Goal: Task Accomplishment & Management: Manage account settings

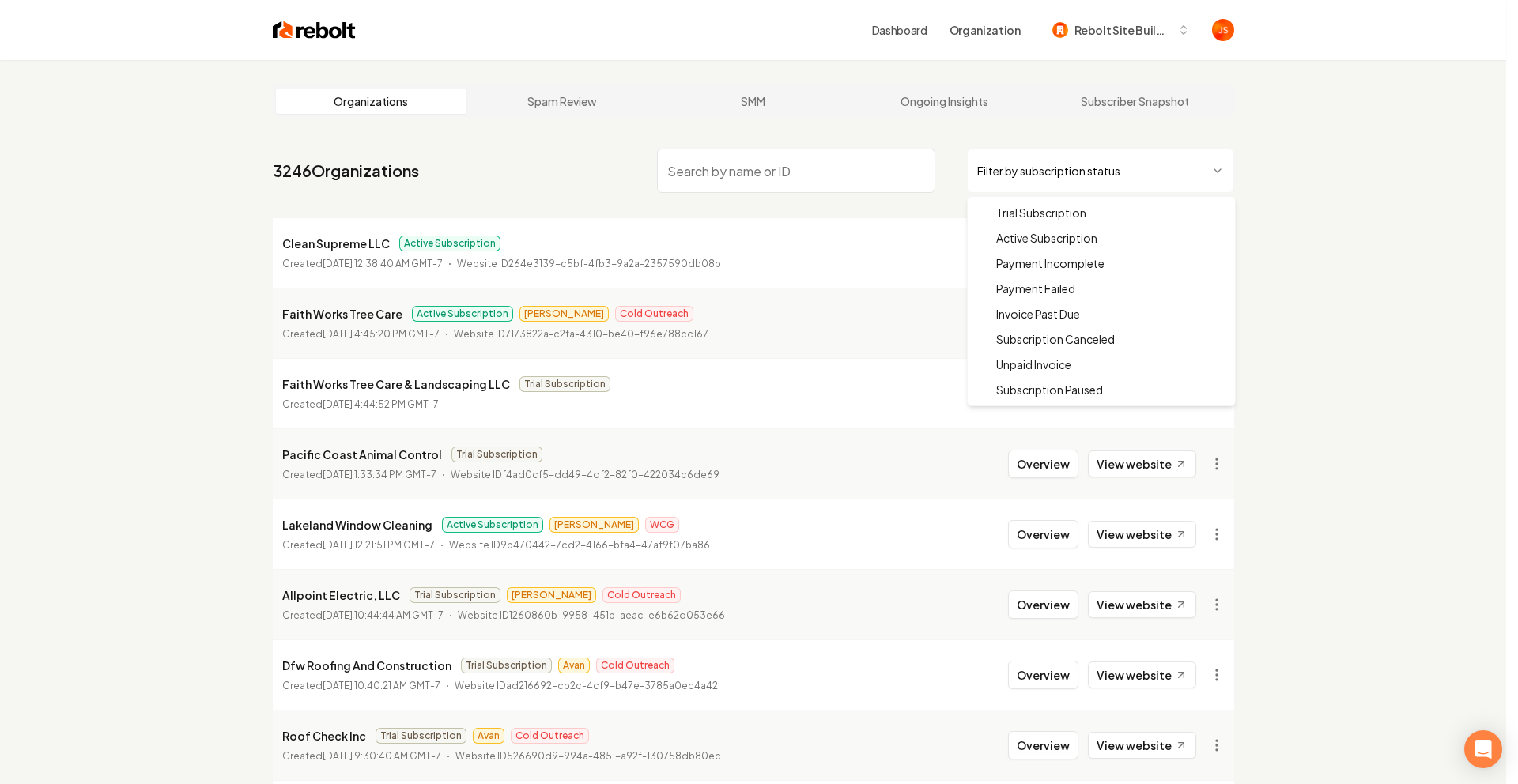
click at [972, 184] on html "Dashboard Organization Rebolt Site Builder Organizations Spam Review SMM Ongoin…" at bounding box center [759, 392] width 1518 height 784
drag, startPoint x: 1008, startPoint y: 233, endPoint x: 863, endPoint y: 187, distance: 152.1
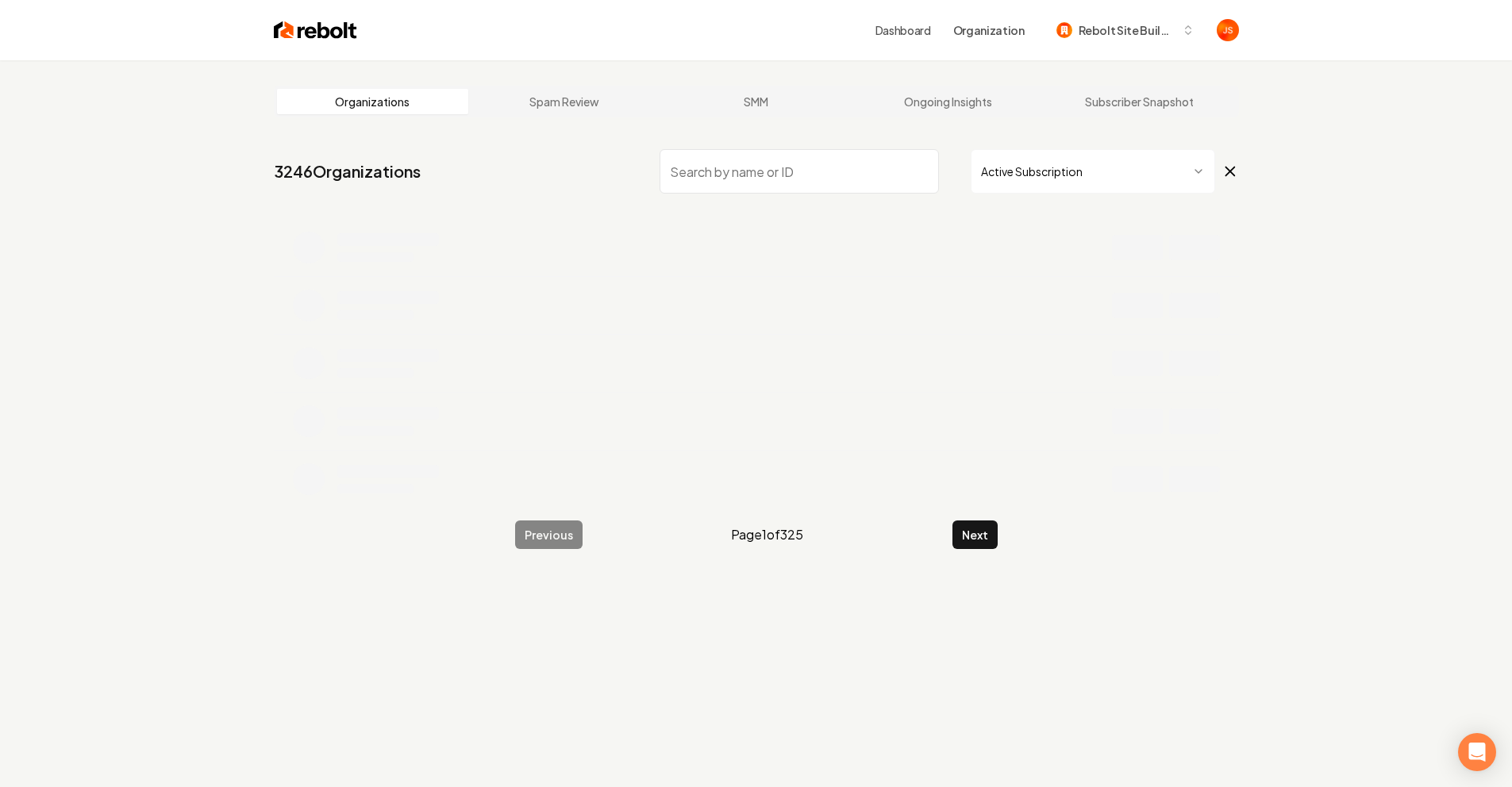
click at [847, 187] on input "search" at bounding box center [799, 171] width 279 height 44
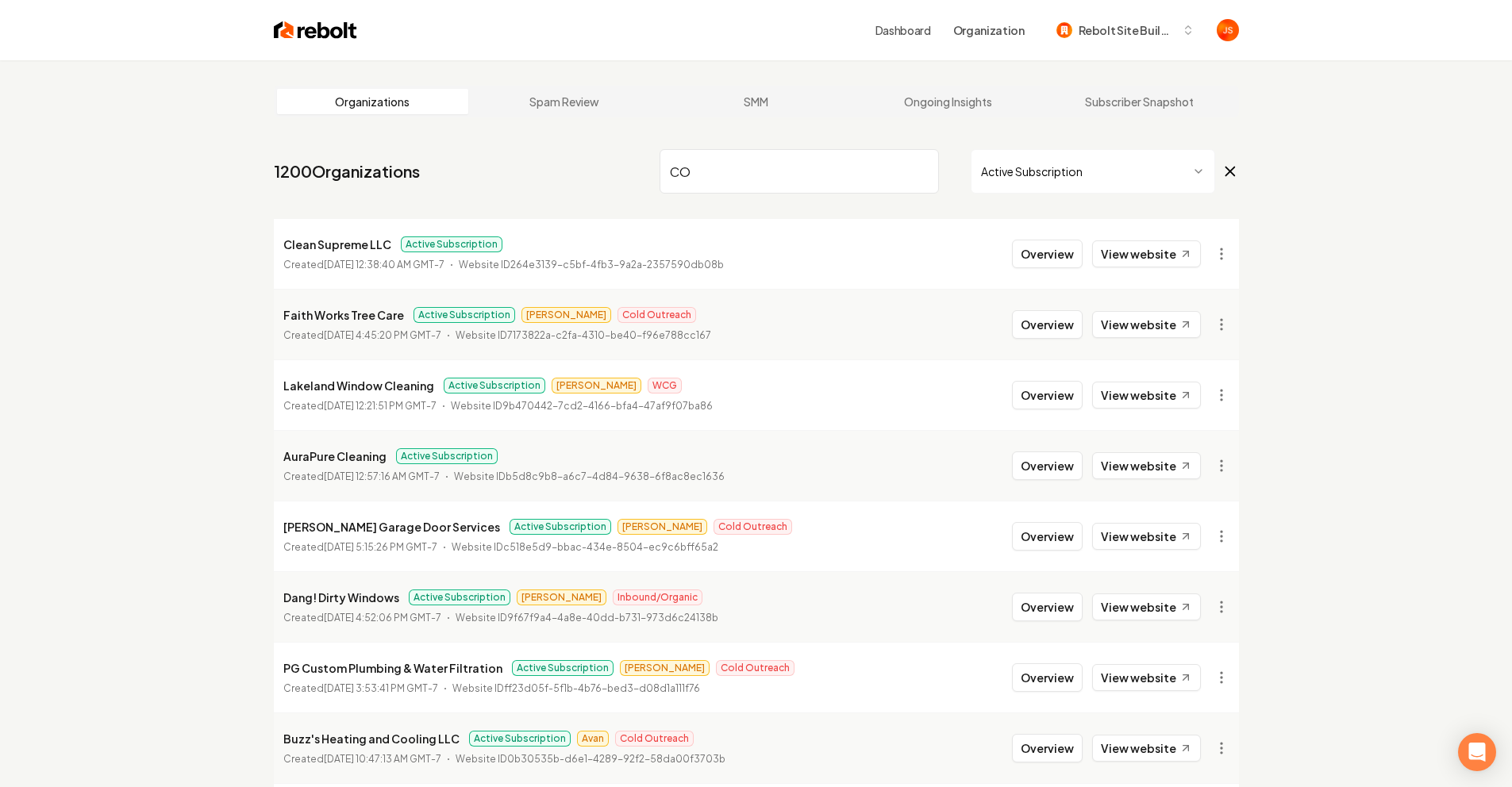
type input "C"
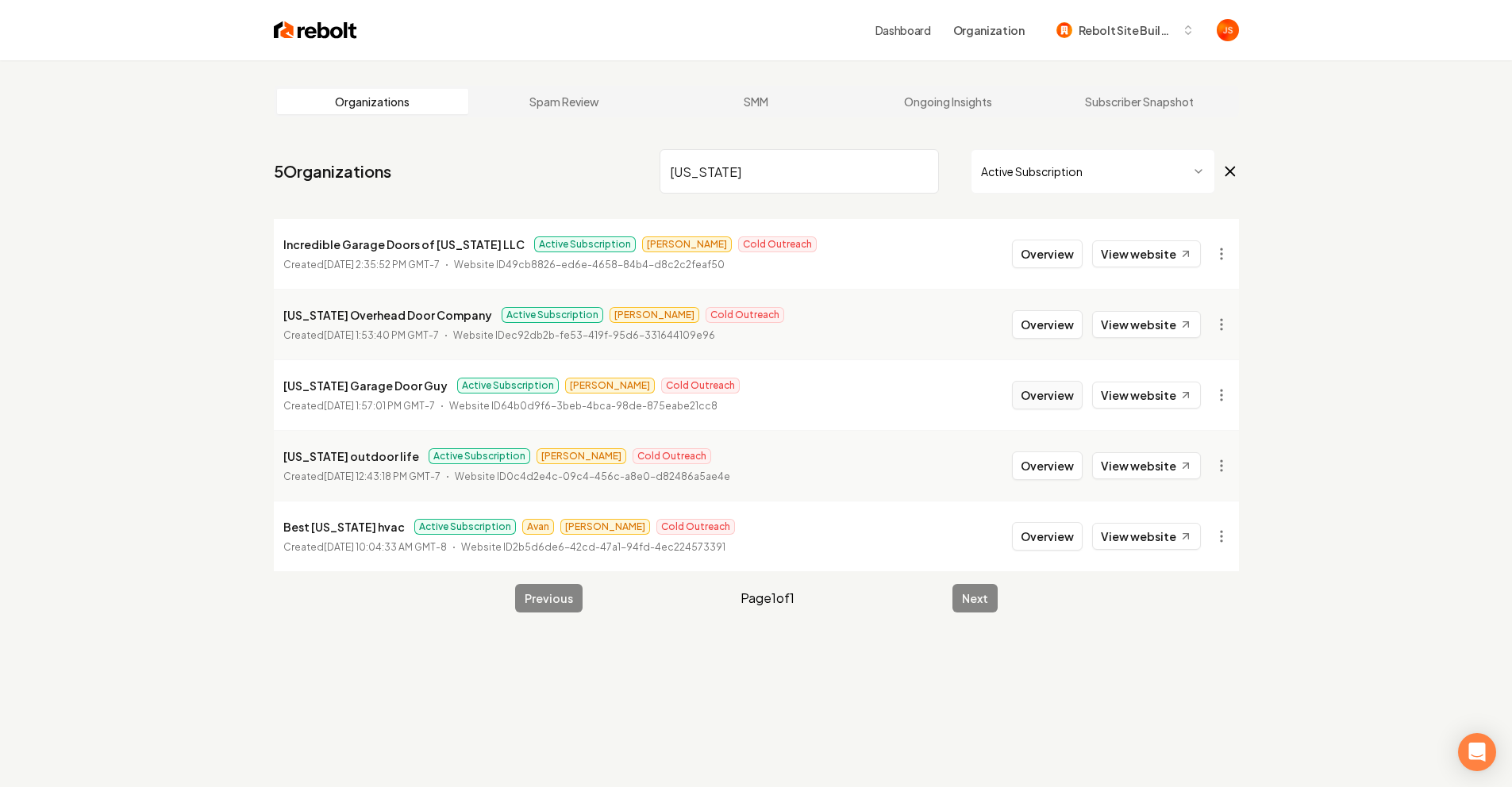
type input "[US_STATE]"
click at [1044, 406] on button "Overview" at bounding box center [1047, 395] width 71 height 28
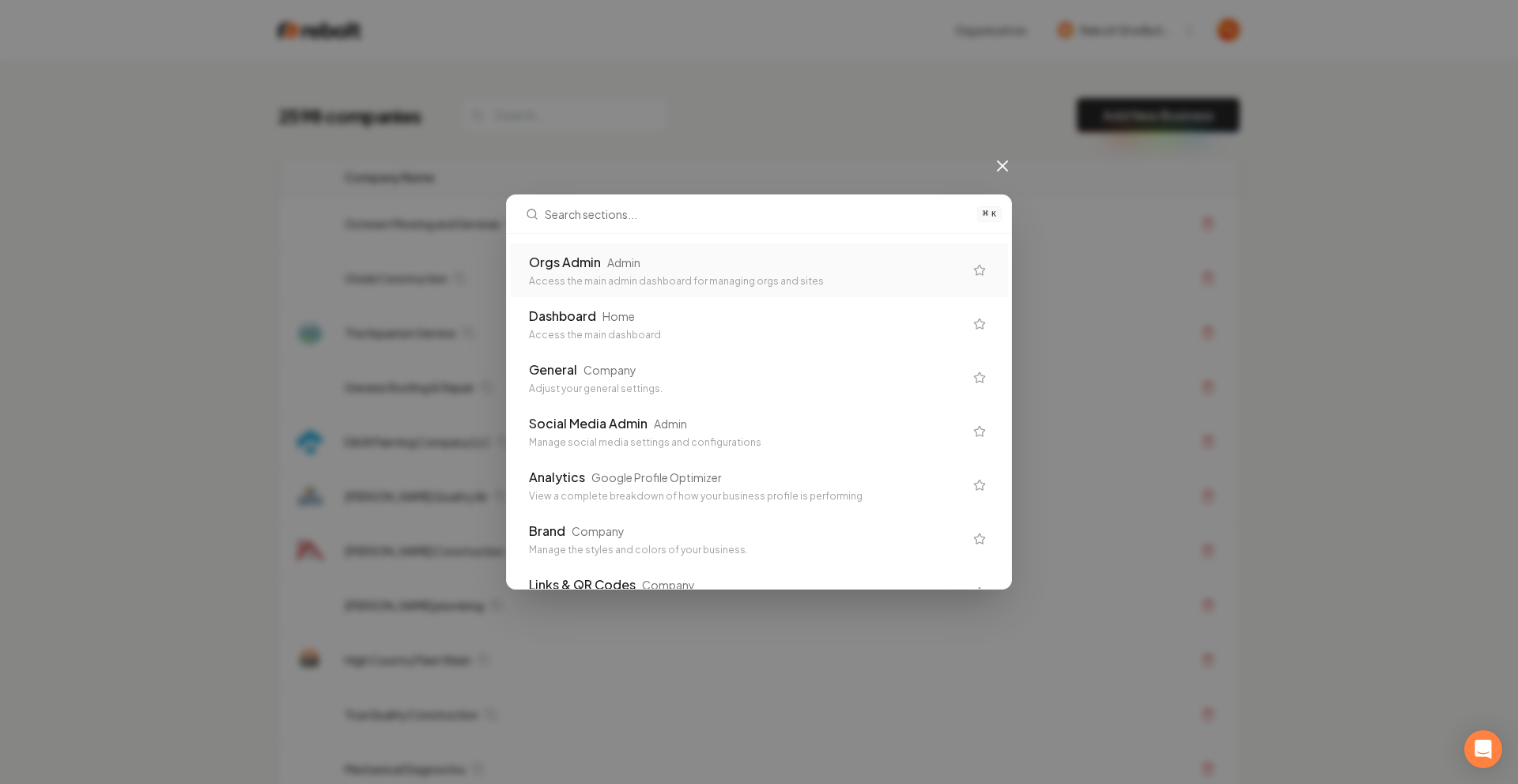
click at [383, 269] on div "Orgs Admin" at bounding box center [564, 261] width 71 height 19
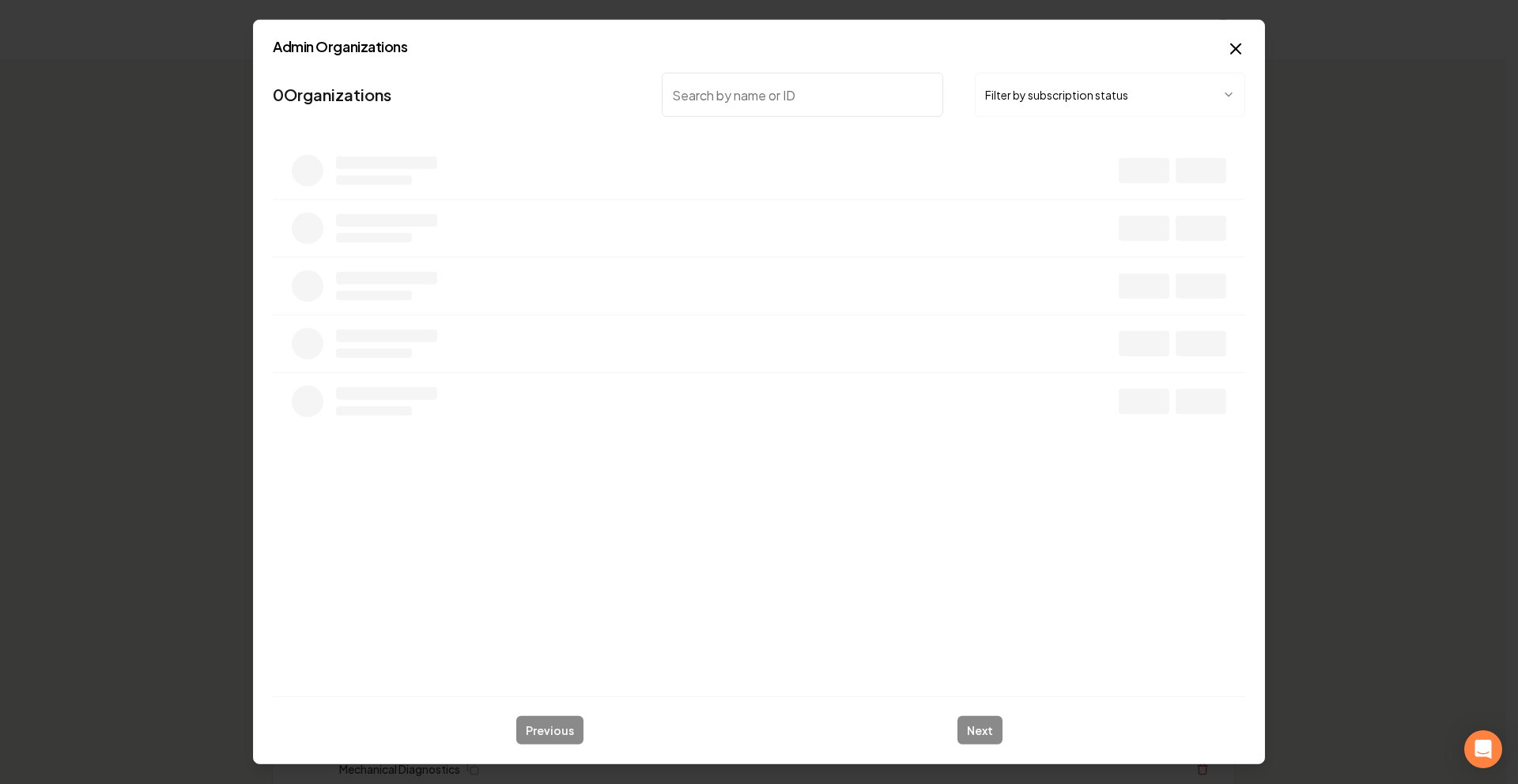
click at [383, 90] on body "Organization Rebolt Site Builder 2598 companies Add New Business Logo Company N…" at bounding box center [753, 392] width 1506 height 784
click at [383, 94] on input "search" at bounding box center [802, 94] width 281 height 44
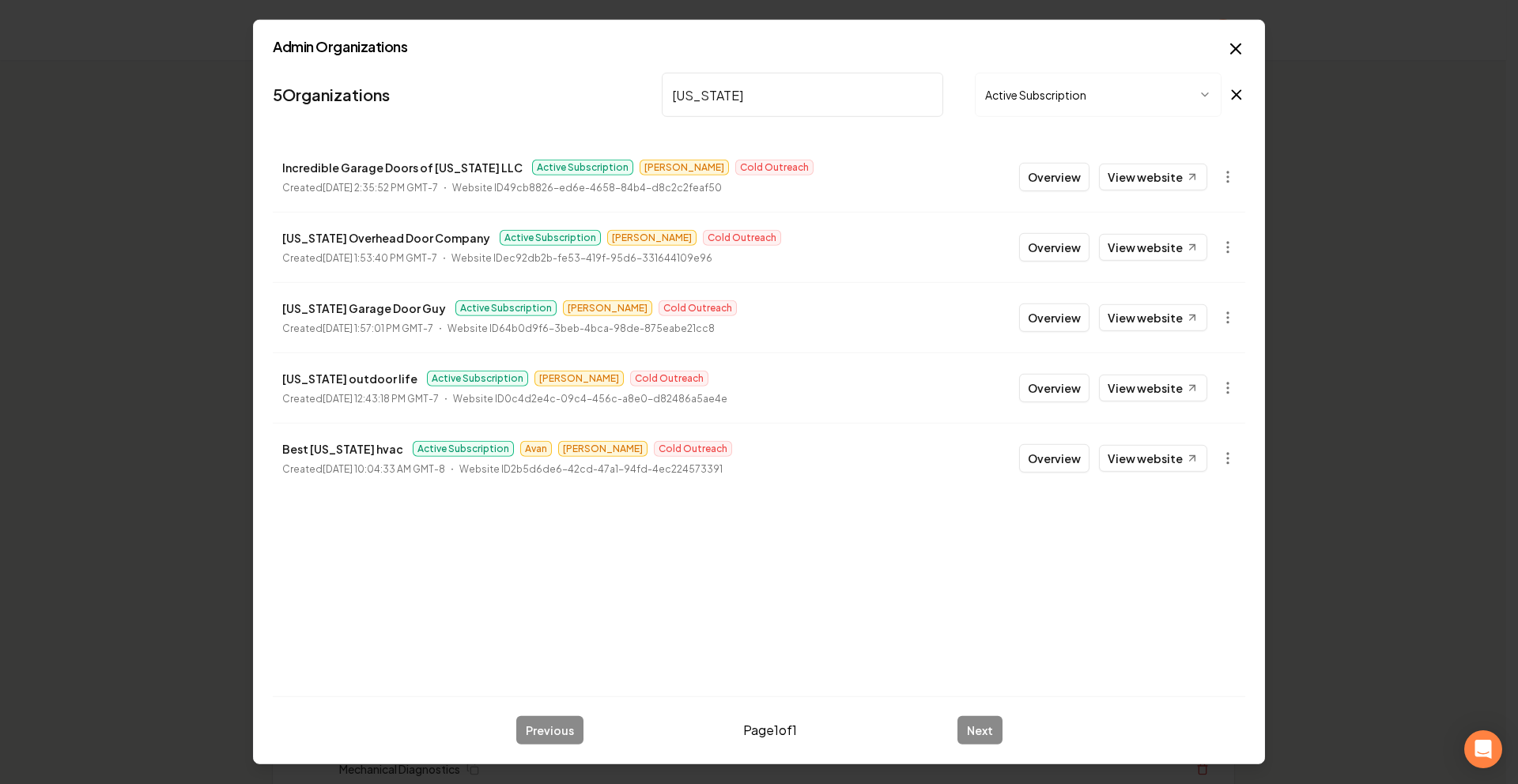
type input "Colorado"
click at [383, 323] on button "Overview" at bounding box center [1055, 317] width 71 height 28
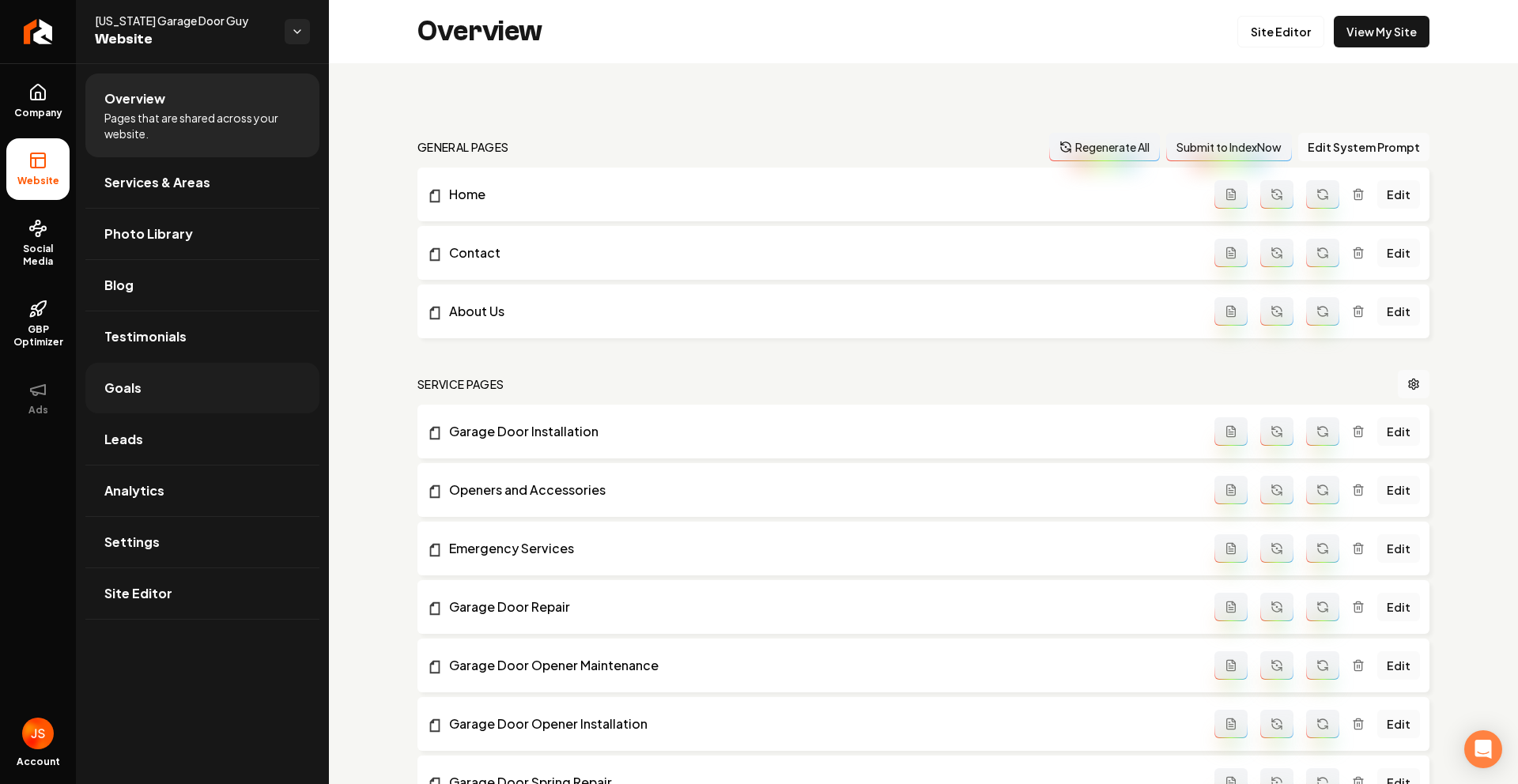
click at [231, 384] on link "Goals" at bounding box center [202, 389] width 234 height 51
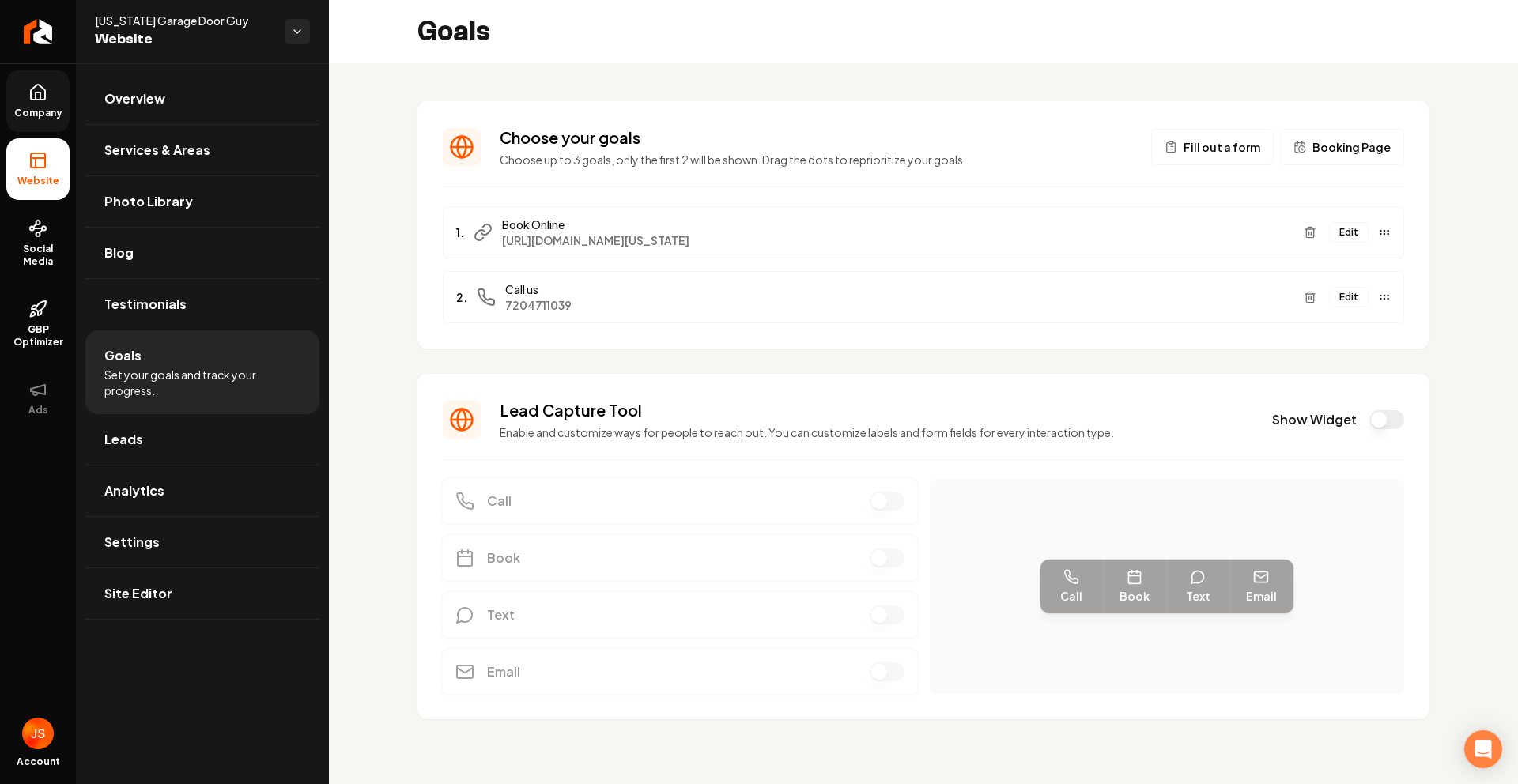
click at [22, 94] on link "Company" at bounding box center [37, 101] width 64 height 62
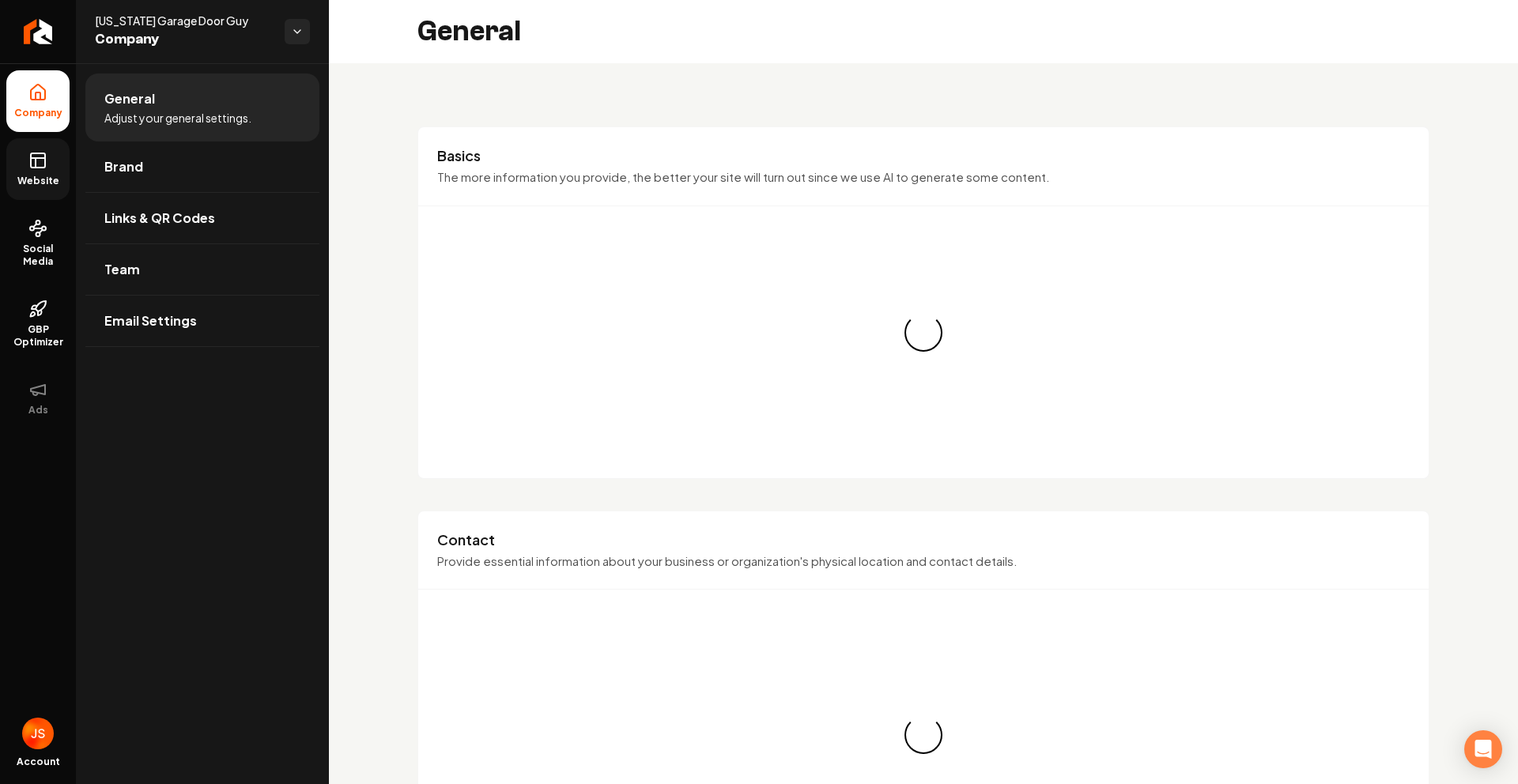
click at [26, 166] on link "Website" at bounding box center [37, 168] width 64 height 62
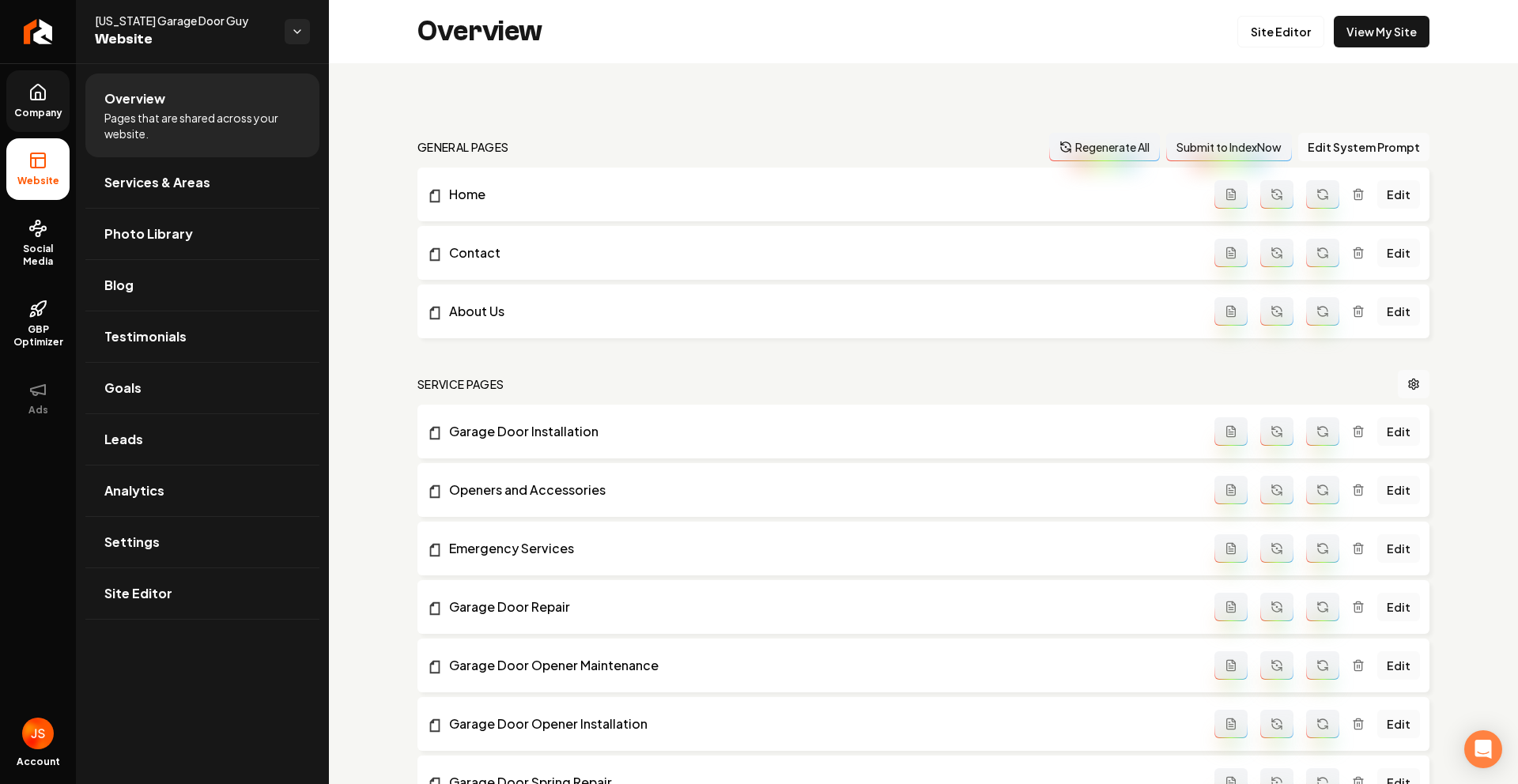
click at [1375, 62] on div "Overview Site Editor View My Site" at bounding box center [924, 31] width 1189 height 64
click at [1375, 39] on link "View My Site" at bounding box center [1382, 31] width 96 height 31
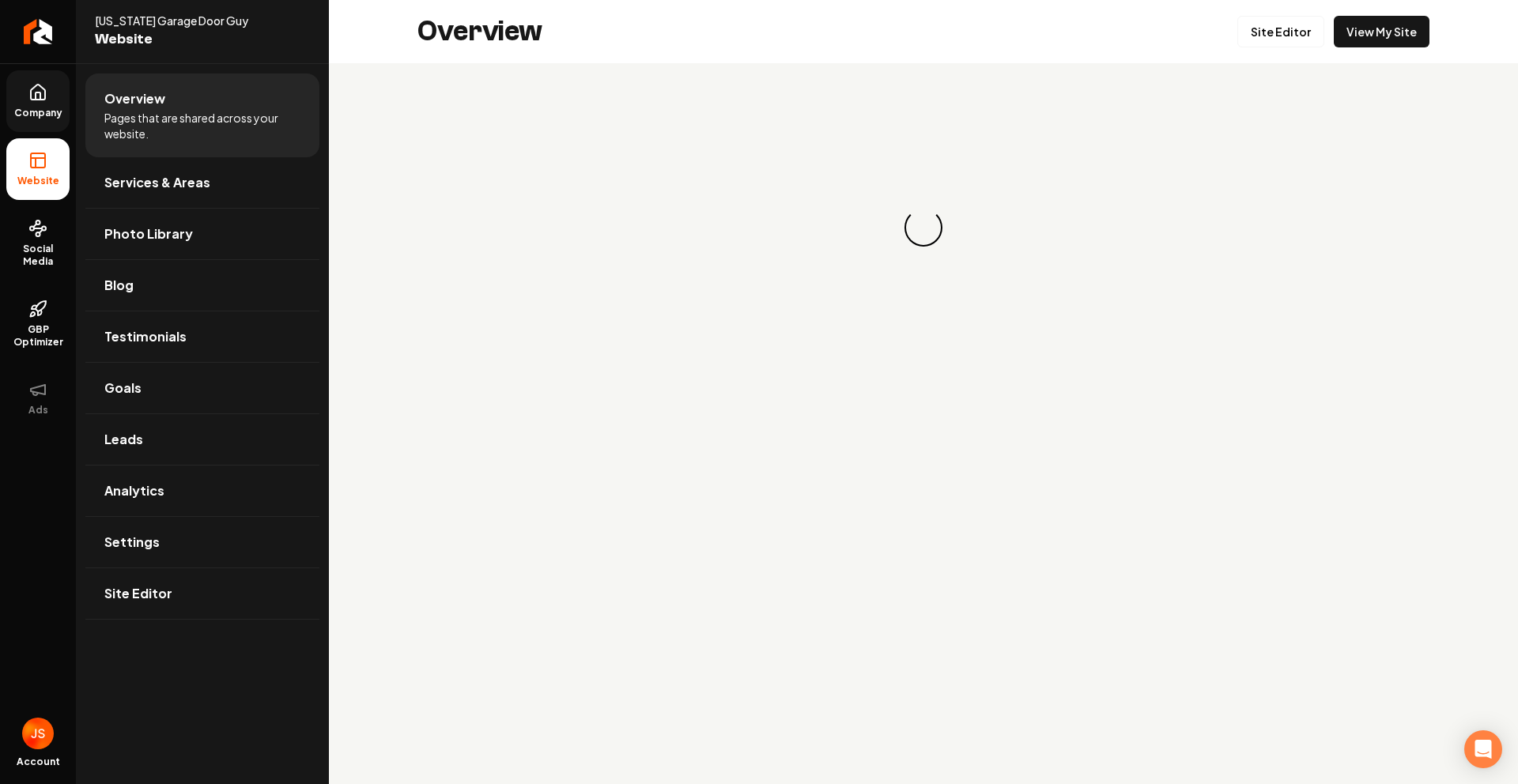
click at [24, 86] on link "Company" at bounding box center [37, 101] width 64 height 62
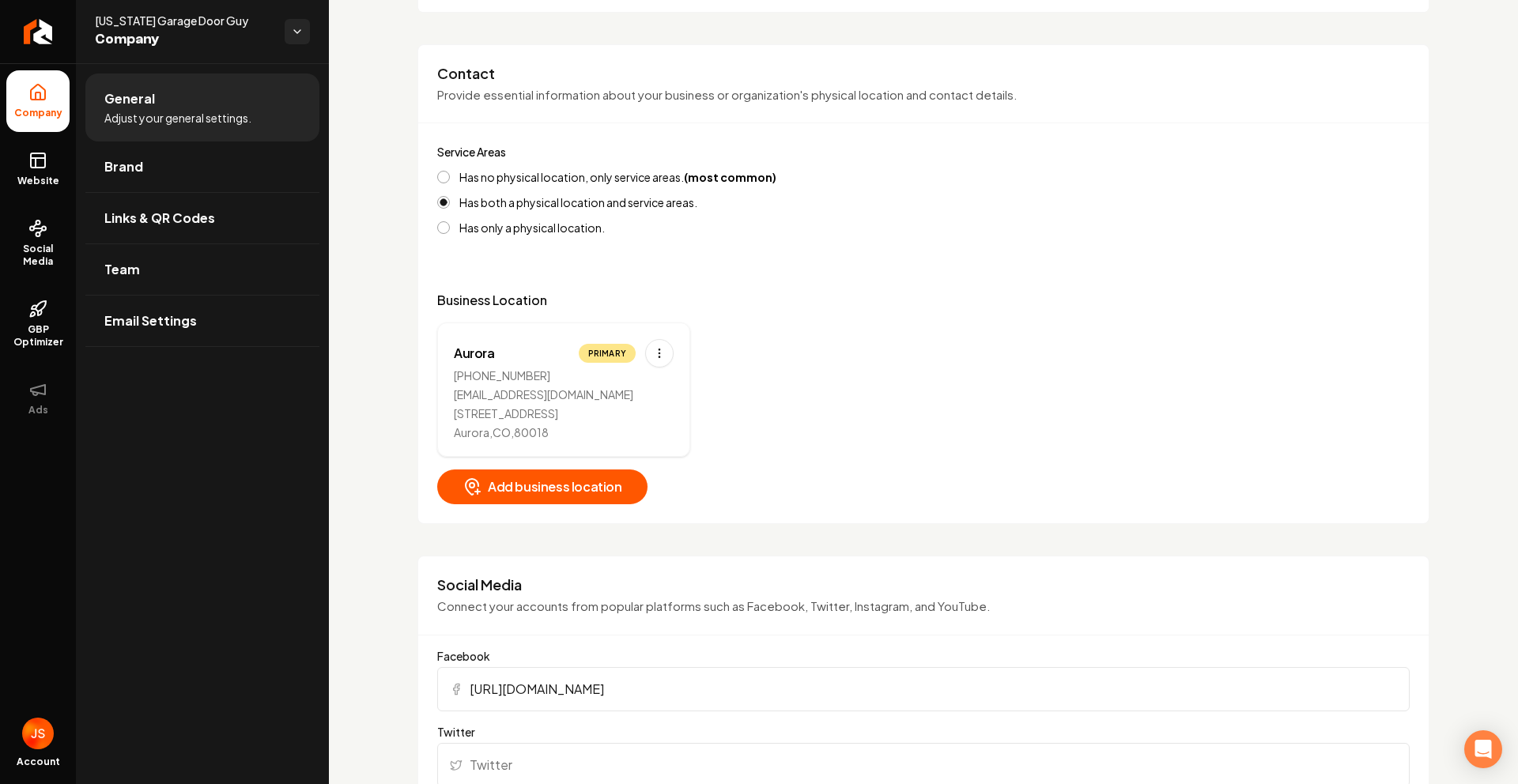
scroll to position [667, 0]
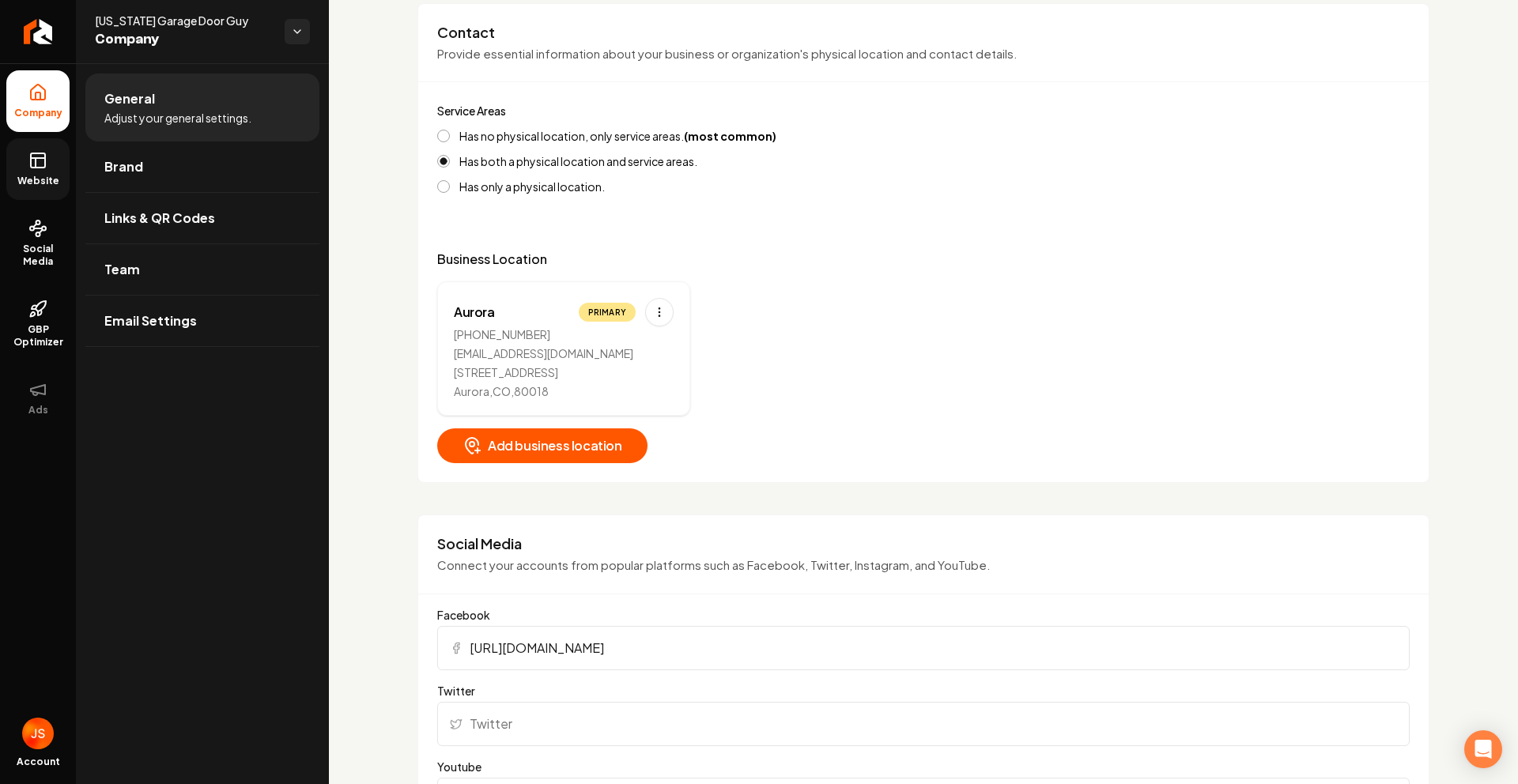
click at [29, 148] on link "Website" at bounding box center [37, 168] width 64 height 62
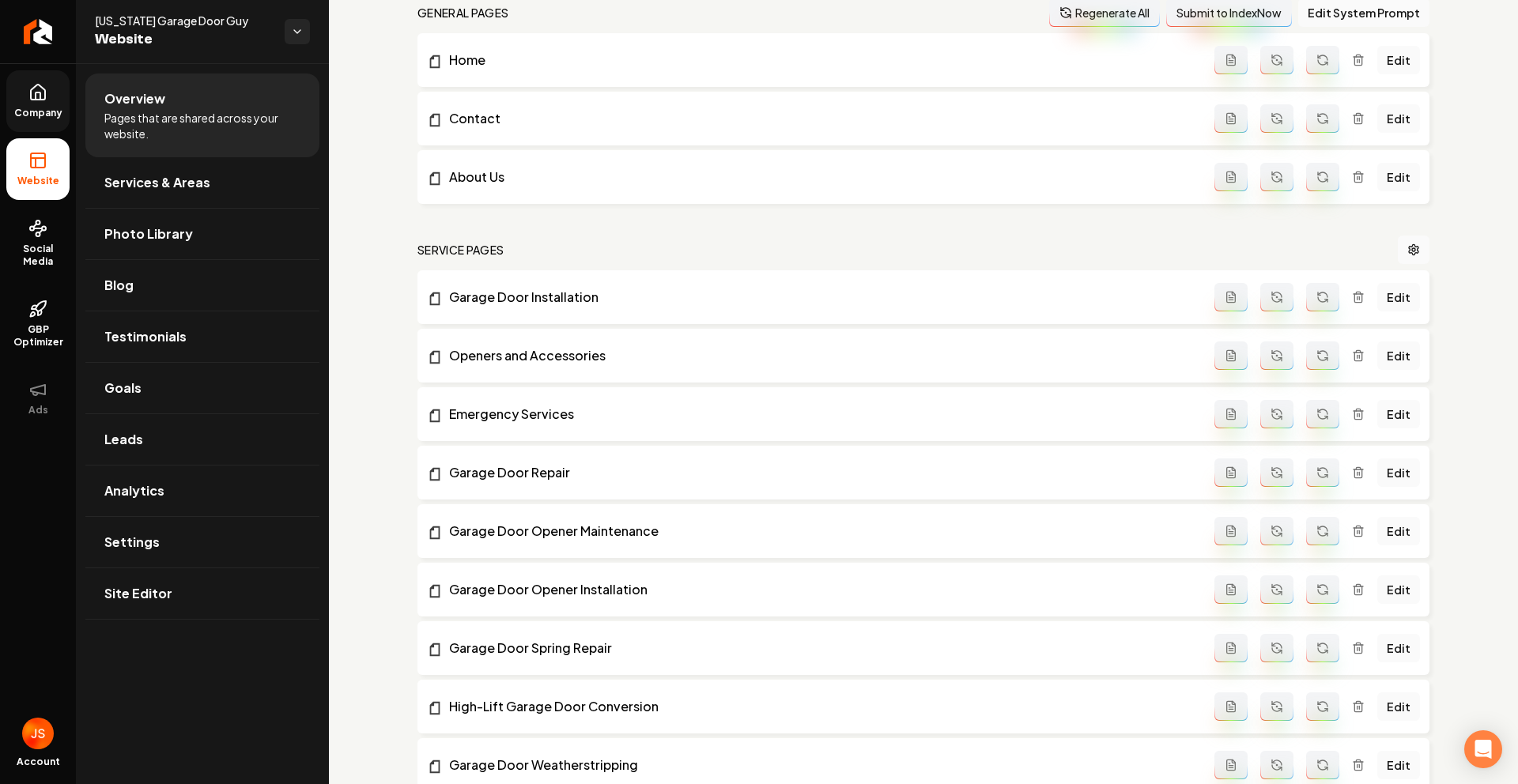
scroll to position [133, 0]
click at [33, 100] on icon at bounding box center [37, 91] width 15 height 15
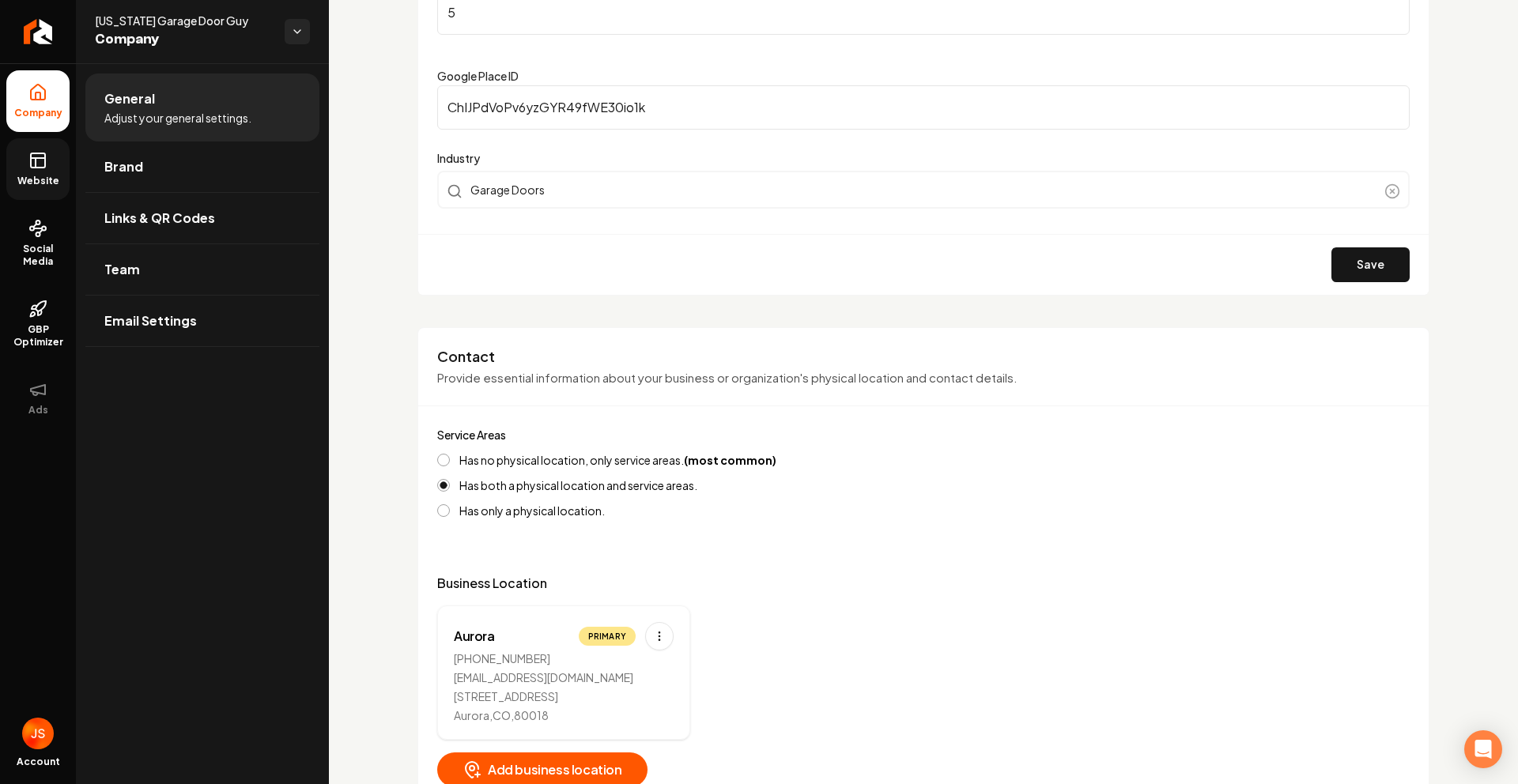
scroll to position [656, 0]
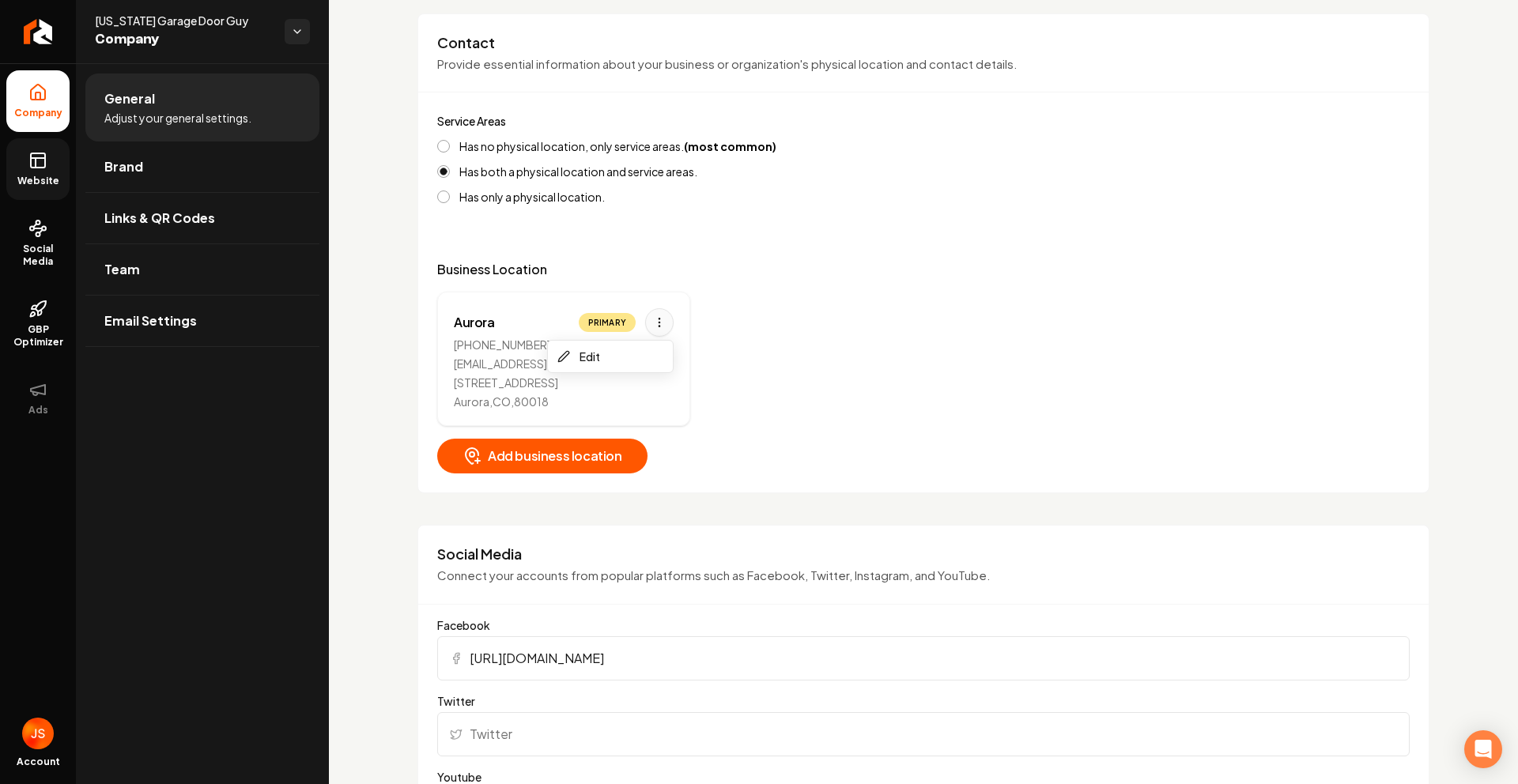
click at [663, 322] on html "Company Website Social Media GBP Optimizer Ads Account [US_STATE] Garage Door G…" at bounding box center [759, 392] width 1518 height 784
click at [601, 355] on div "Edit" at bounding box center [610, 356] width 119 height 25
select select "**"
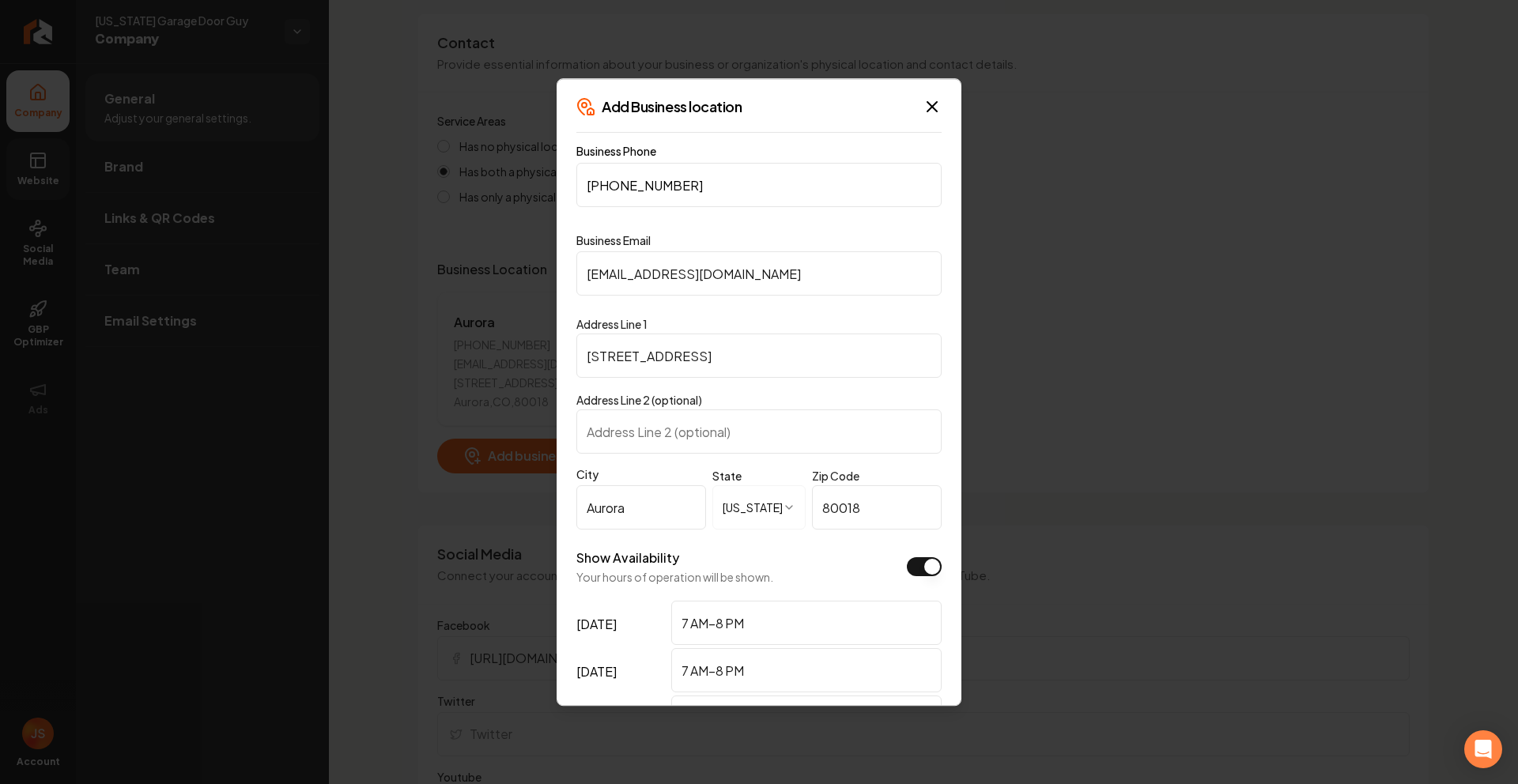
scroll to position [0, 0]
click at [740, 186] on input "[PHONE_NUMBER]" at bounding box center [759, 185] width 365 height 44
click at [927, 104] on icon "button" at bounding box center [932, 108] width 10 height 10
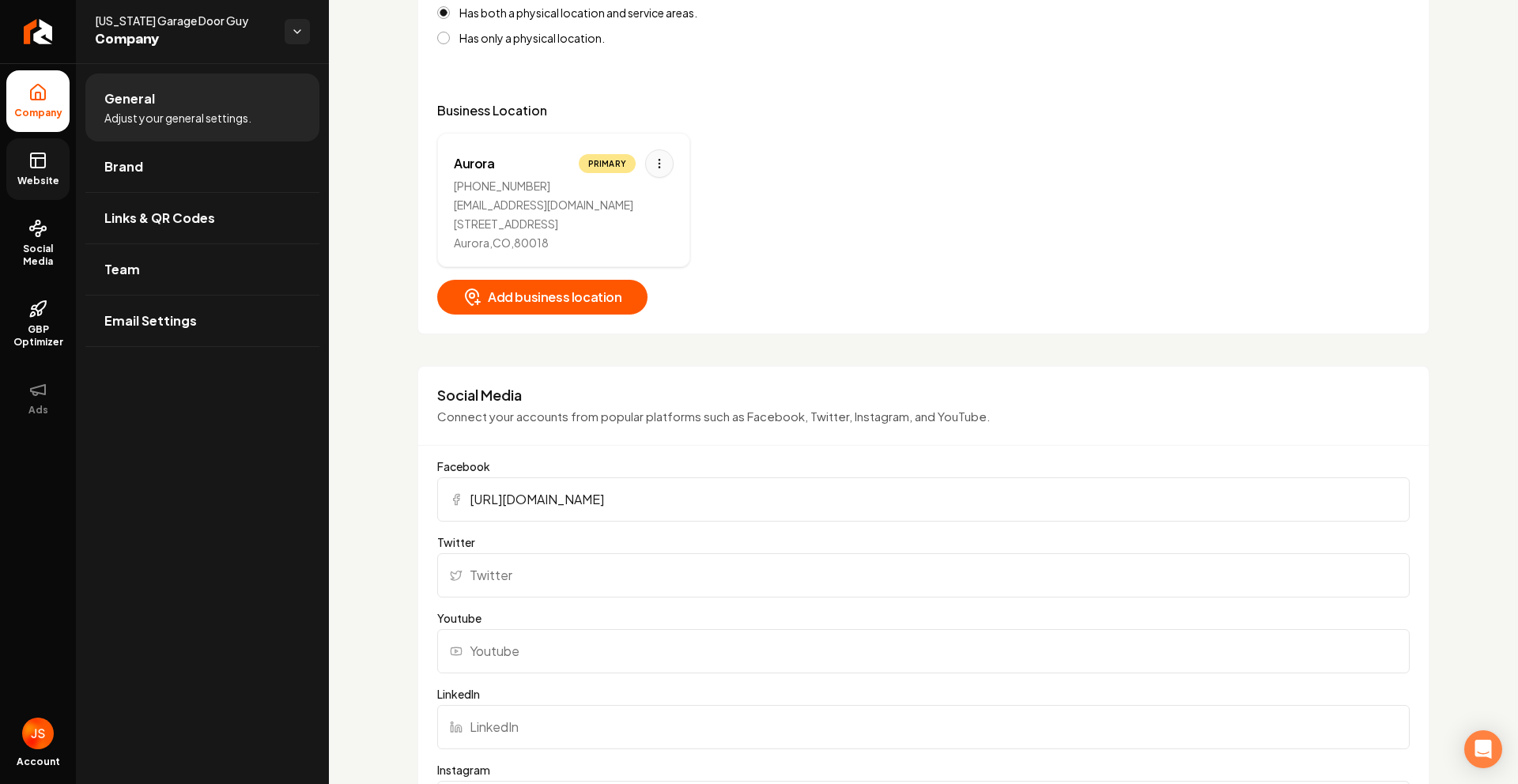
scroll to position [982, 0]
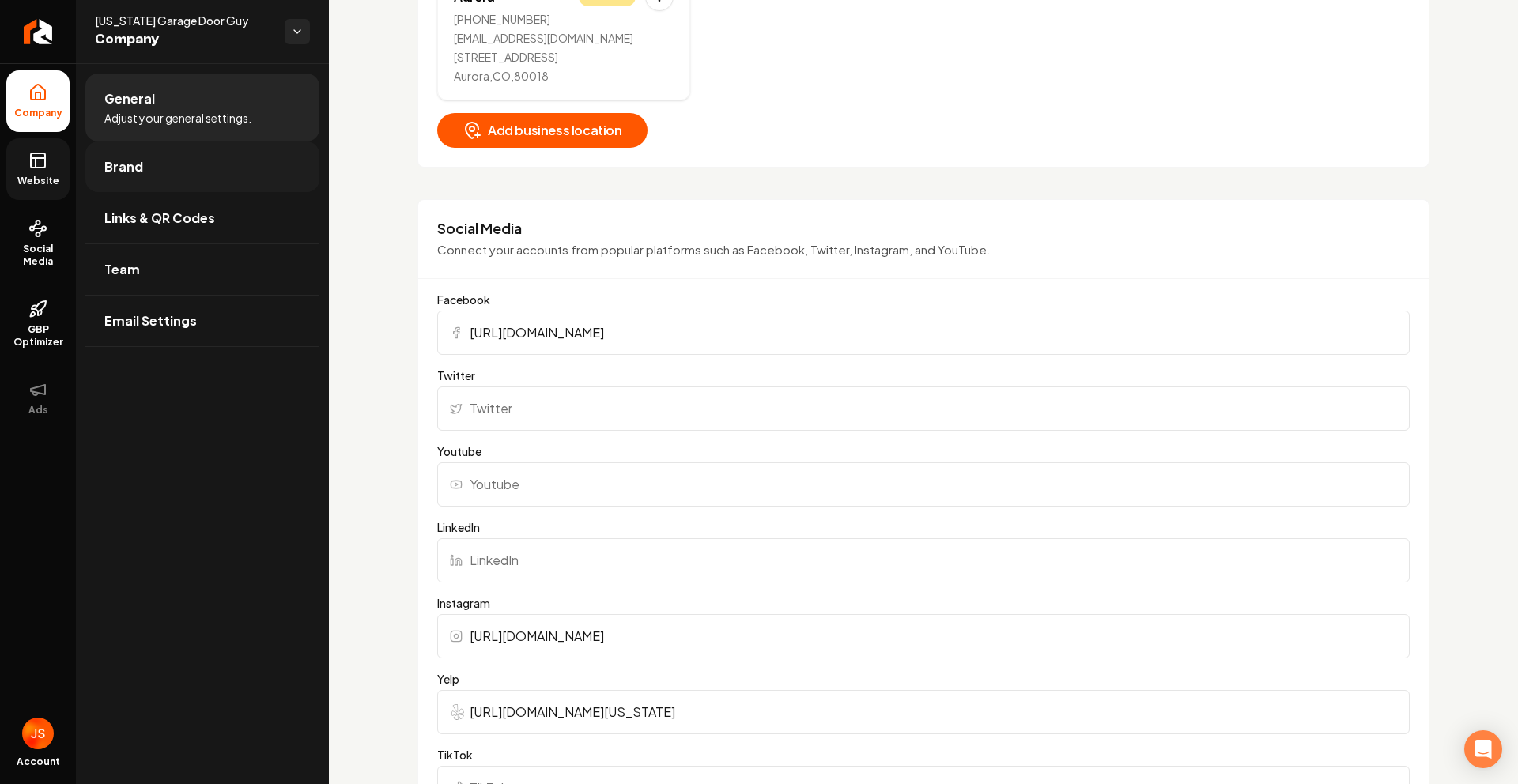
click at [150, 183] on link "Brand" at bounding box center [202, 167] width 234 height 51
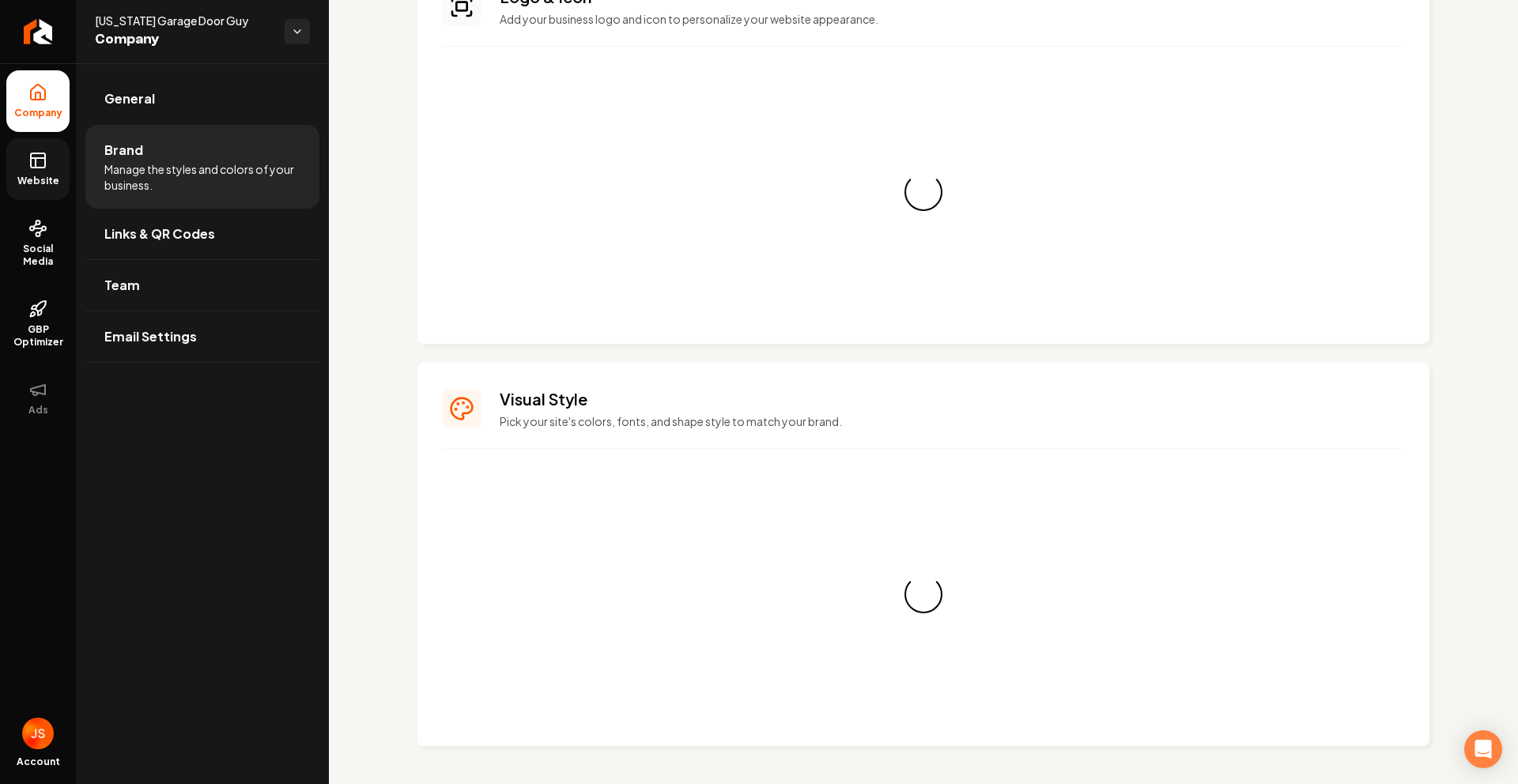
scroll to position [853, 0]
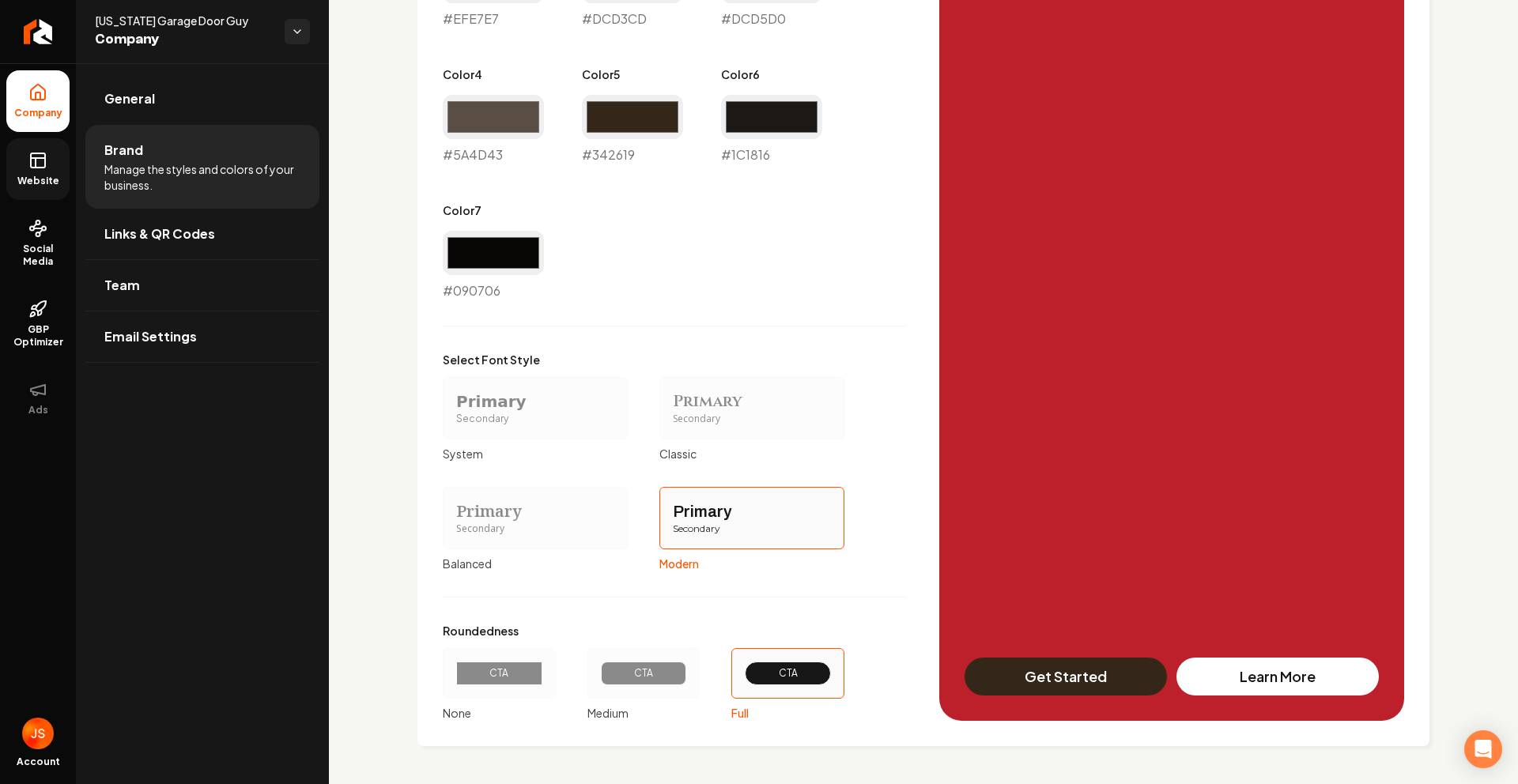
click at [55, 135] on ul "Company Website Social Media GBP Optimizer Ads" at bounding box center [38, 250] width 76 height 372
click at [46, 158] on icon at bounding box center [37, 160] width 19 height 19
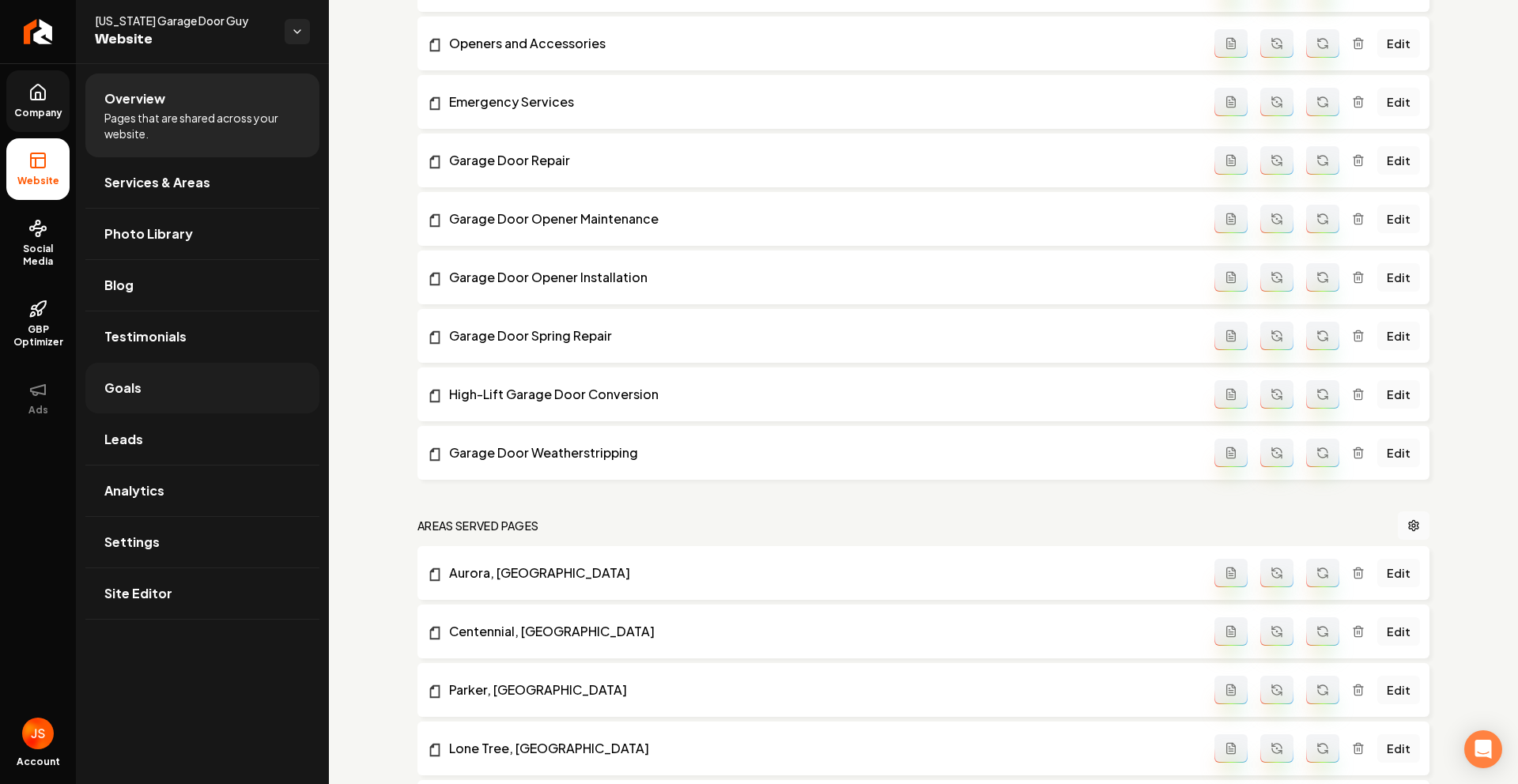
click at [150, 393] on link "Goals" at bounding box center [202, 389] width 234 height 51
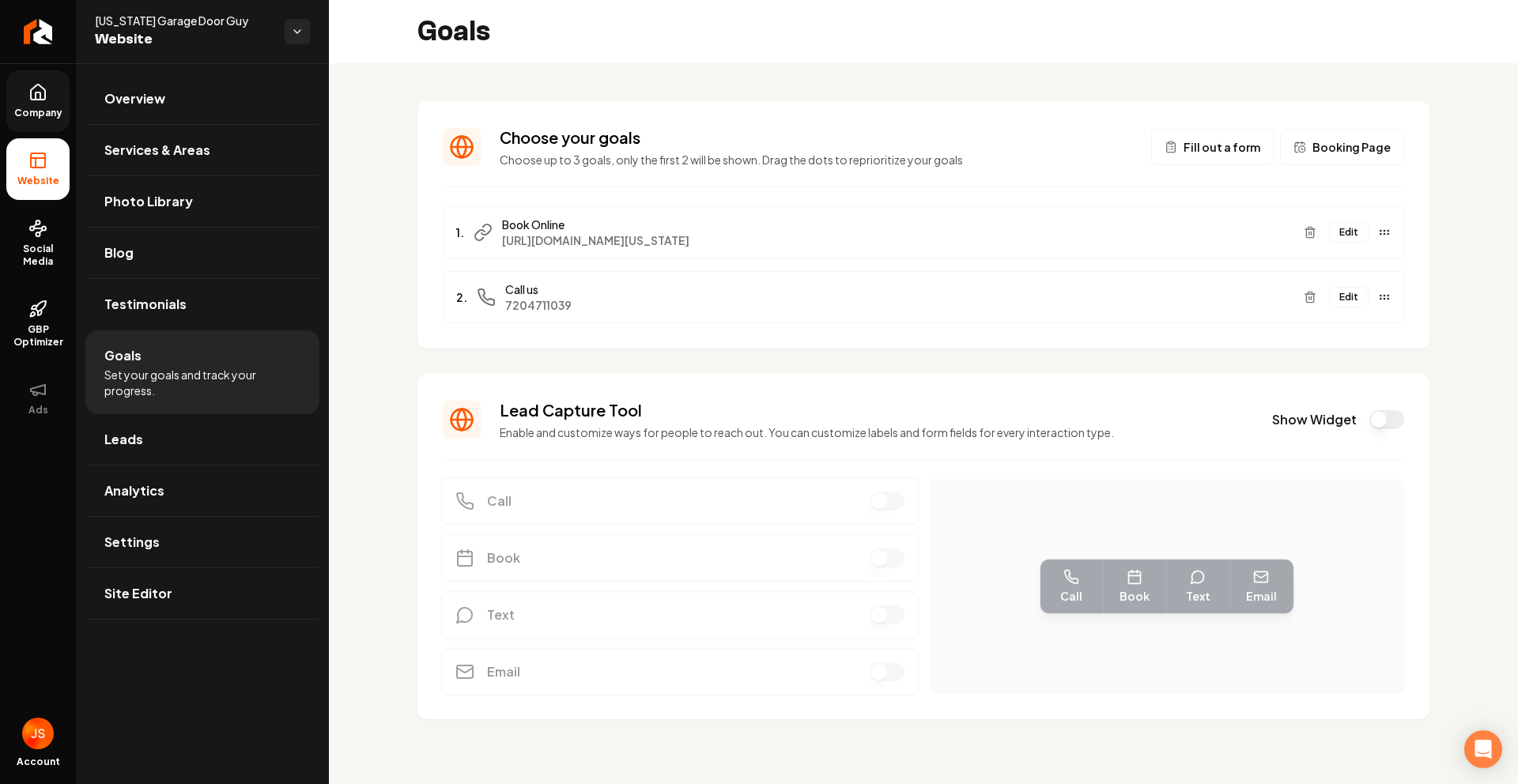
click at [1335, 296] on button "Edit" at bounding box center [1349, 297] width 39 height 21
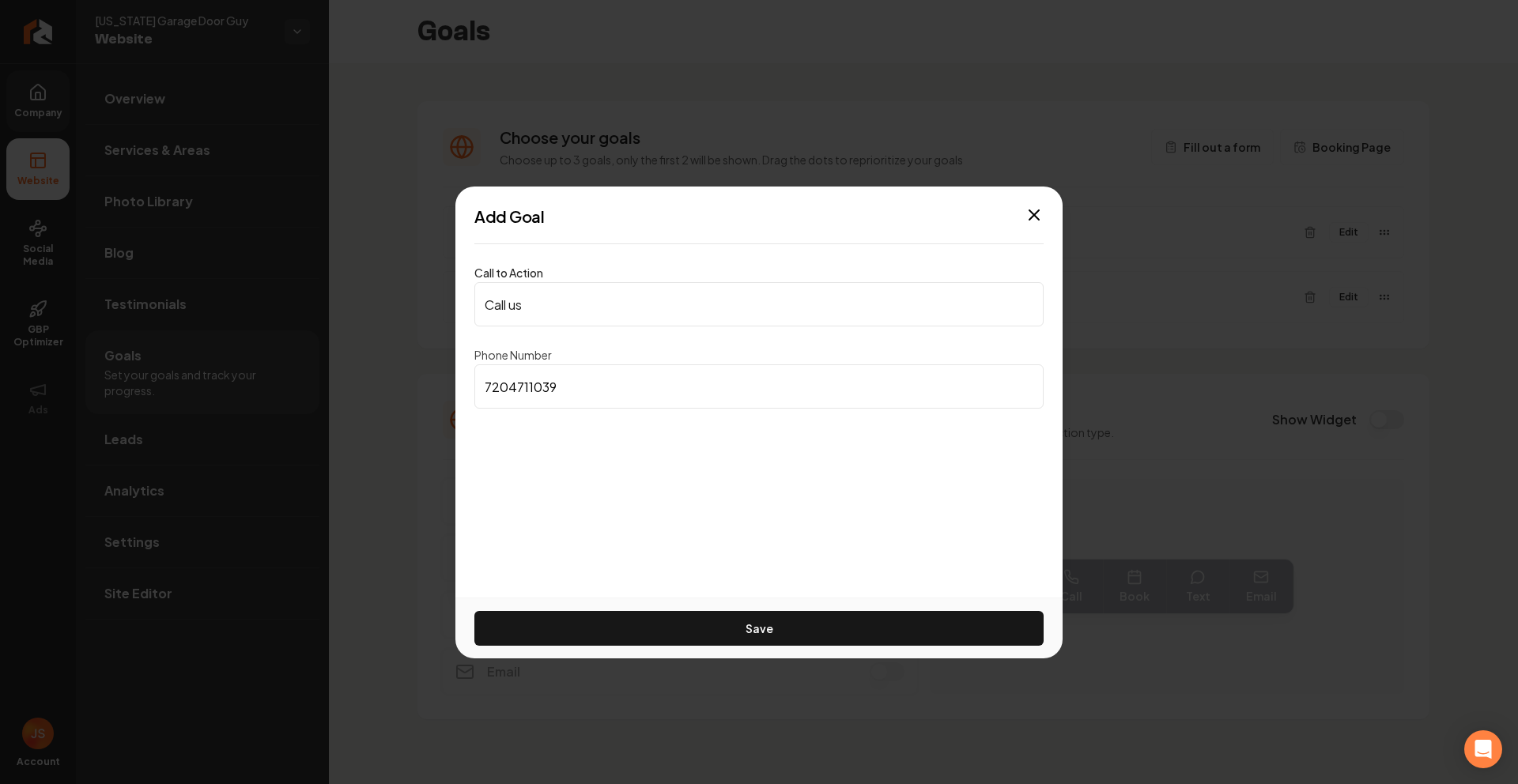
click at [603, 389] on input "7204711039" at bounding box center [758, 386] width 569 height 44
click at [505, 384] on input "7204711039" at bounding box center [758, 386] width 569 height 44
type input "7204711039"
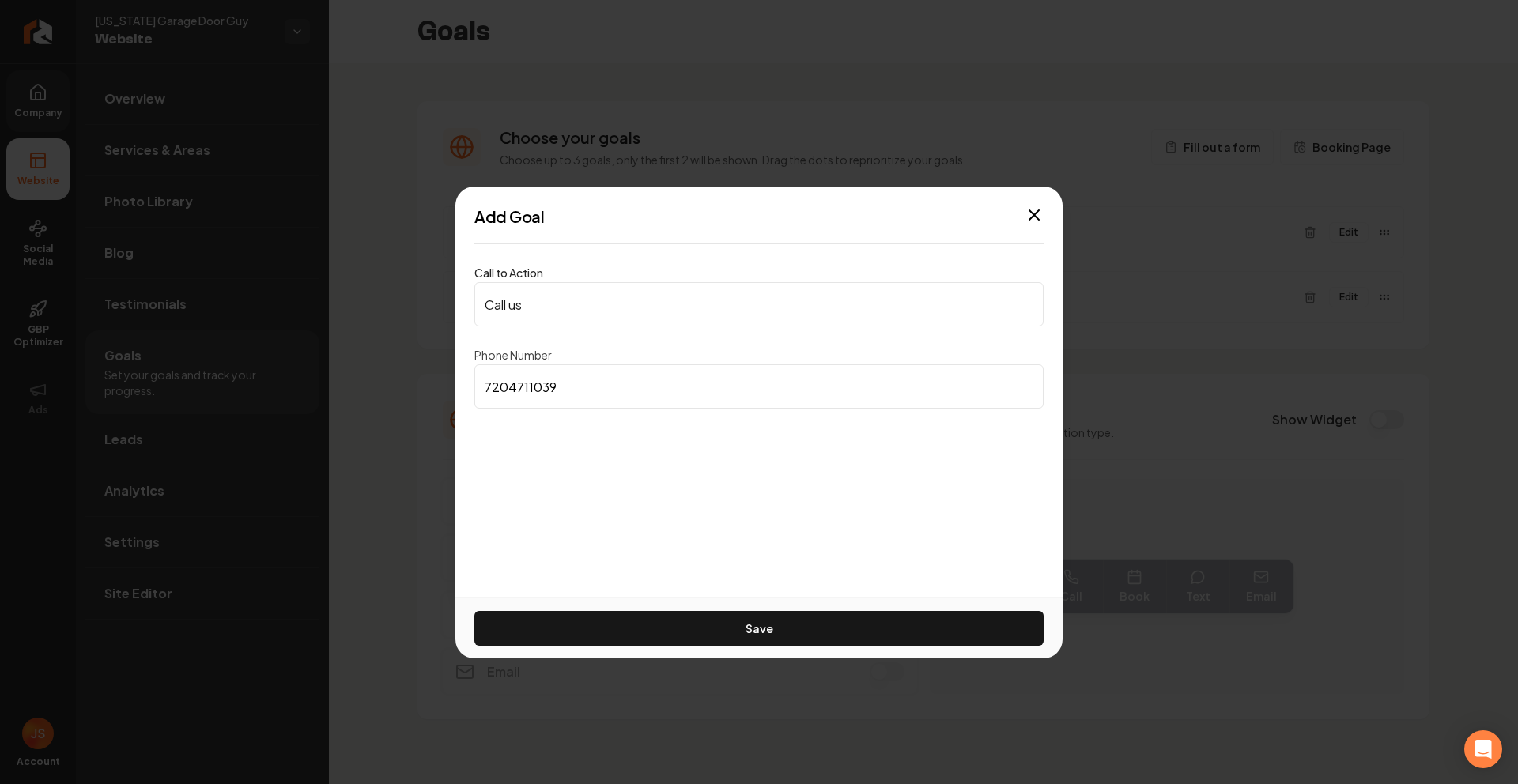
click at [1045, 213] on div "Add Goal" at bounding box center [759, 216] width 607 height 23
click at [1037, 211] on icon "button" at bounding box center [1034, 215] width 10 height 10
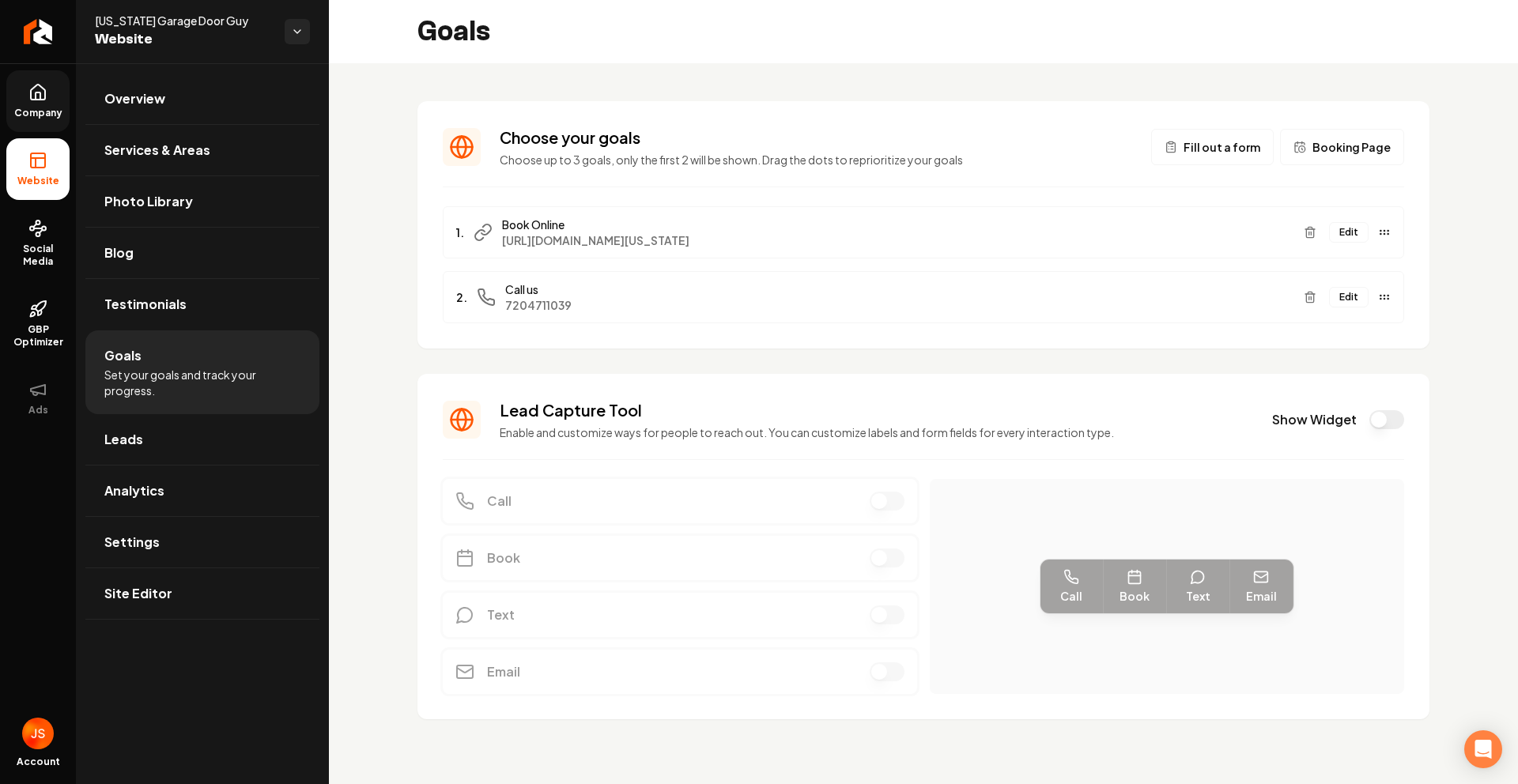
click at [32, 114] on span "Company" at bounding box center [38, 113] width 61 height 13
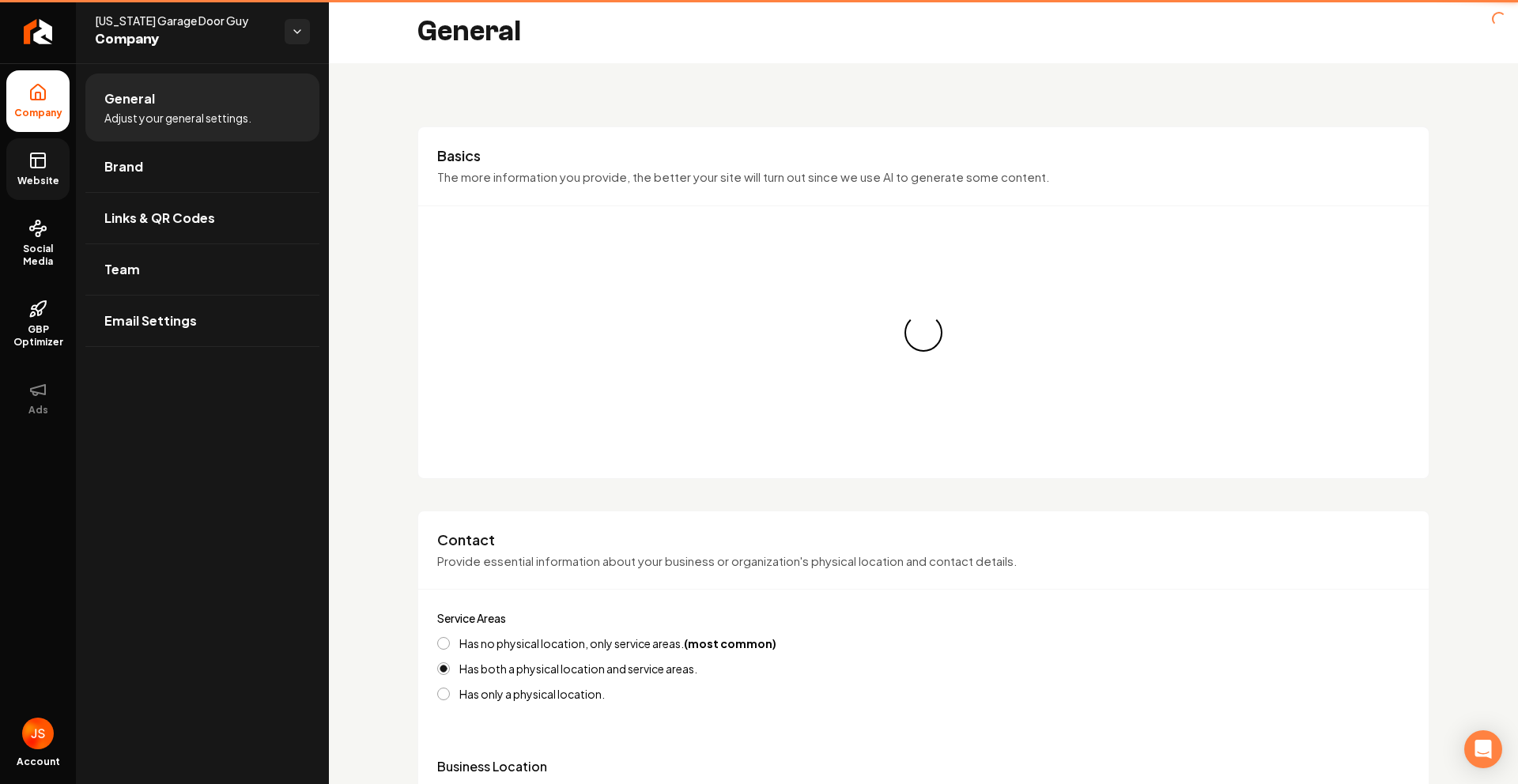
click at [38, 165] on icon at bounding box center [37, 160] width 19 height 19
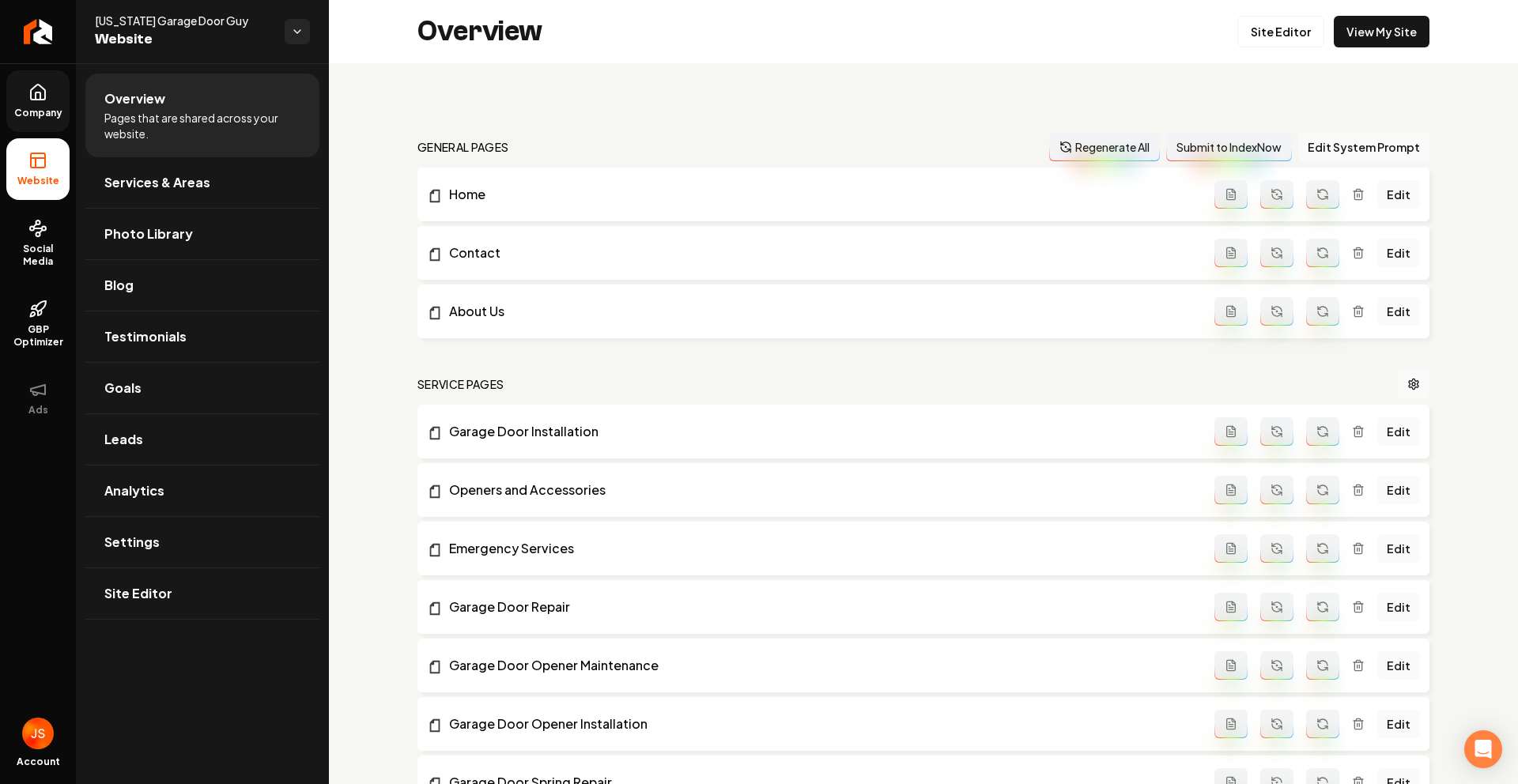
click at [1317, 35] on div "Site Editor View My Site" at bounding box center [1334, 31] width 192 height 31
click at [1343, 30] on link "View My Site" at bounding box center [1382, 31] width 96 height 31
click at [43, 102] on link "Company" at bounding box center [37, 101] width 64 height 62
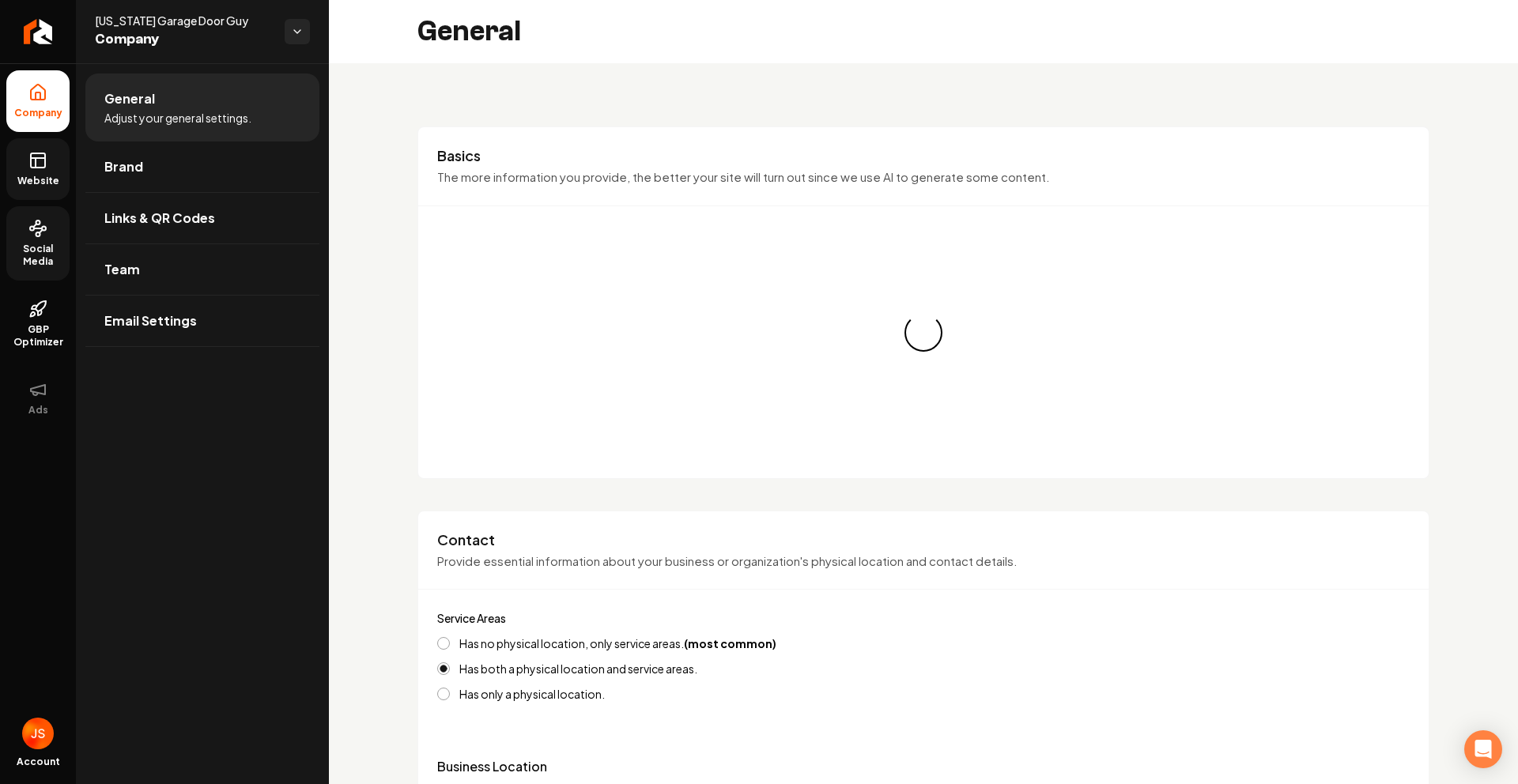
click at [25, 232] on link "Social Media" at bounding box center [37, 244] width 64 height 74
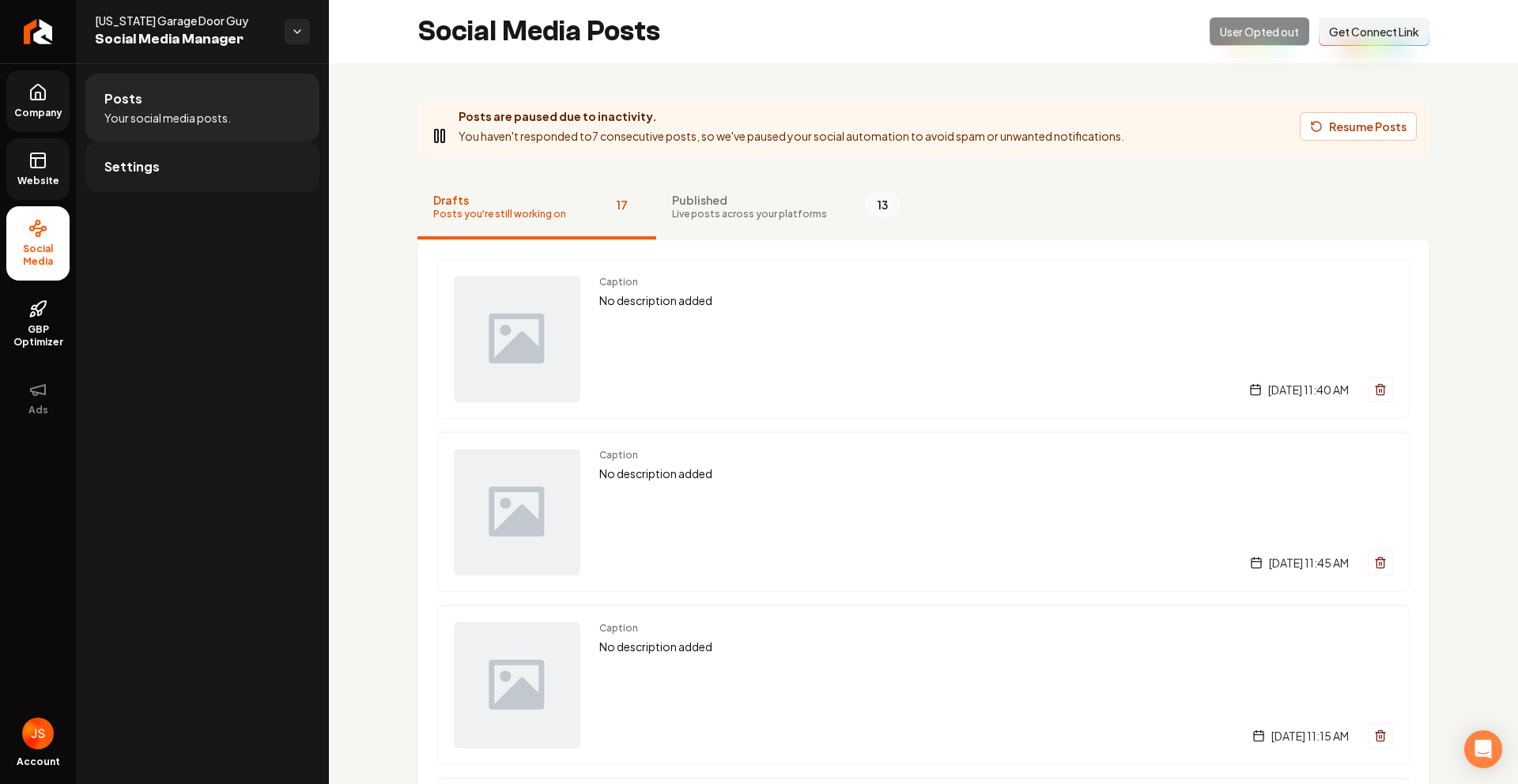
click at [146, 161] on span "Settings" at bounding box center [132, 166] width 56 height 19
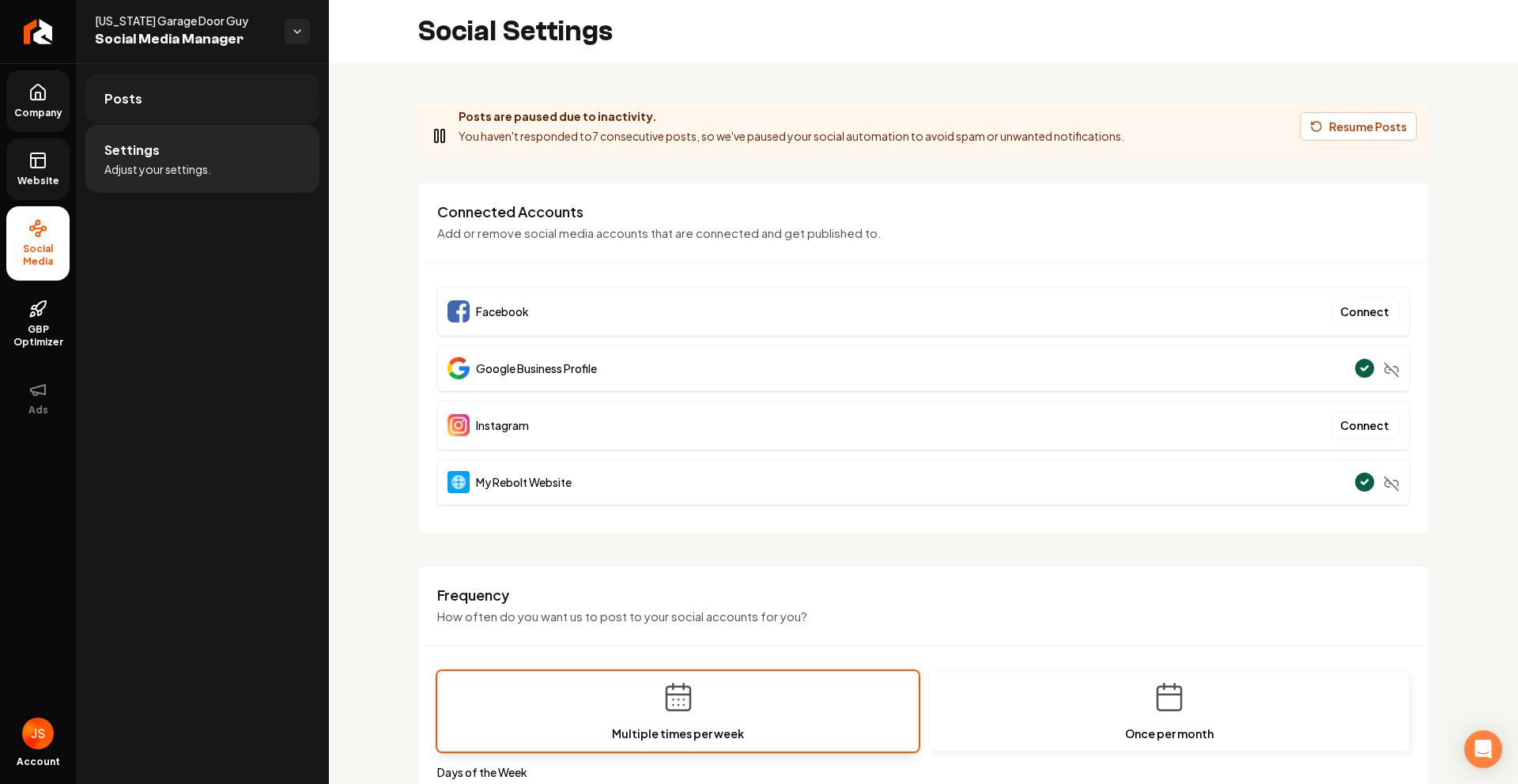
click at [161, 107] on link "Posts" at bounding box center [202, 99] width 234 height 51
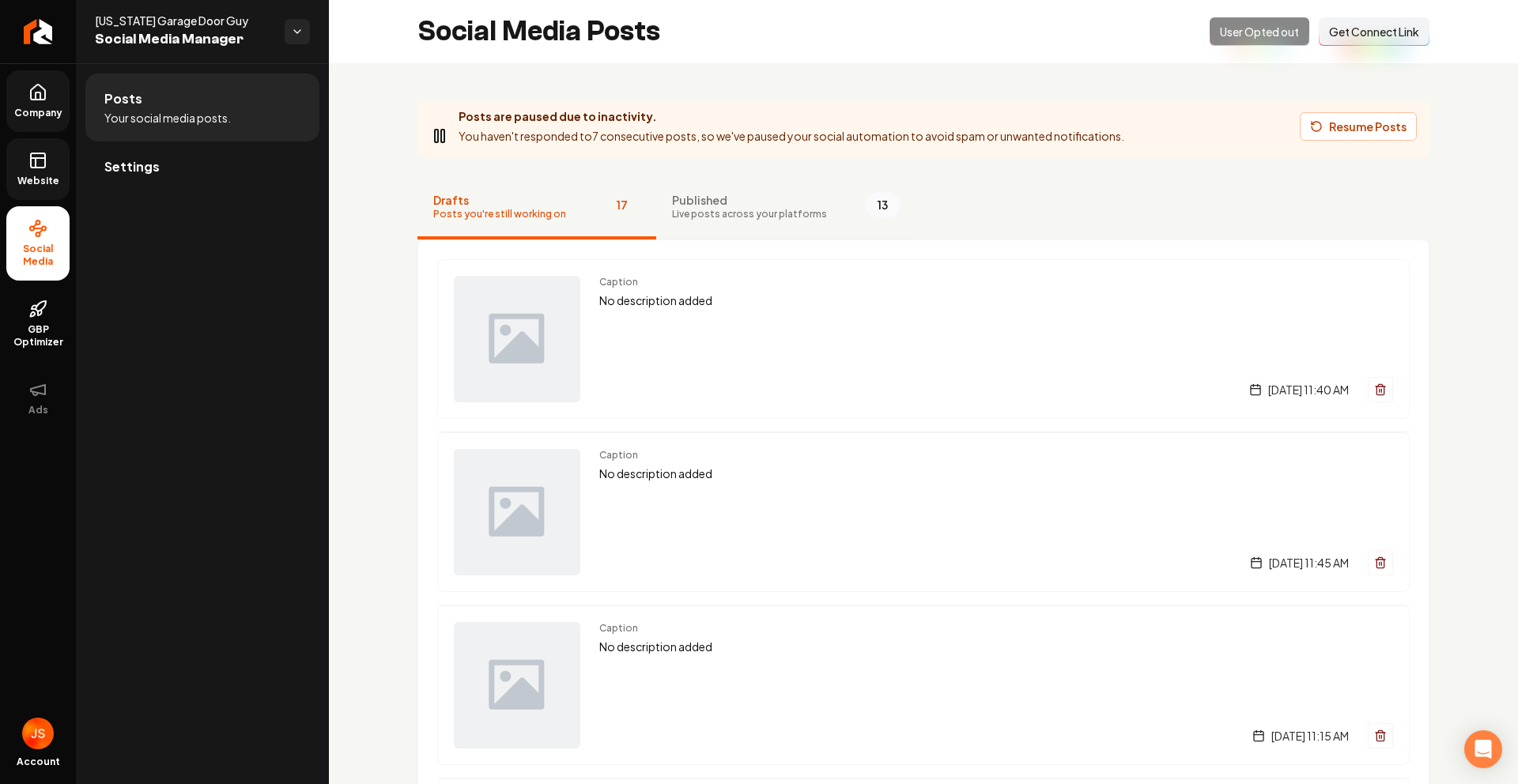
click at [740, 206] on span "Published" at bounding box center [749, 200] width 155 height 16
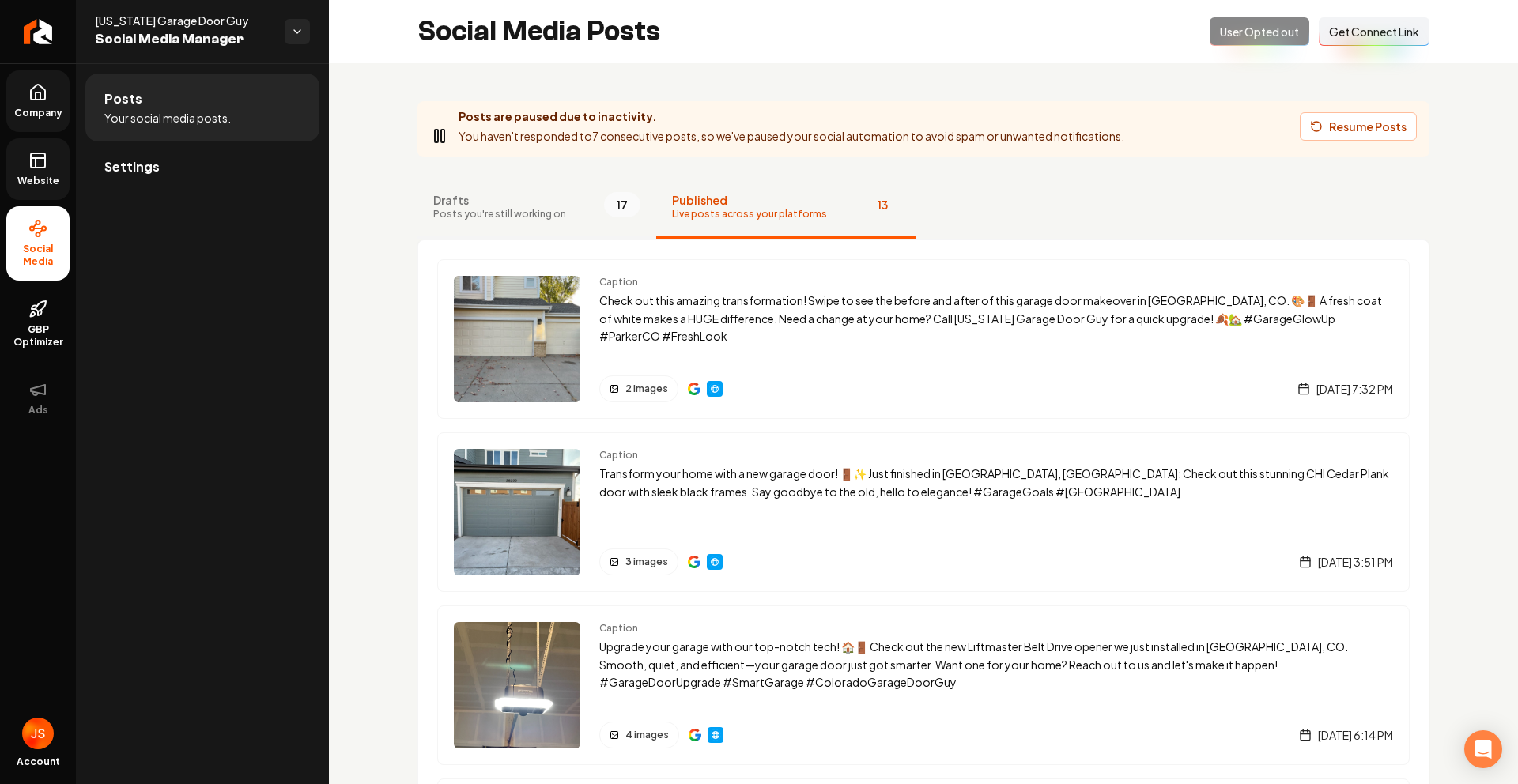
click at [498, 208] on span "Posts you're still working on" at bounding box center [499, 213] width 133 height 13
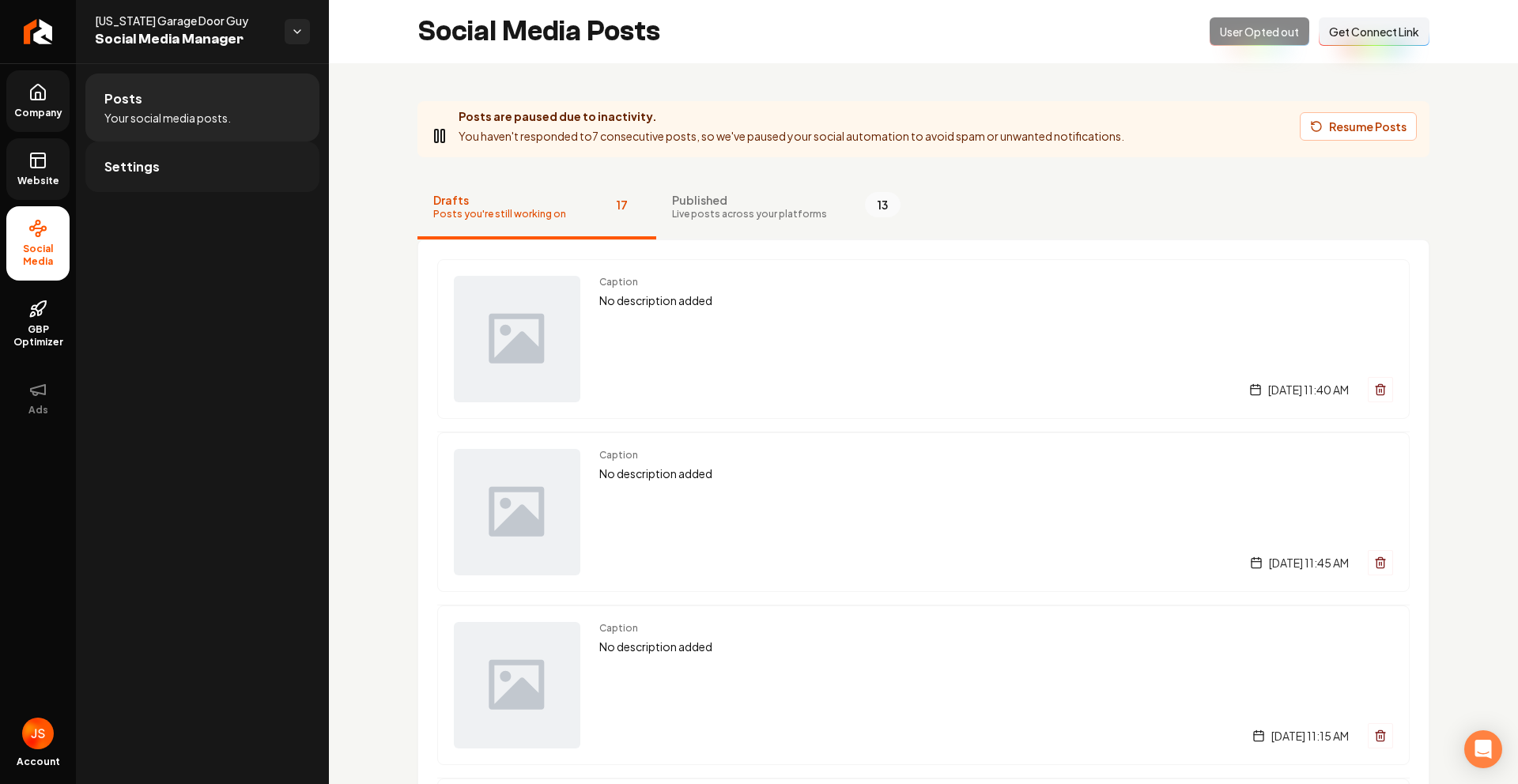
click at [205, 173] on link "Settings" at bounding box center [202, 167] width 234 height 51
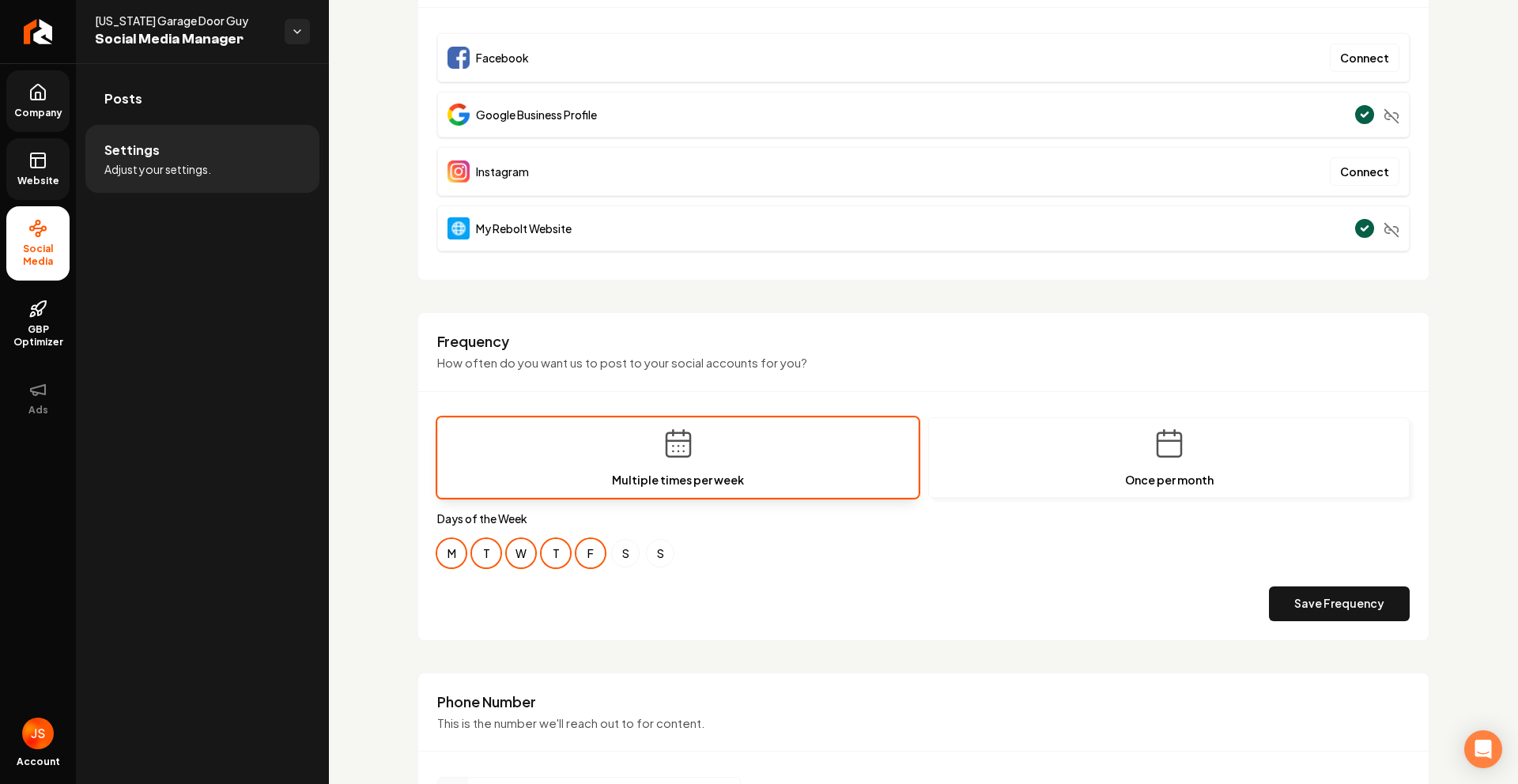
scroll to position [224, 0]
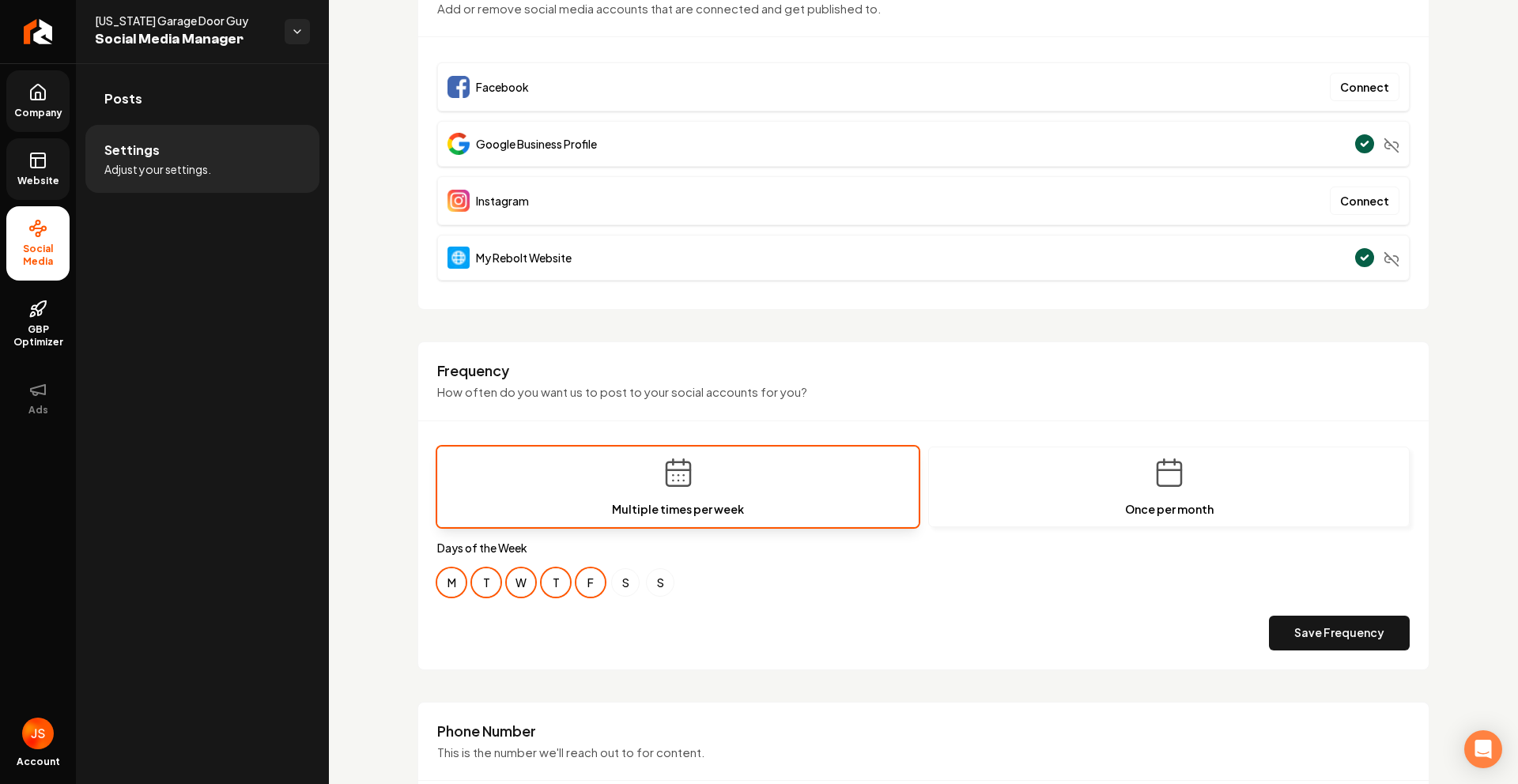
click at [503, 621] on div "Save Frequency" at bounding box center [923, 633] width 972 height 35
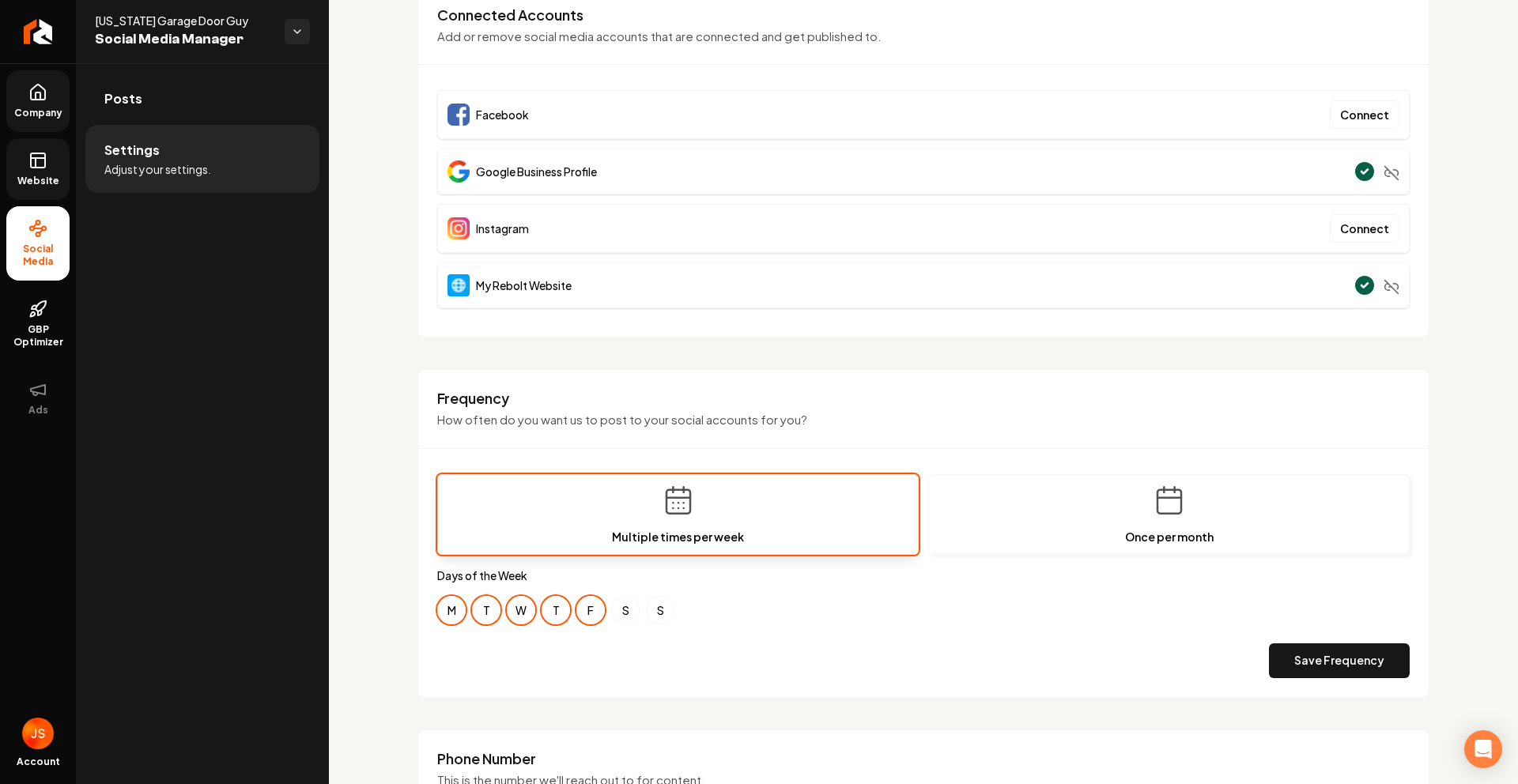
scroll to position [64, 0]
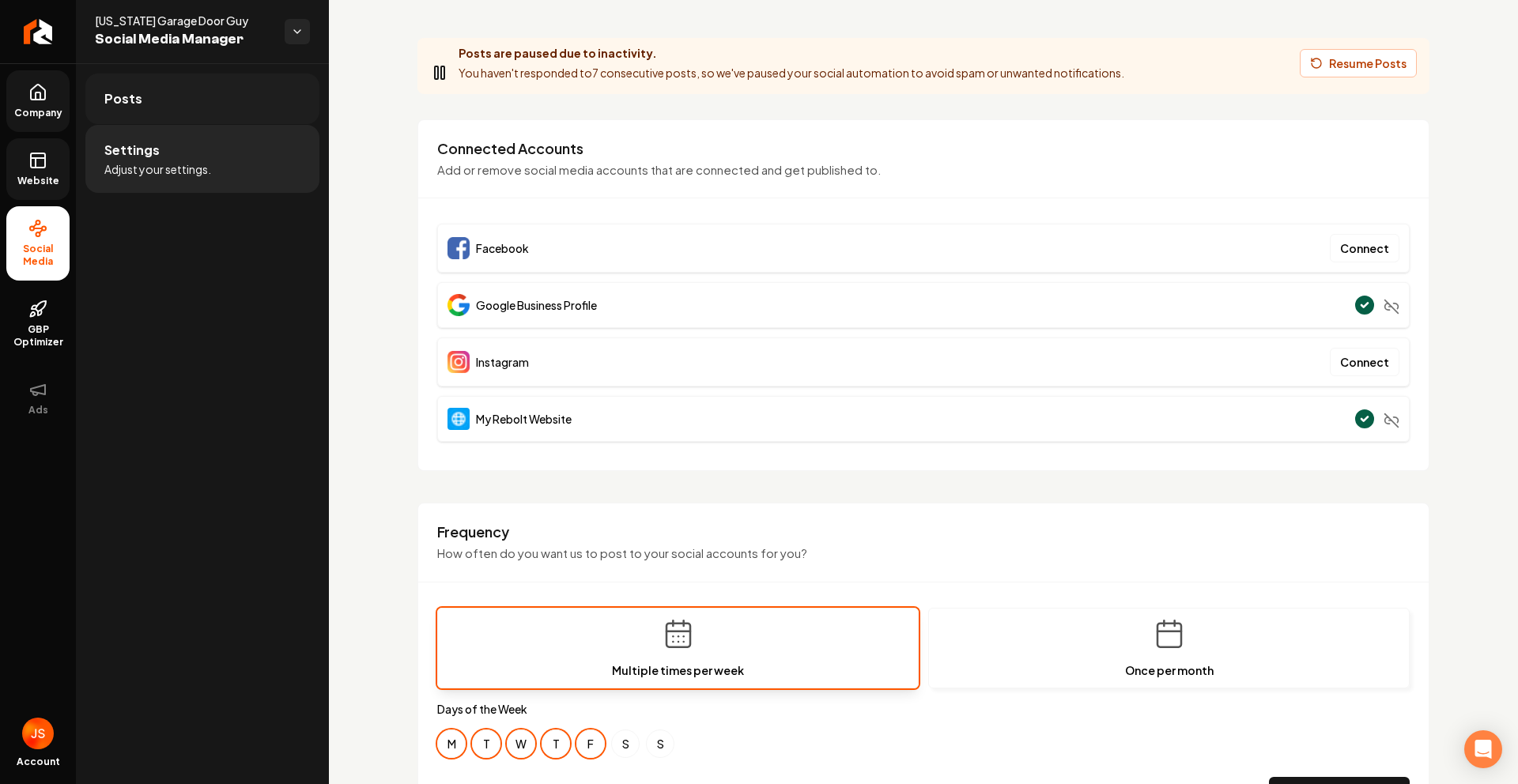
click at [102, 103] on link "Posts" at bounding box center [202, 99] width 234 height 51
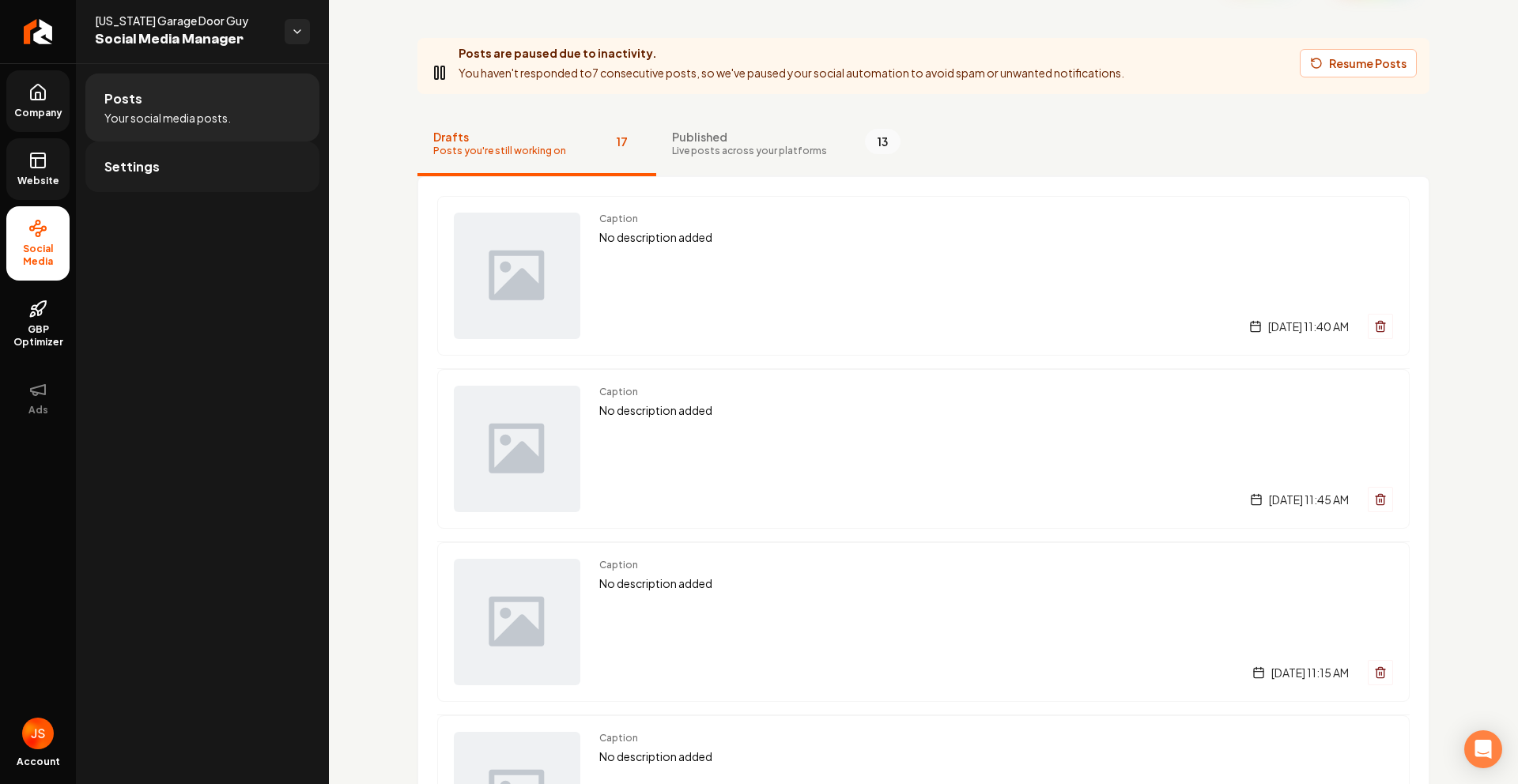
click at [166, 158] on link "Settings" at bounding box center [202, 167] width 234 height 51
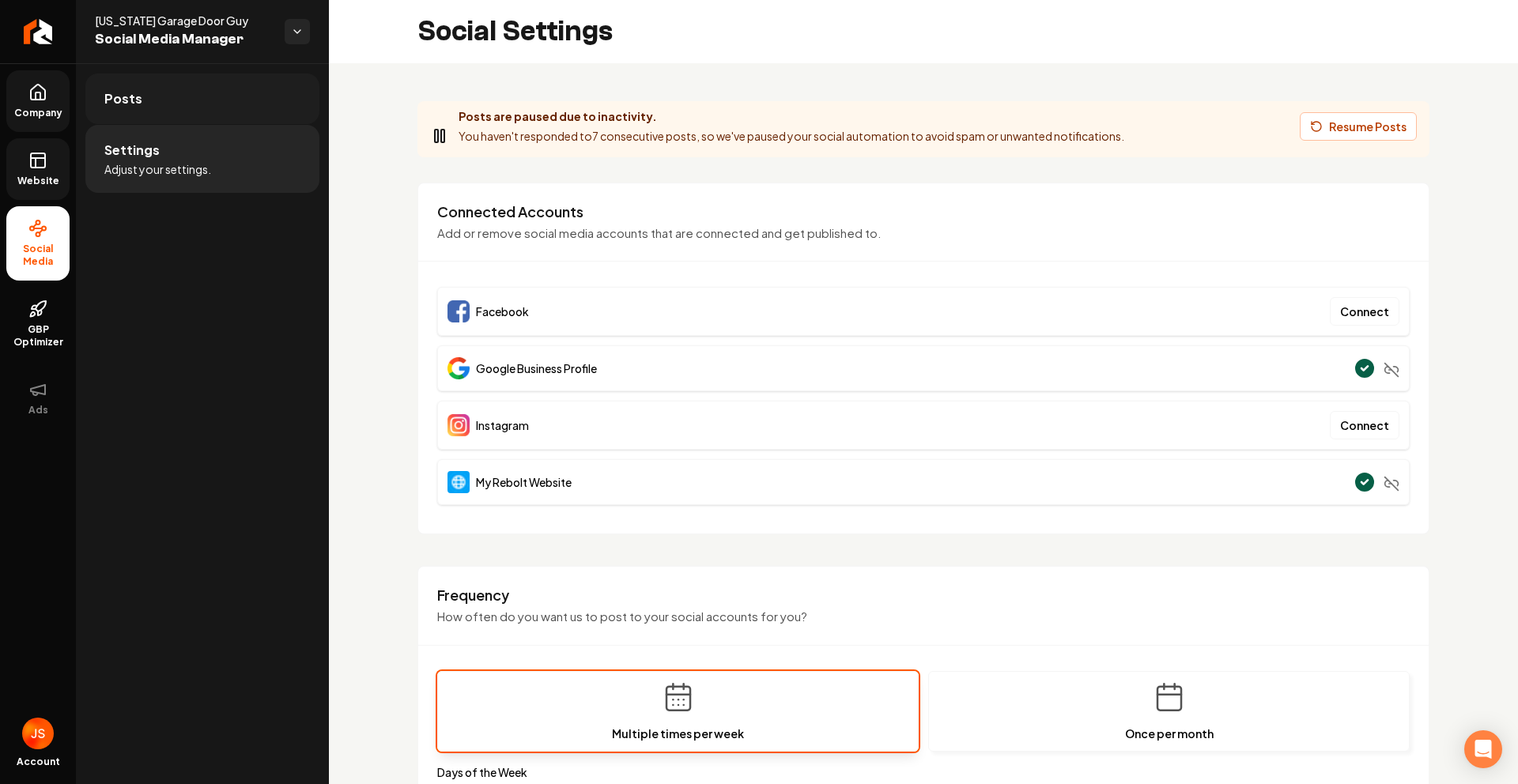
click at [174, 109] on link "Posts" at bounding box center [202, 99] width 234 height 51
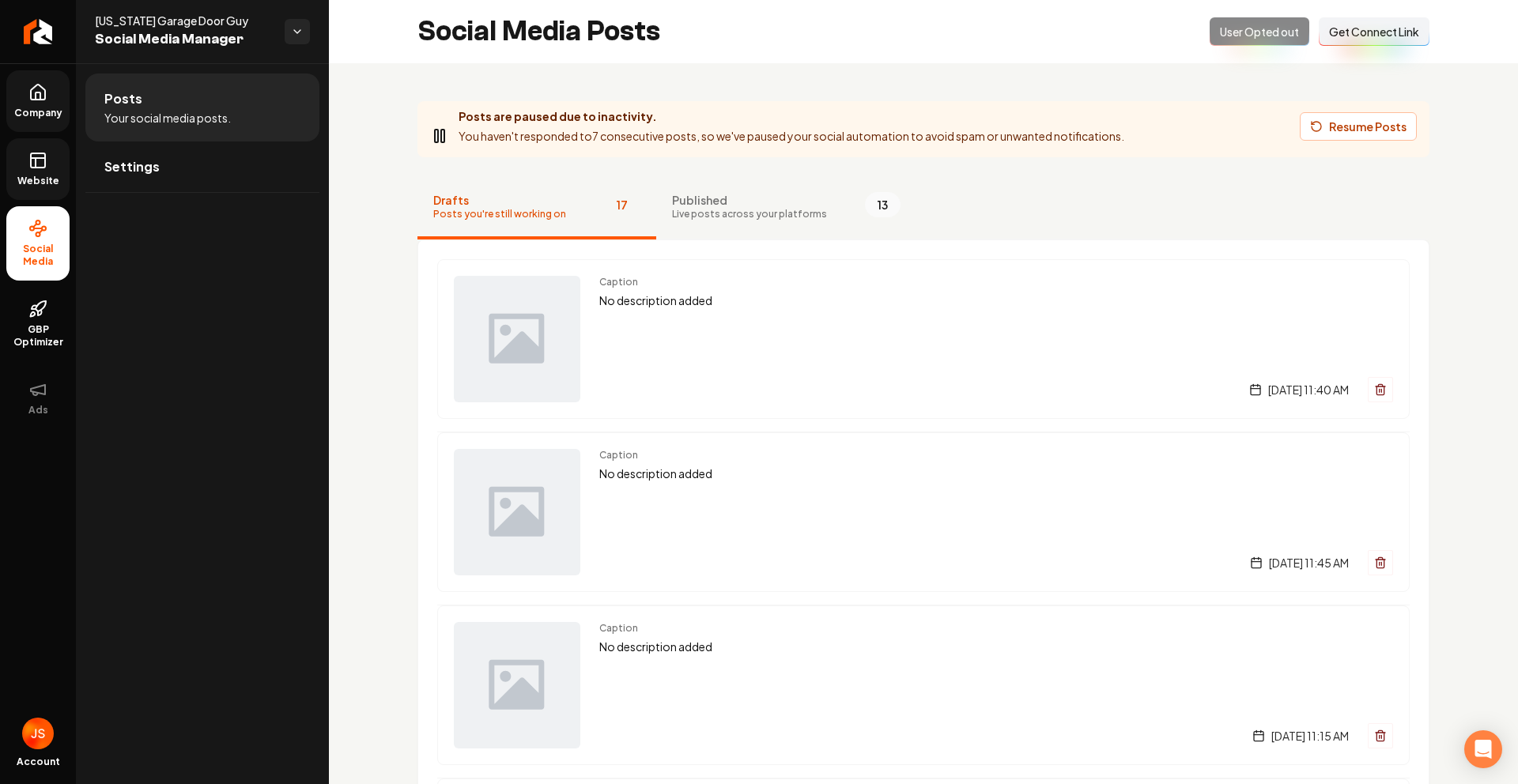
click at [1376, 39] on button "Connect Link Get Connect Link" at bounding box center [1374, 31] width 111 height 28
click at [711, 203] on span "Published" at bounding box center [749, 200] width 155 height 16
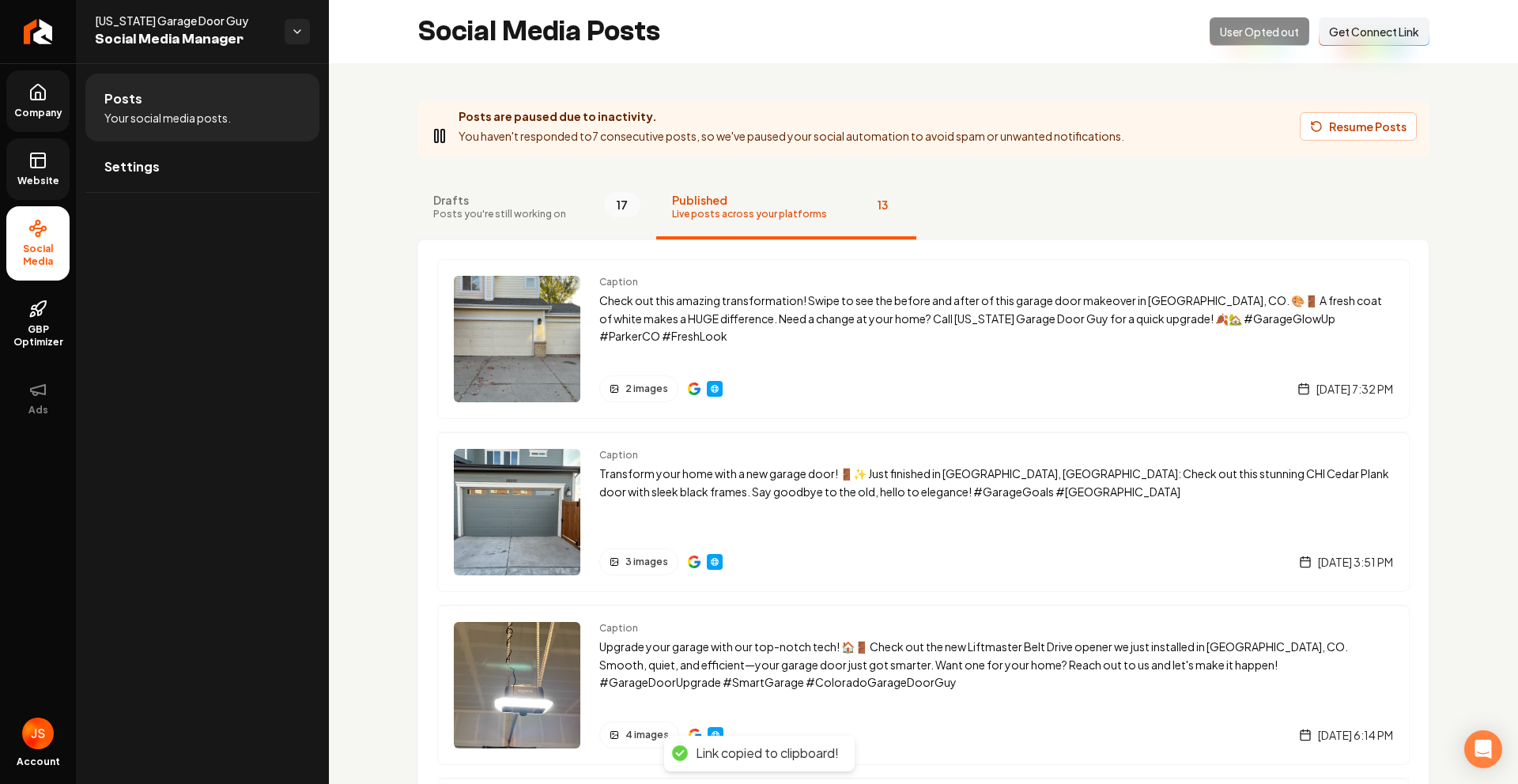
click at [536, 204] on span "Drafts" at bounding box center [499, 200] width 133 height 16
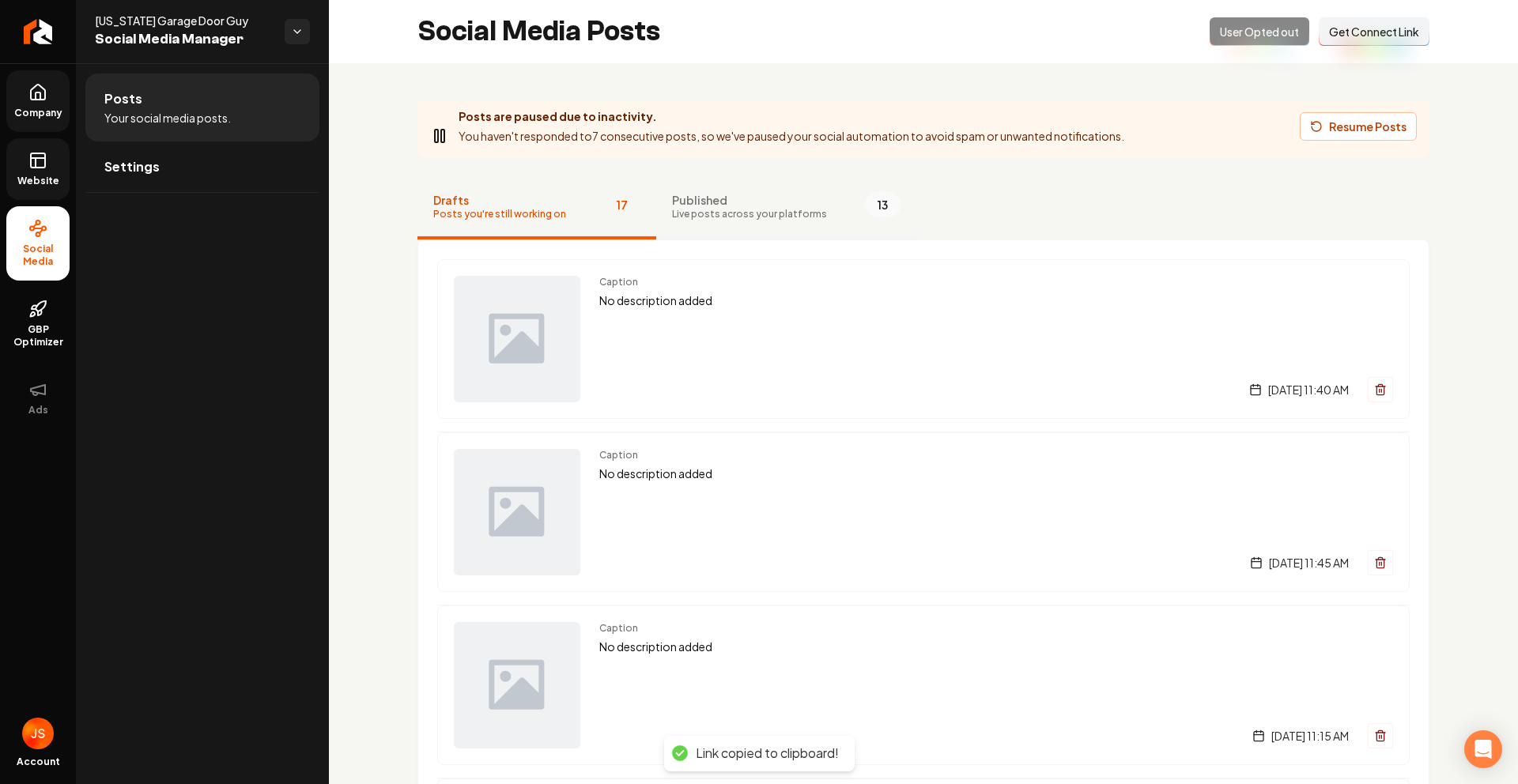
click at [686, 208] on span "Live posts across your platforms" at bounding box center [749, 213] width 155 height 13
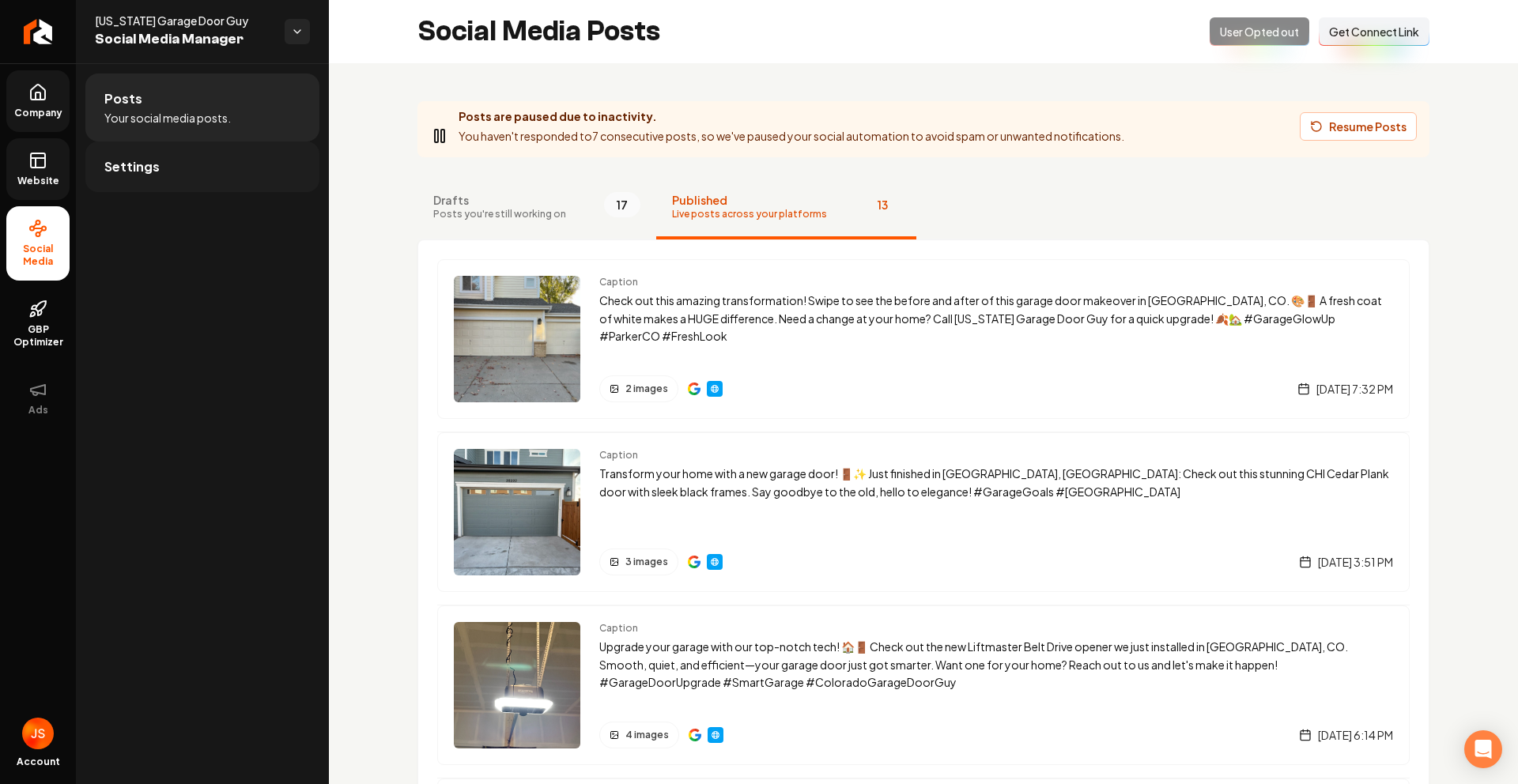
click at [147, 174] on span "Settings" at bounding box center [132, 166] width 56 height 19
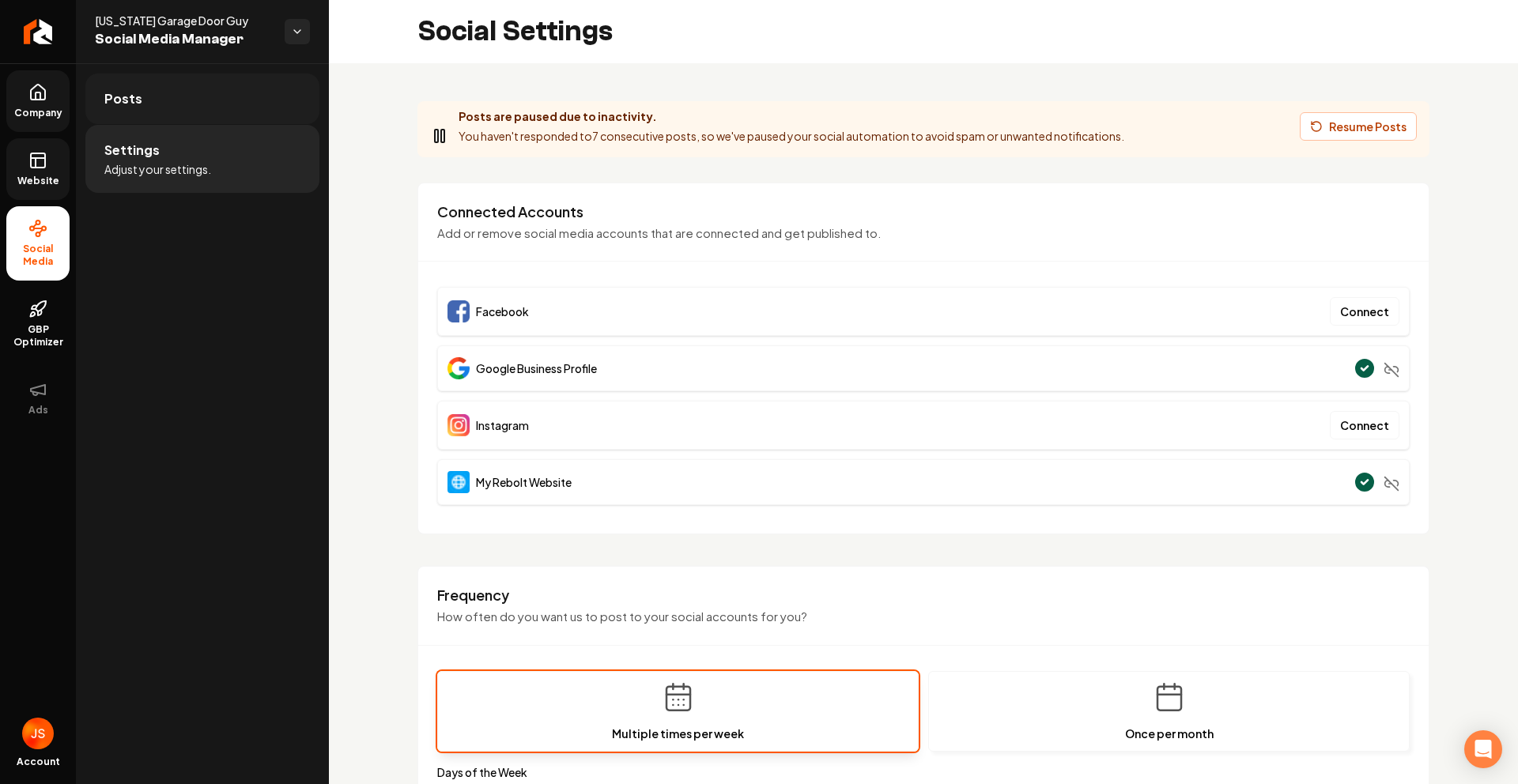
click at [231, 97] on link "Posts" at bounding box center [202, 99] width 234 height 51
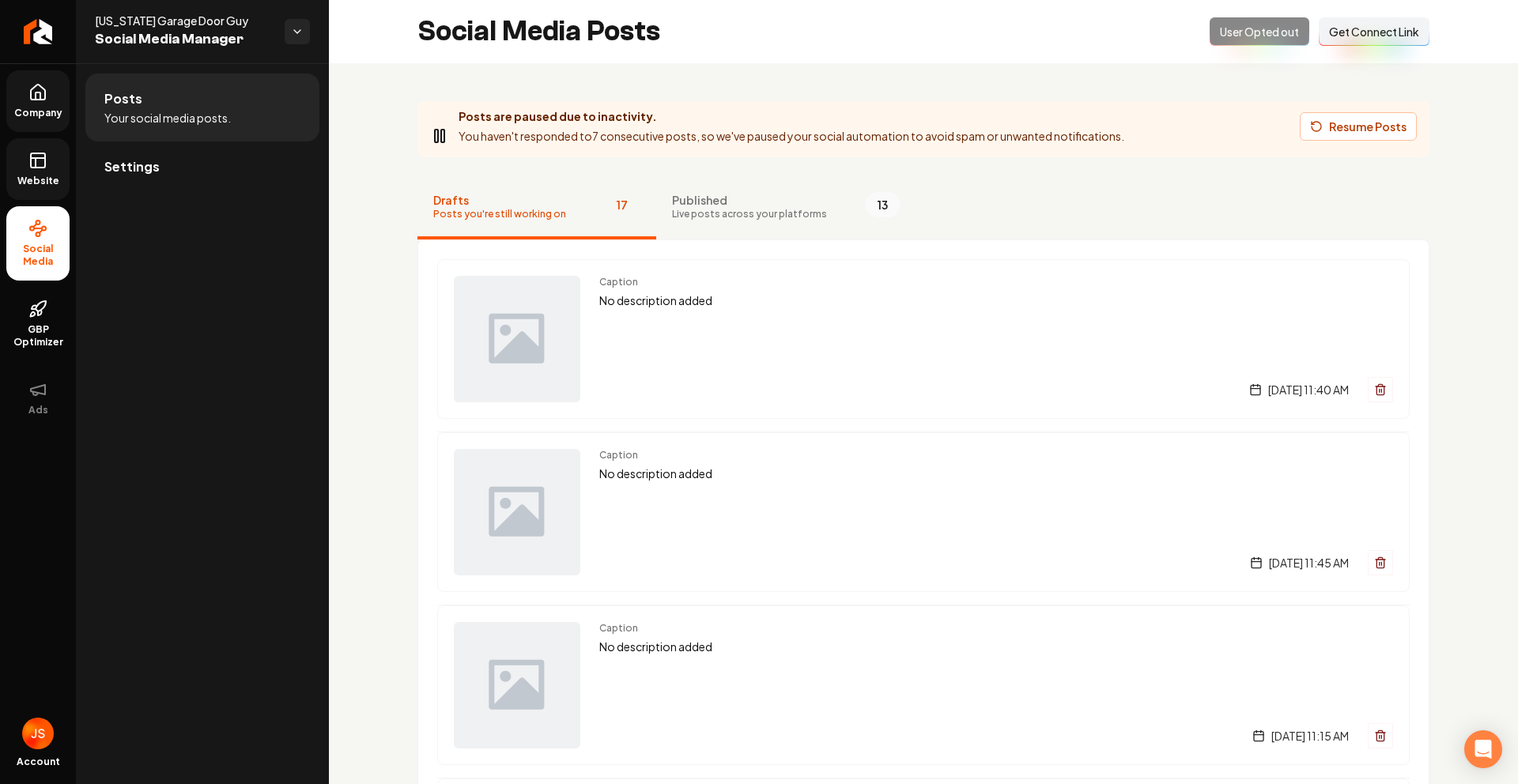
click at [1382, 29] on span "Get Connect Link" at bounding box center [1374, 31] width 90 height 16
click at [94, 170] on link "Settings" at bounding box center [202, 167] width 234 height 51
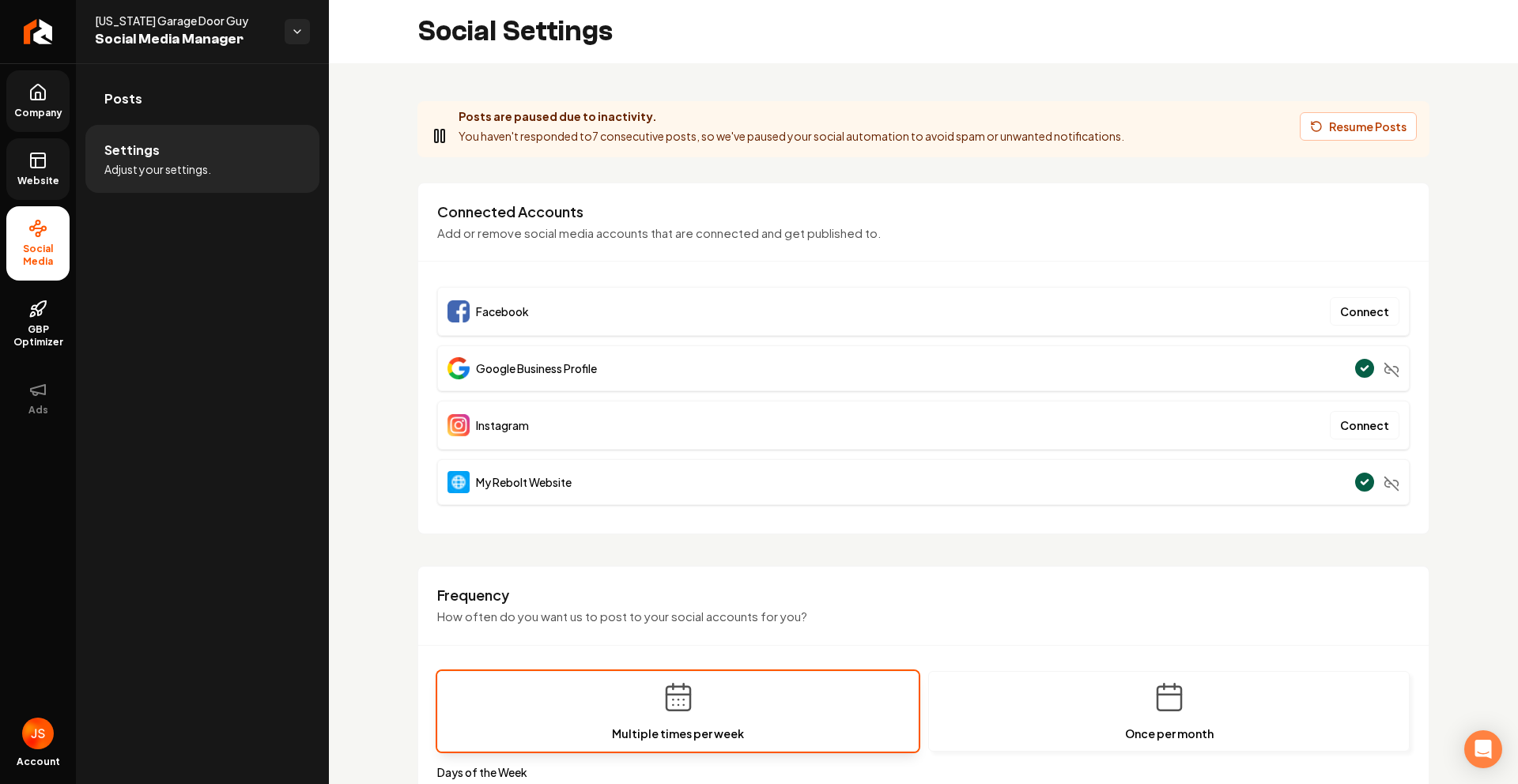
click at [26, 101] on link "Company" at bounding box center [37, 101] width 64 height 62
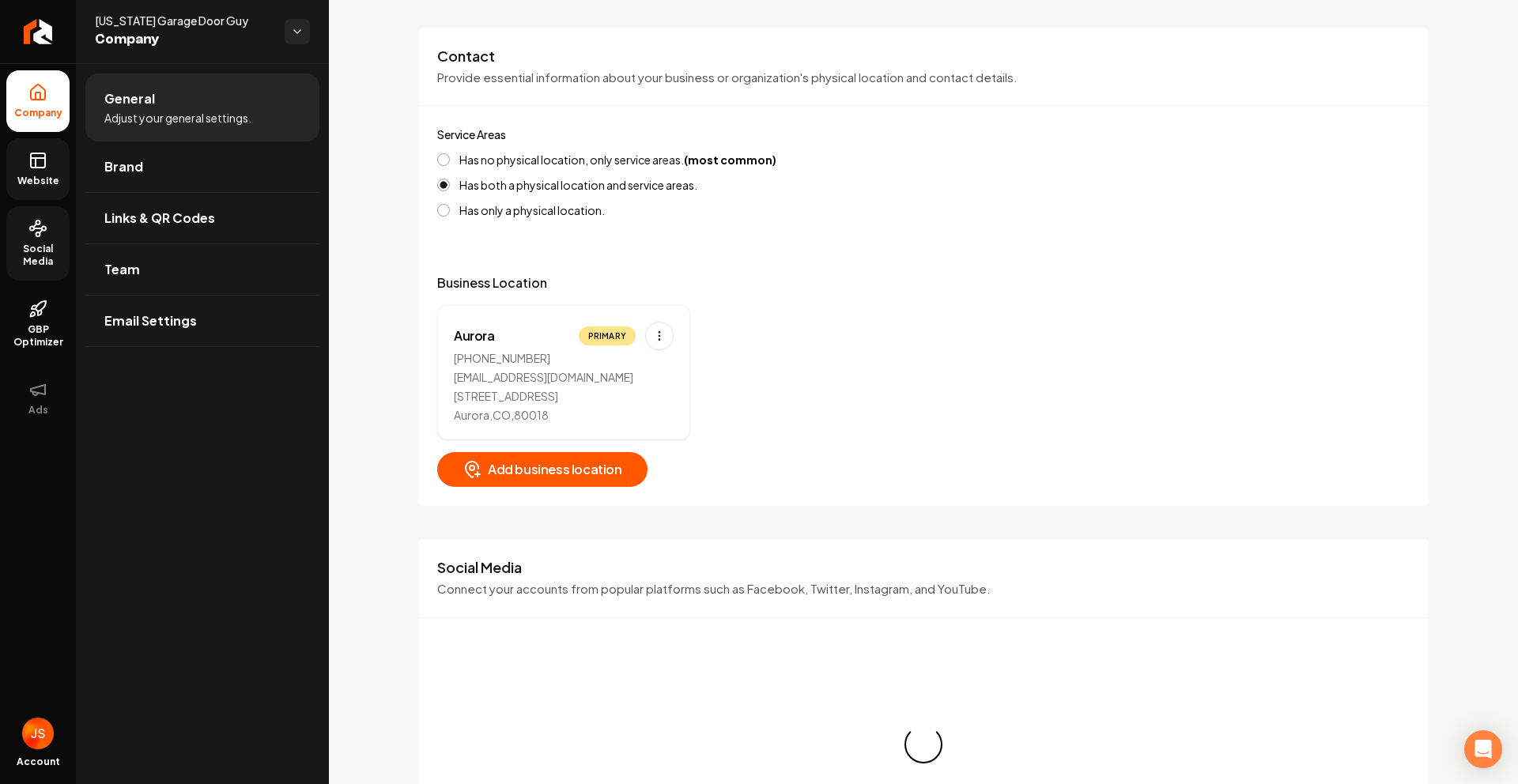
scroll to position [669, 0]
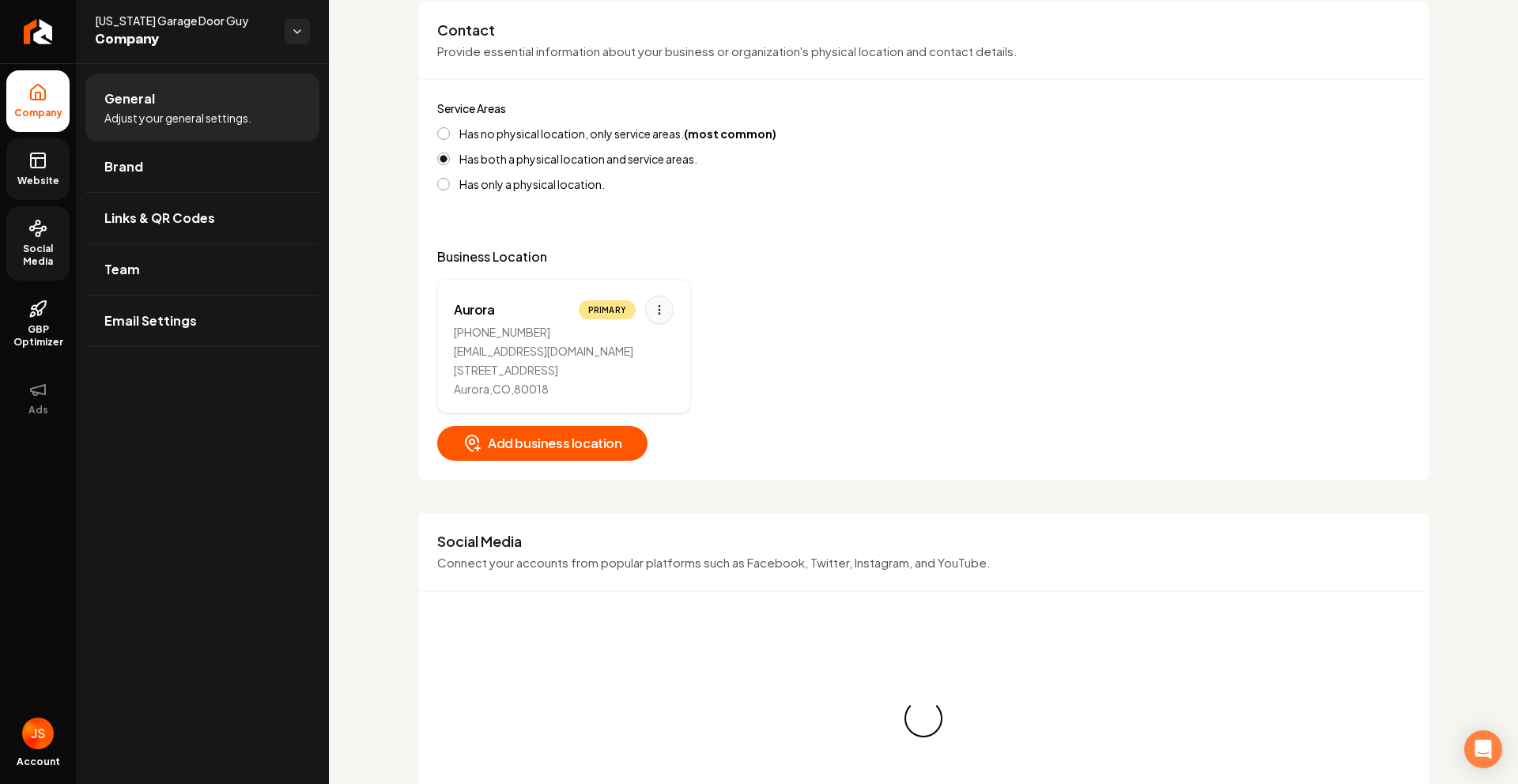
click at [666, 314] on html "Company Website Social Media GBP Optimizer Ads Account Colorado Garage Door Guy…" at bounding box center [759, 392] width 1518 height 784
click at [625, 336] on div "Edit" at bounding box center [610, 344] width 119 height 25
select select "**"
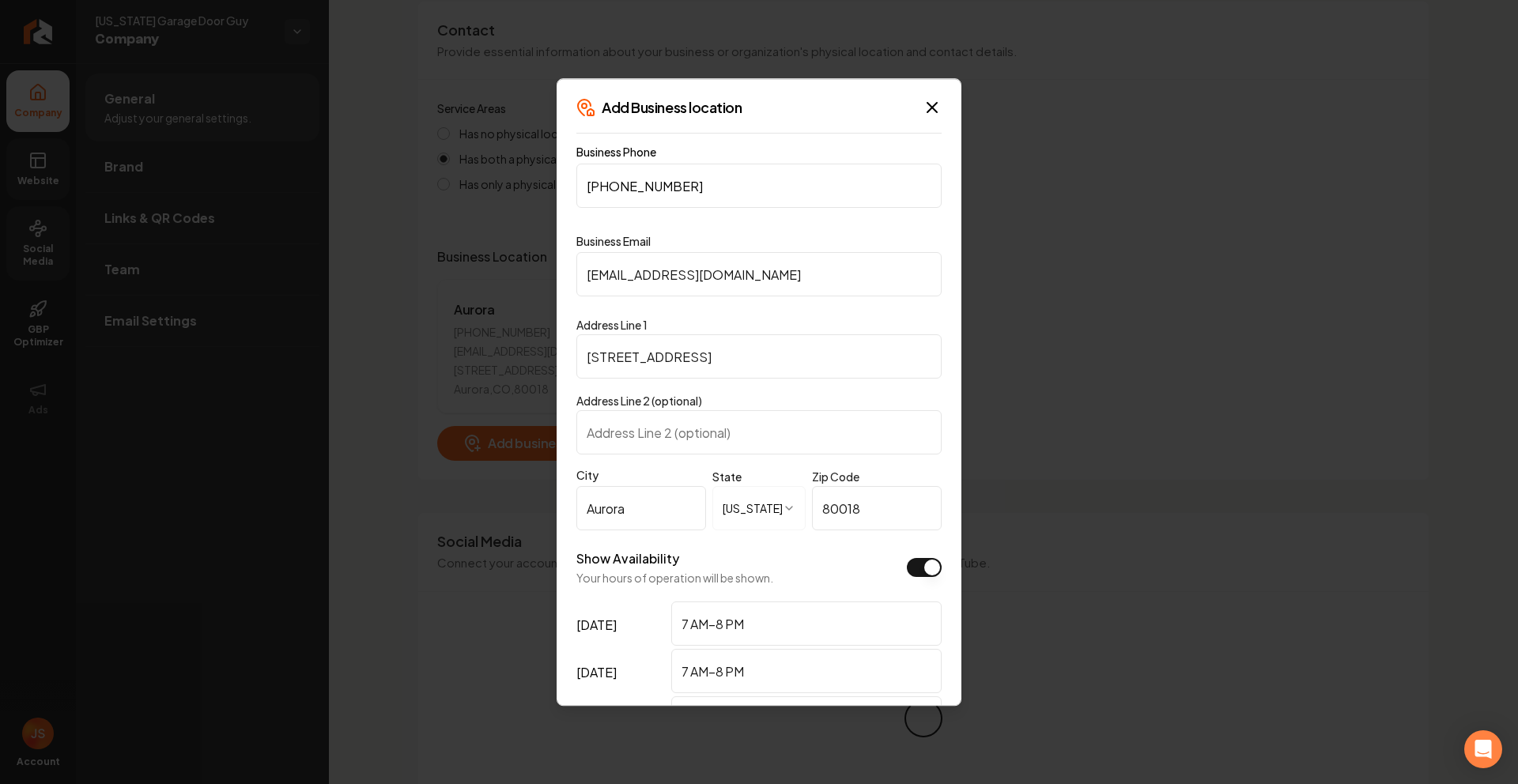
click at [654, 187] on input "(720) 471-1039" at bounding box center [759, 185] width 365 height 44
click at [927, 105] on icon "button" at bounding box center [932, 108] width 10 height 10
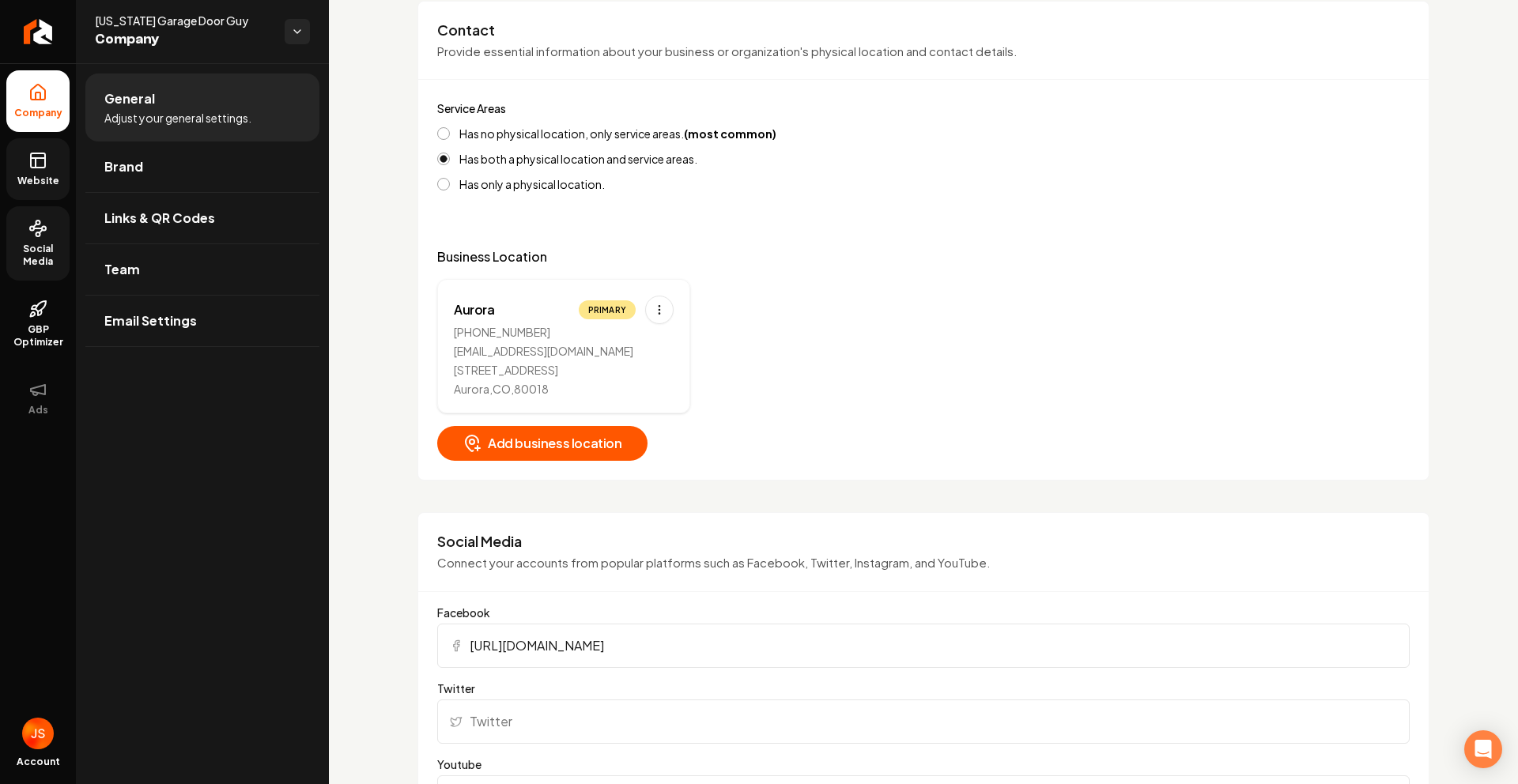
click at [30, 175] on span "Website" at bounding box center [38, 180] width 55 height 13
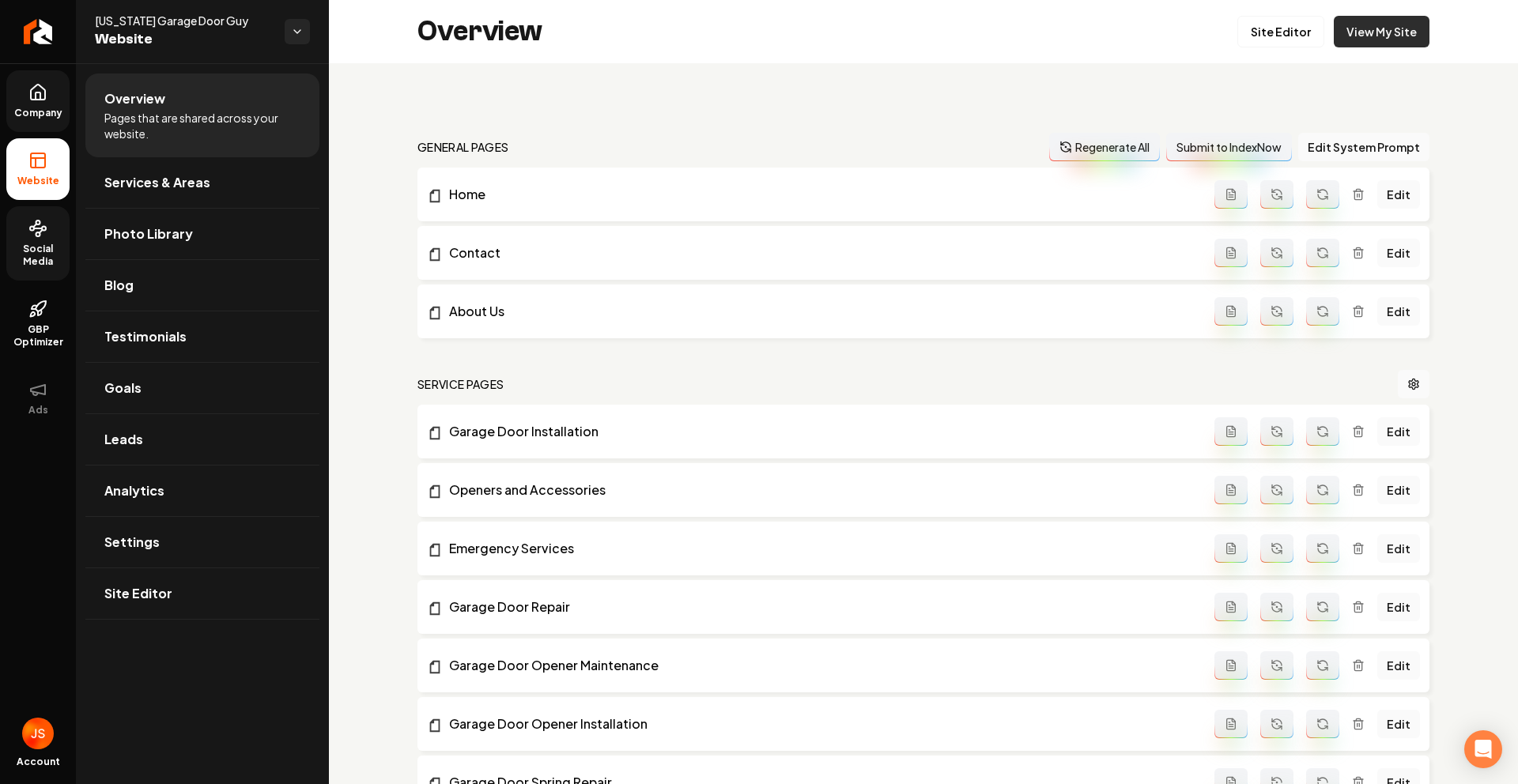
click at [1374, 35] on link "View My Site" at bounding box center [1382, 31] width 96 height 31
click at [39, 107] on span "Company" at bounding box center [38, 113] width 61 height 13
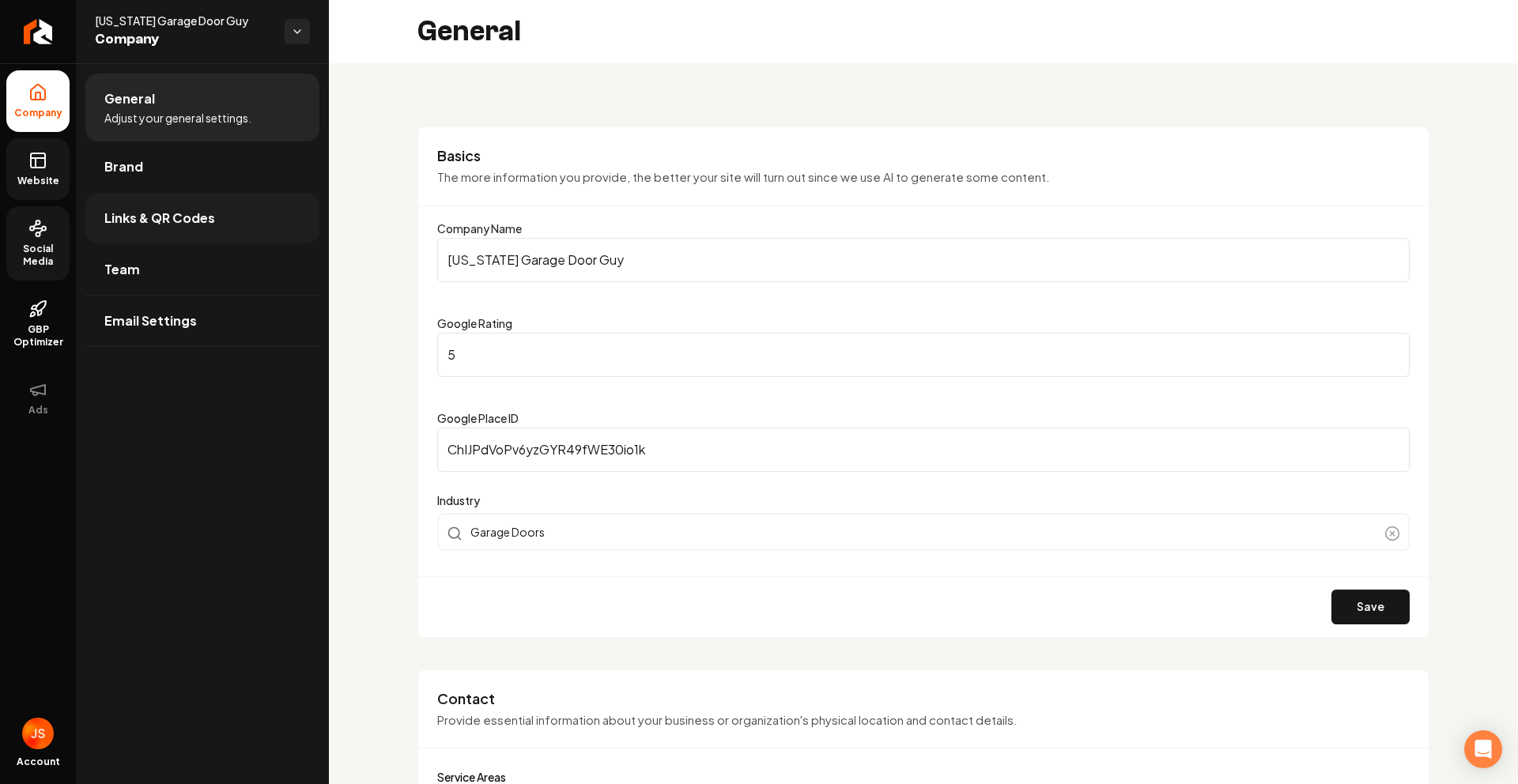
click at [137, 219] on span "Links & QR Codes" at bounding box center [160, 217] width 111 height 19
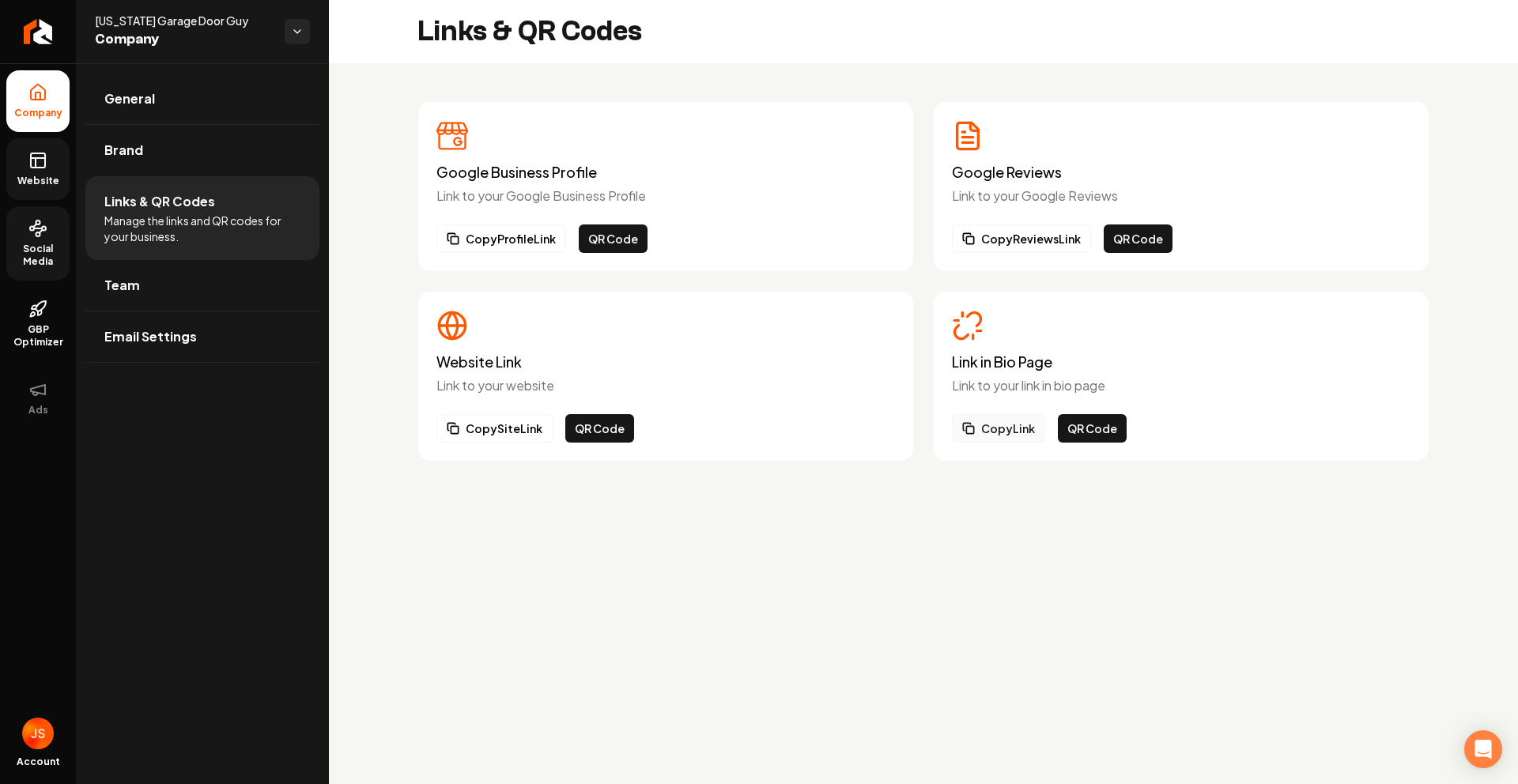
click at [975, 430] on button "Copy Link" at bounding box center [998, 428] width 93 height 28
click at [2, 157] on ul "Company Website Social Media GBP Optimizer Ads" at bounding box center [38, 250] width 76 height 372
click at [19, 162] on link "Website" at bounding box center [37, 168] width 64 height 62
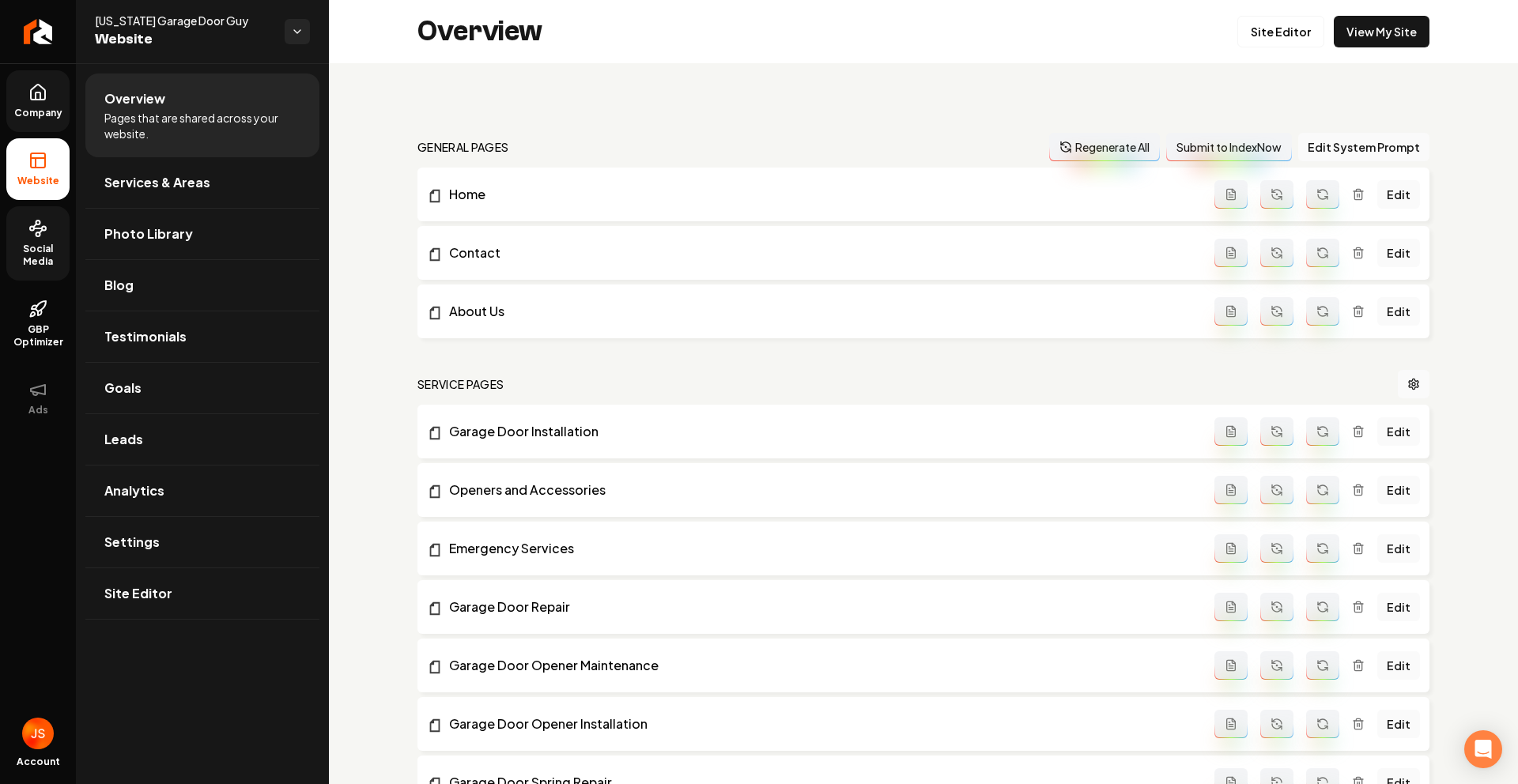
click at [27, 87] on link "Company" at bounding box center [37, 101] width 64 height 62
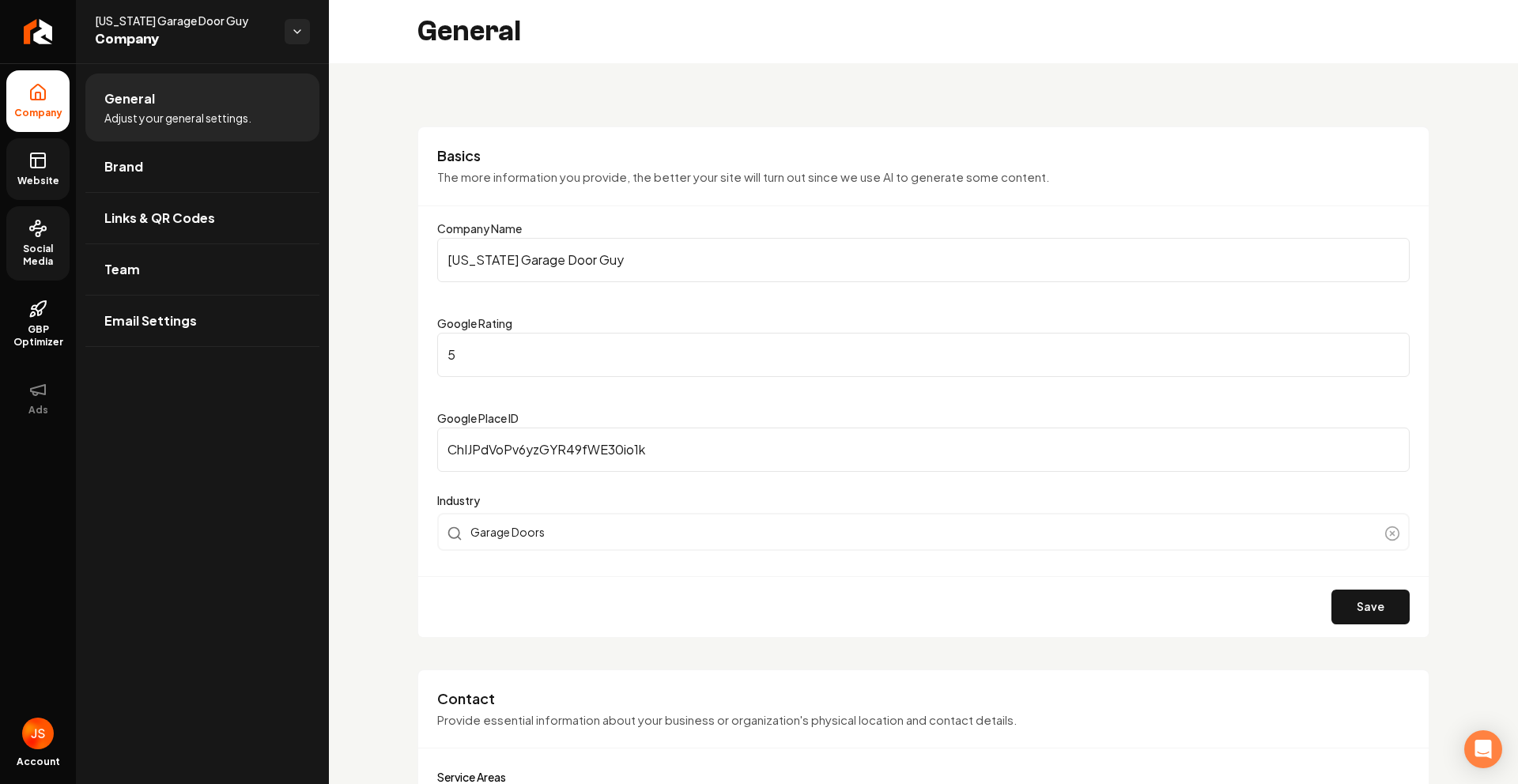
click at [45, 168] on icon at bounding box center [37, 160] width 19 height 19
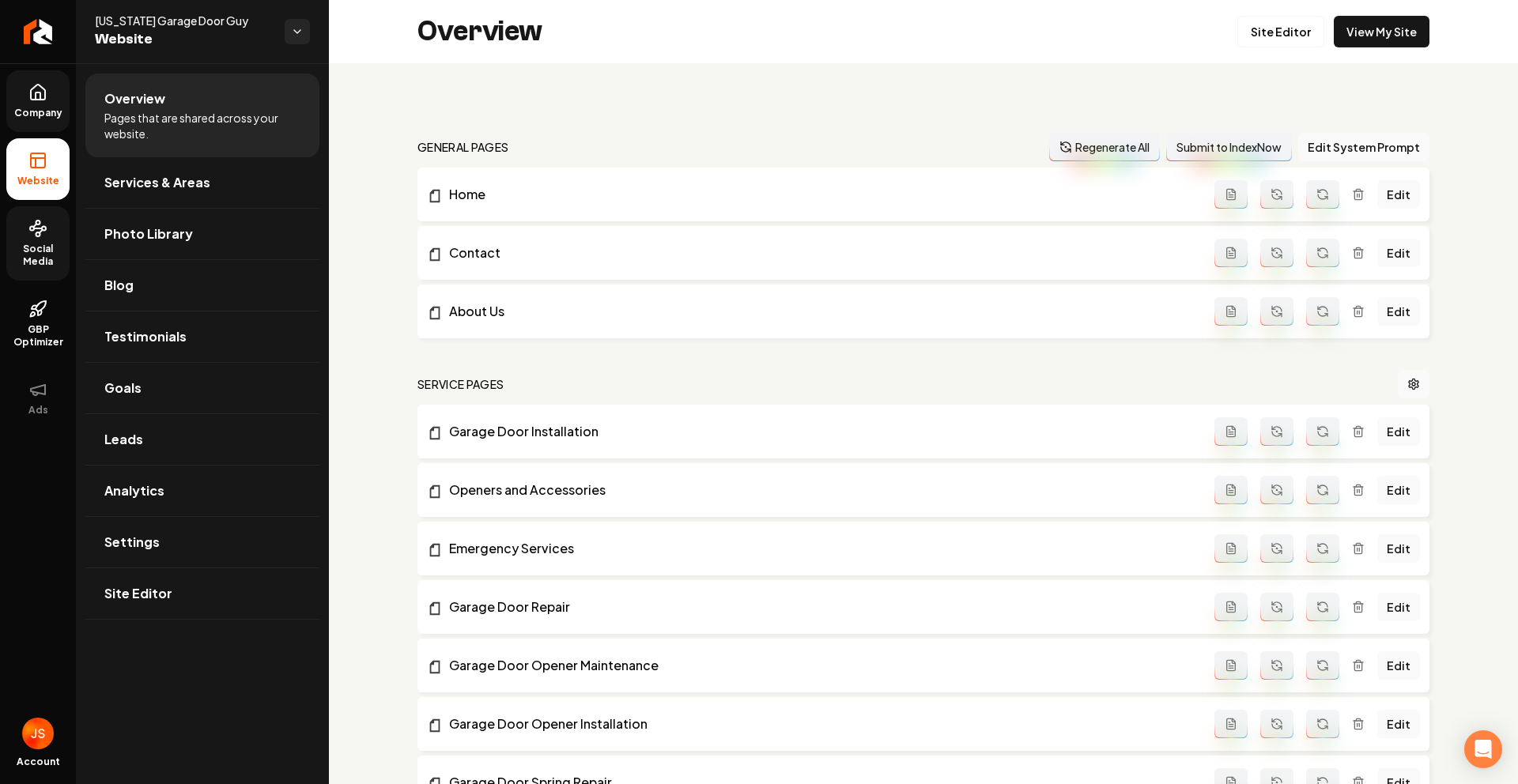
click at [39, 92] on icon at bounding box center [37, 95] width 5 height 7
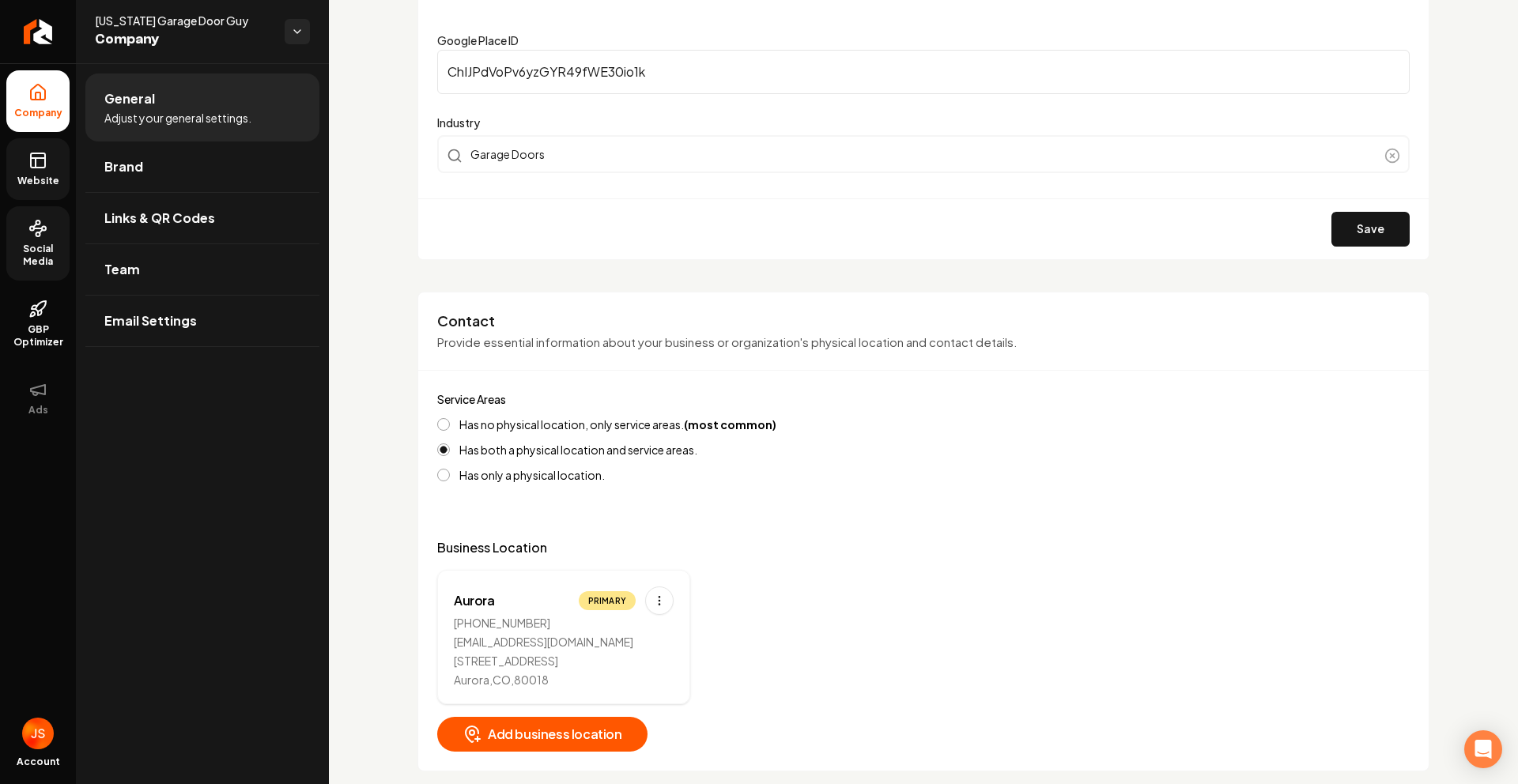
scroll to position [621, 0]
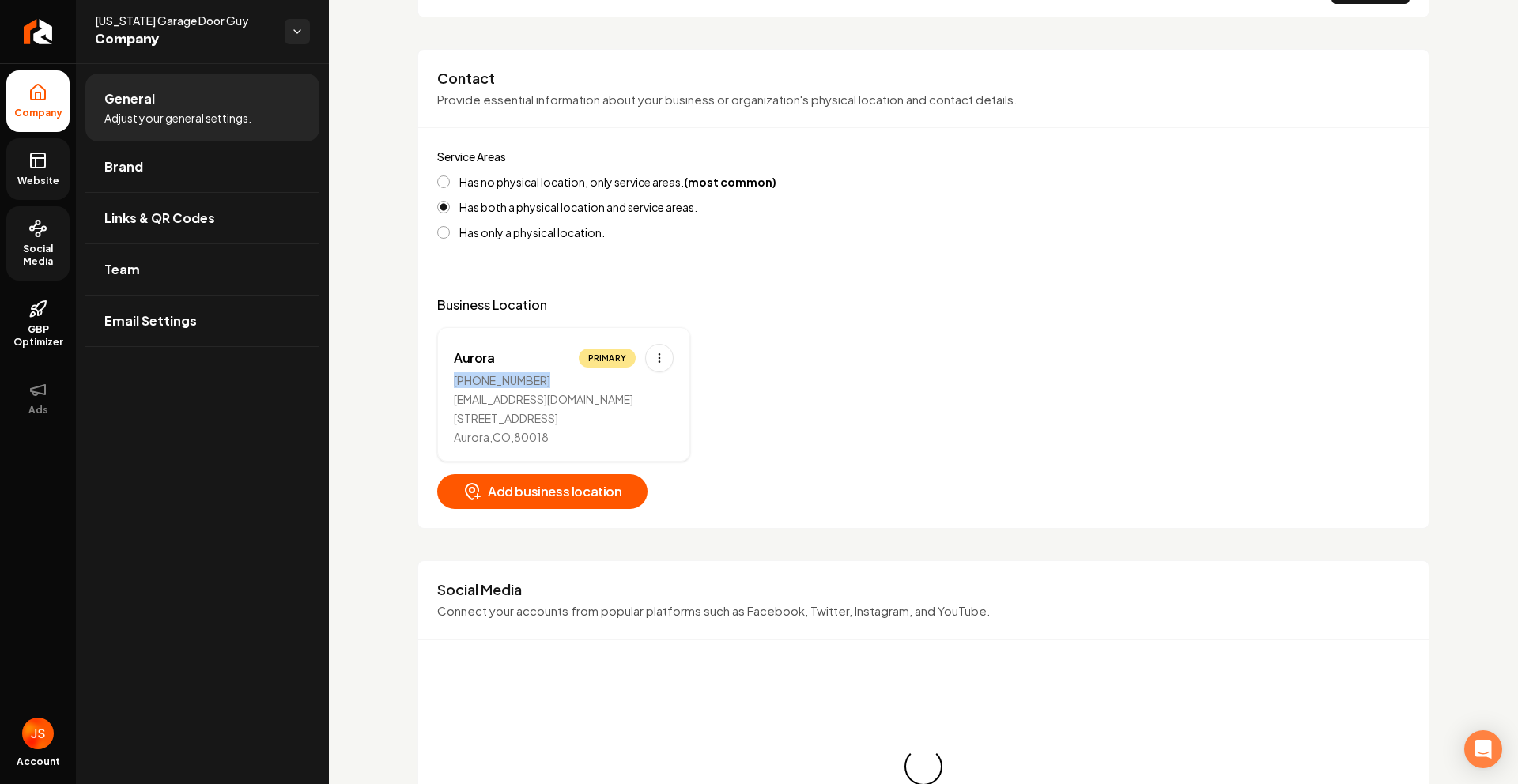
drag, startPoint x: 552, startPoint y: 385, endPoint x: 439, endPoint y: 383, distance: 113.0
click at [439, 383] on div "Aurora Primary (720) 471-1039 Coloradogaragedoorguy@gmail.com 1315 S Duquesne C…" at bounding box center [563, 393] width 253 height 134
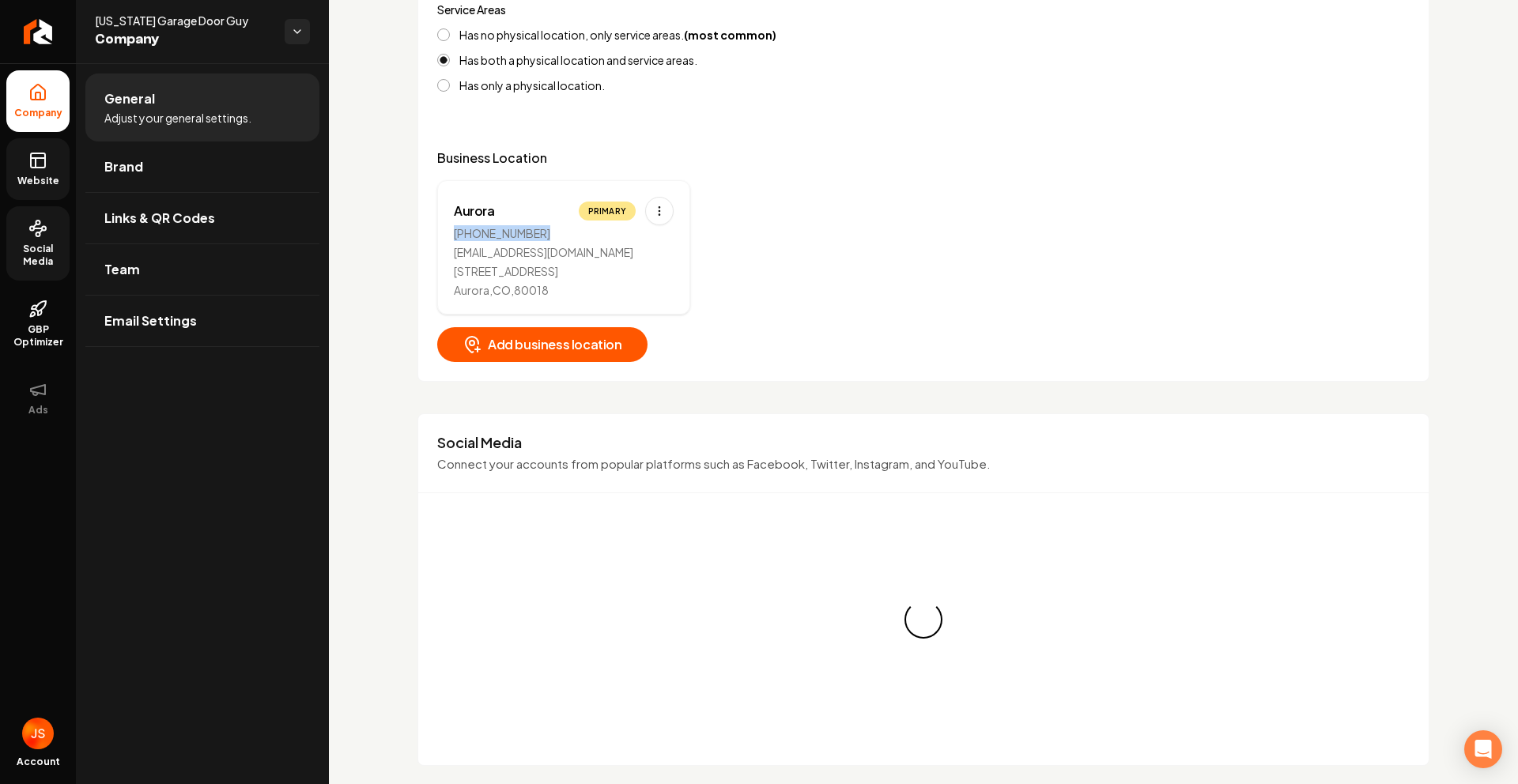
scroll to position [783, 0]
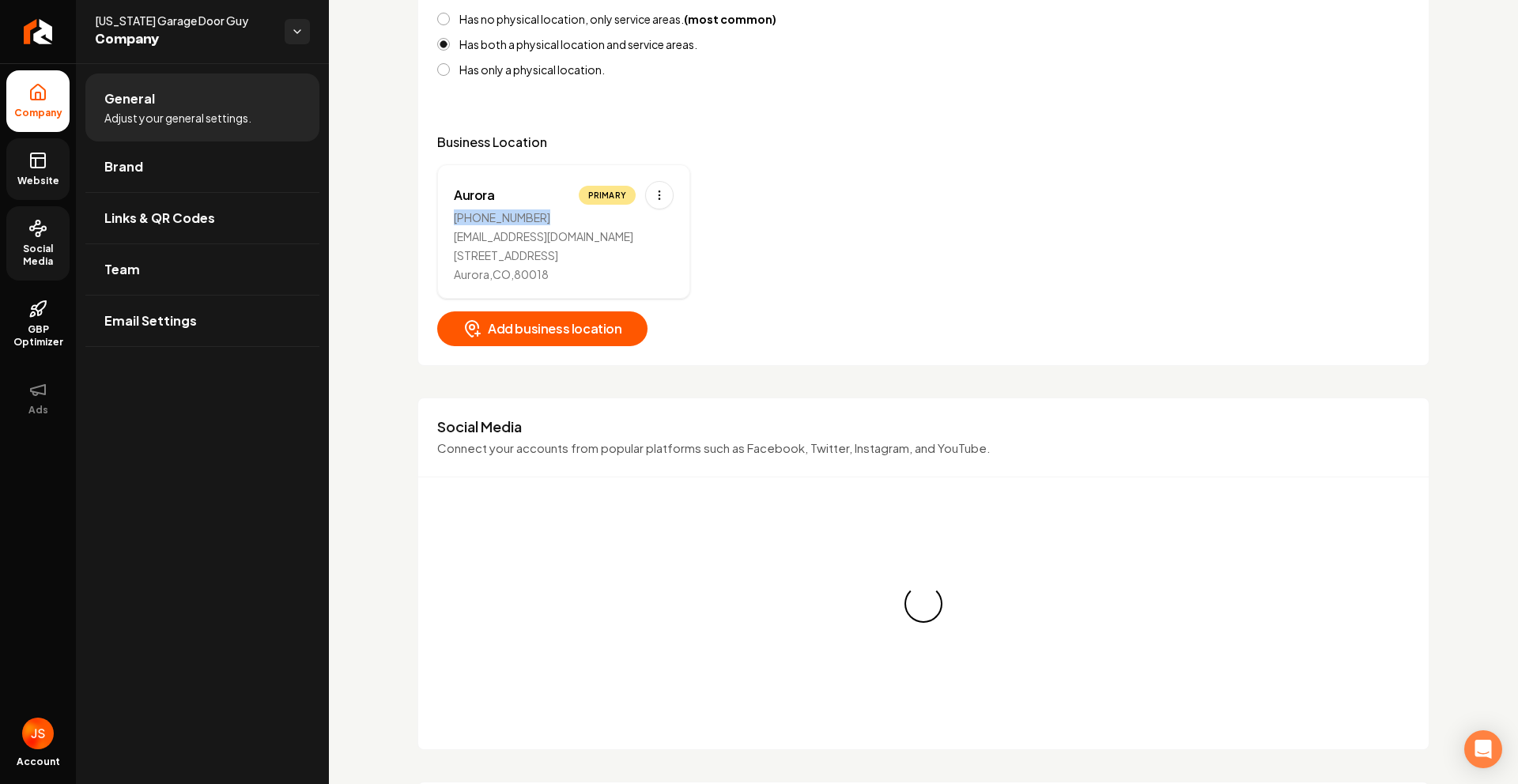
click at [26, 163] on link "Website" at bounding box center [37, 168] width 64 height 62
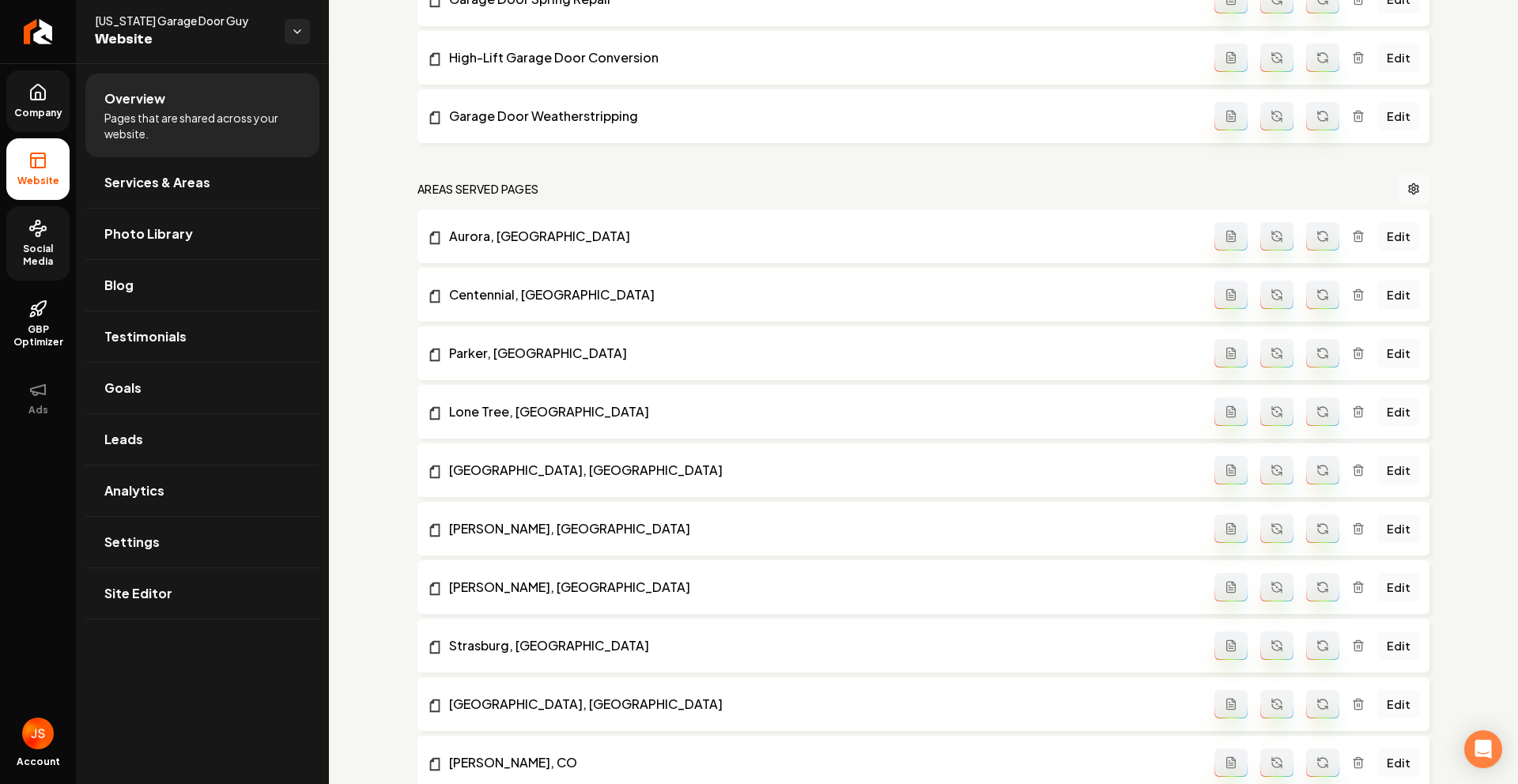
click at [33, 105] on link "Company" at bounding box center [37, 101] width 64 height 62
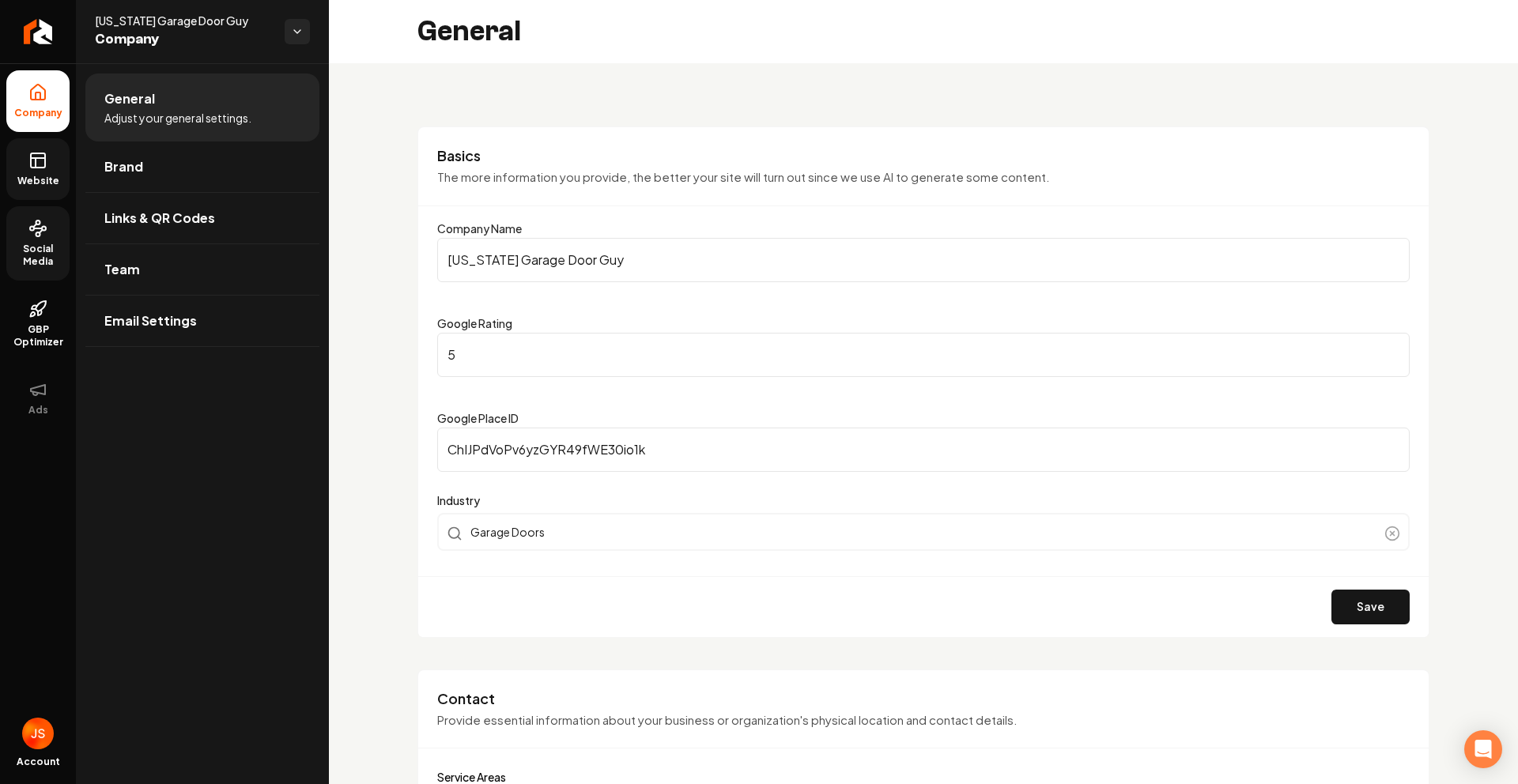
click at [30, 172] on link "Website" at bounding box center [37, 168] width 64 height 62
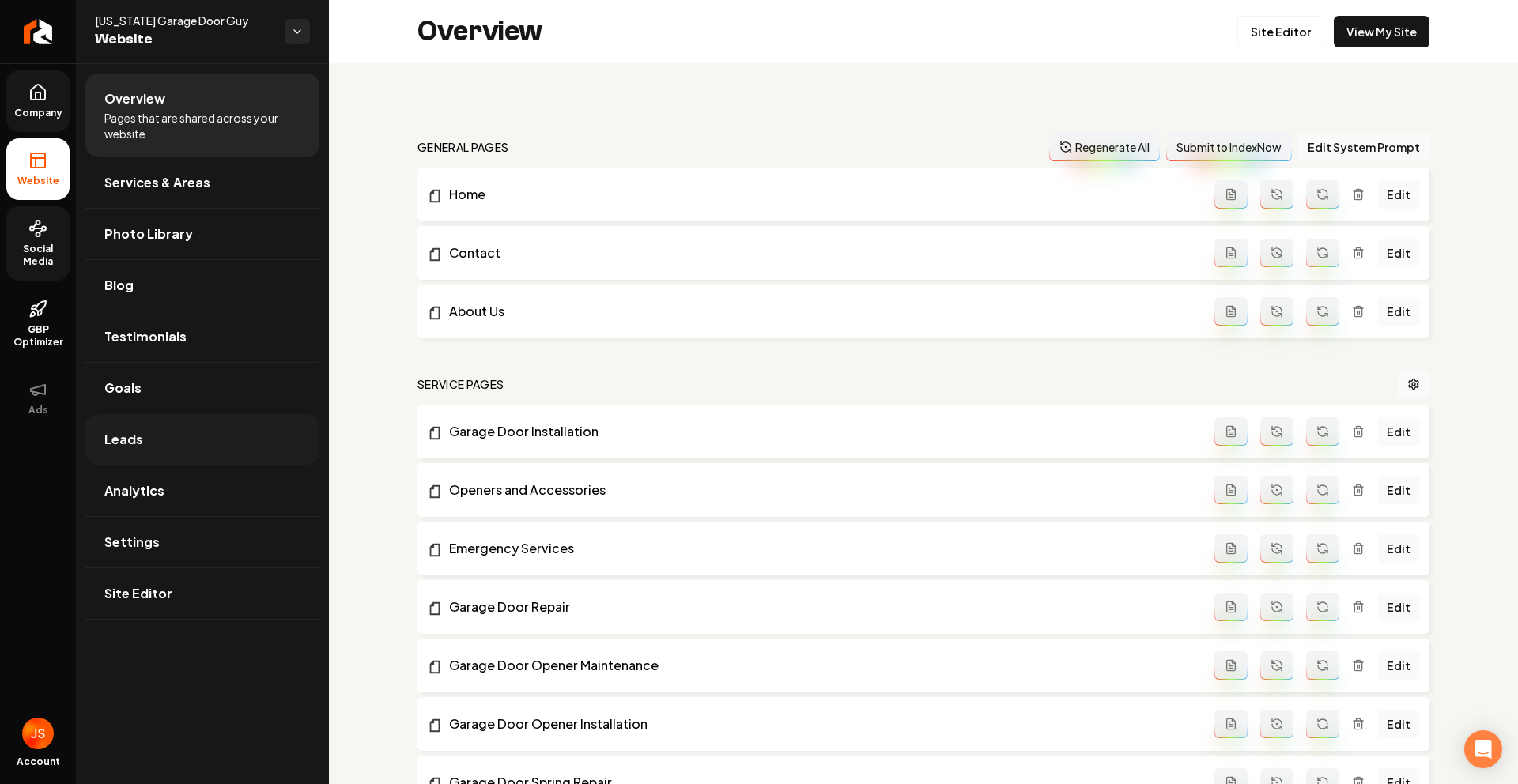
click at [124, 449] on link "Leads" at bounding box center [202, 439] width 234 height 51
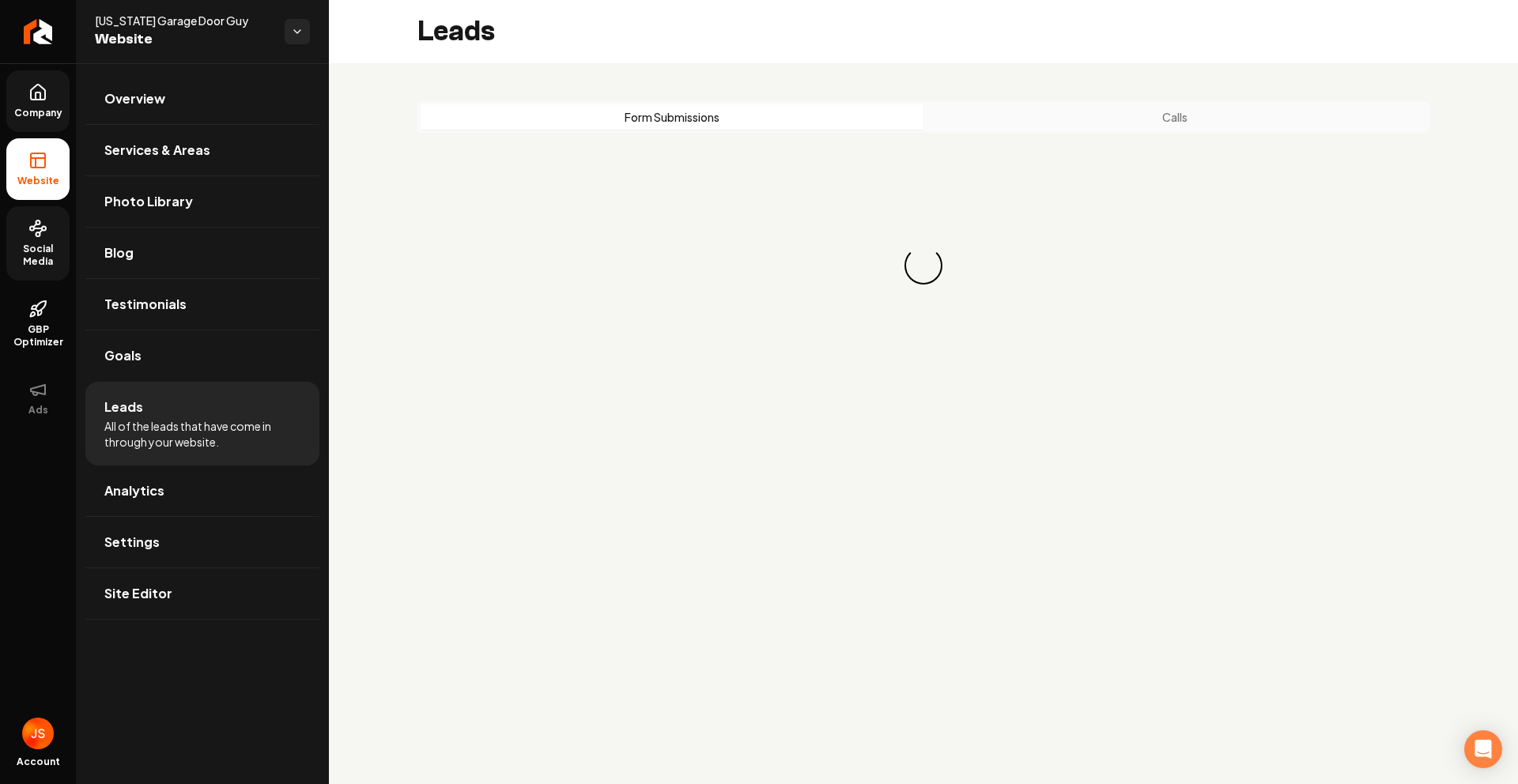
click at [1169, 119] on button "Calls" at bounding box center [1175, 117] width 503 height 25
click at [132, 525] on link "Settings" at bounding box center [202, 542] width 234 height 51
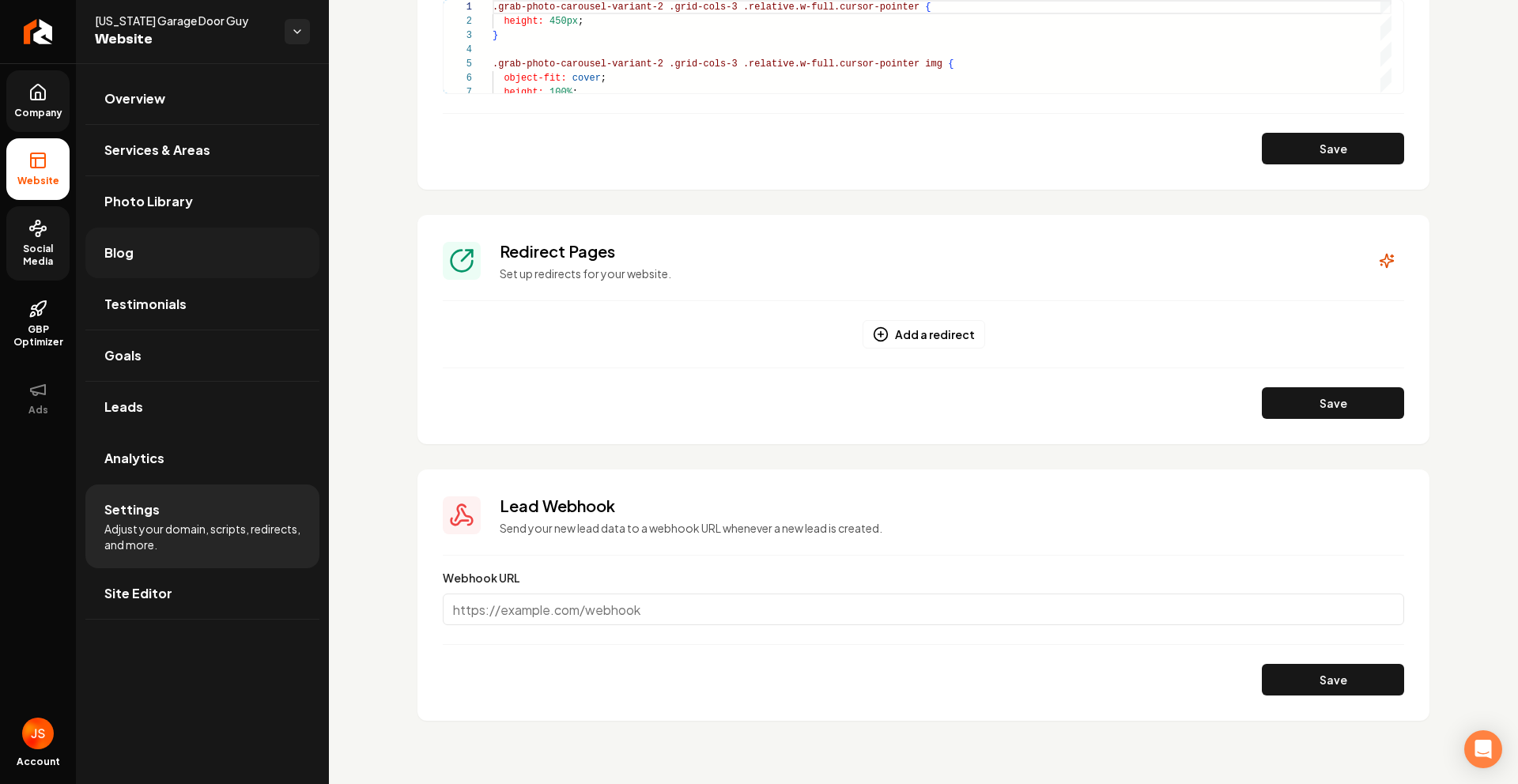
scroll to position [1398, 0]
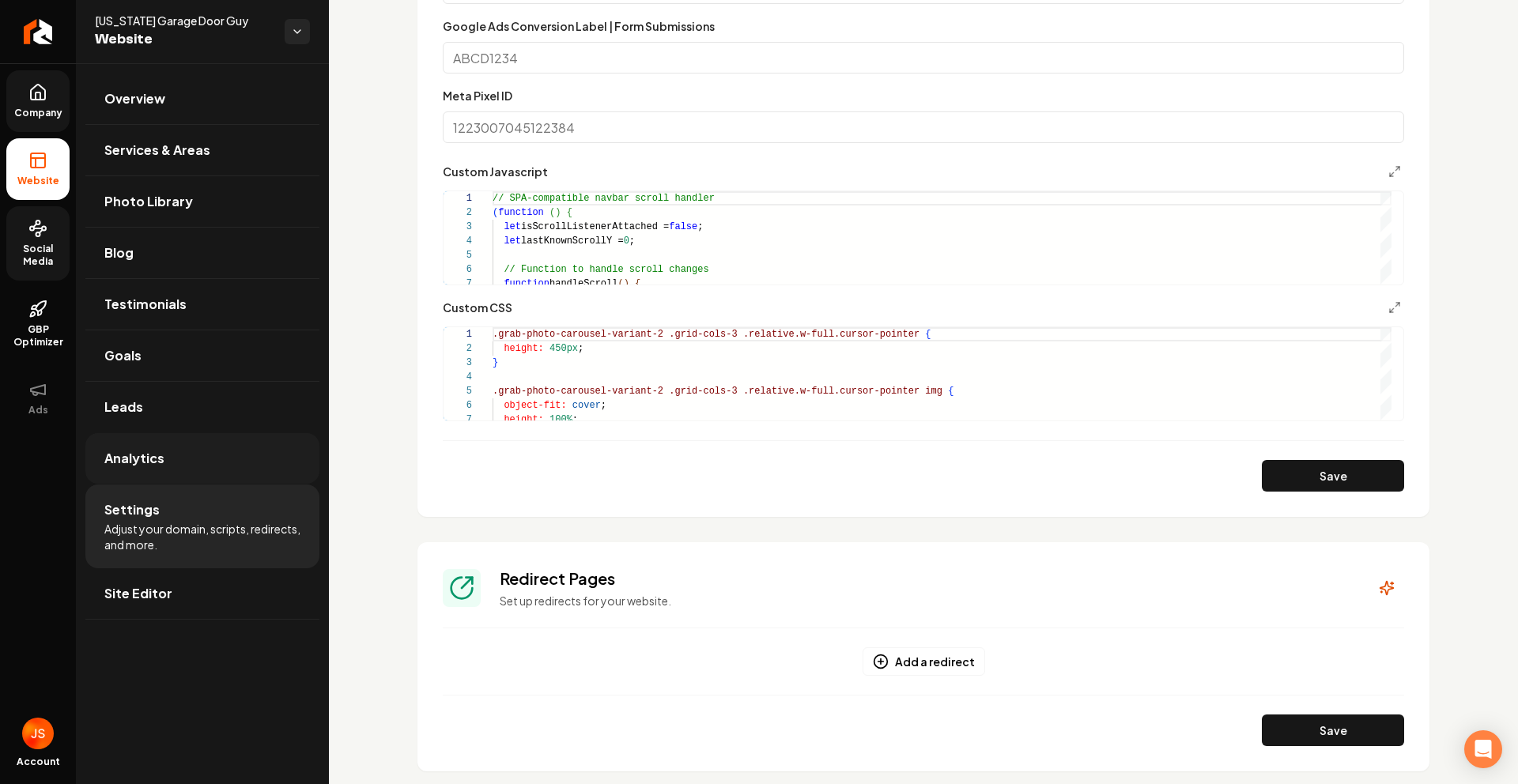
click at [144, 471] on link "Analytics" at bounding box center [202, 458] width 234 height 51
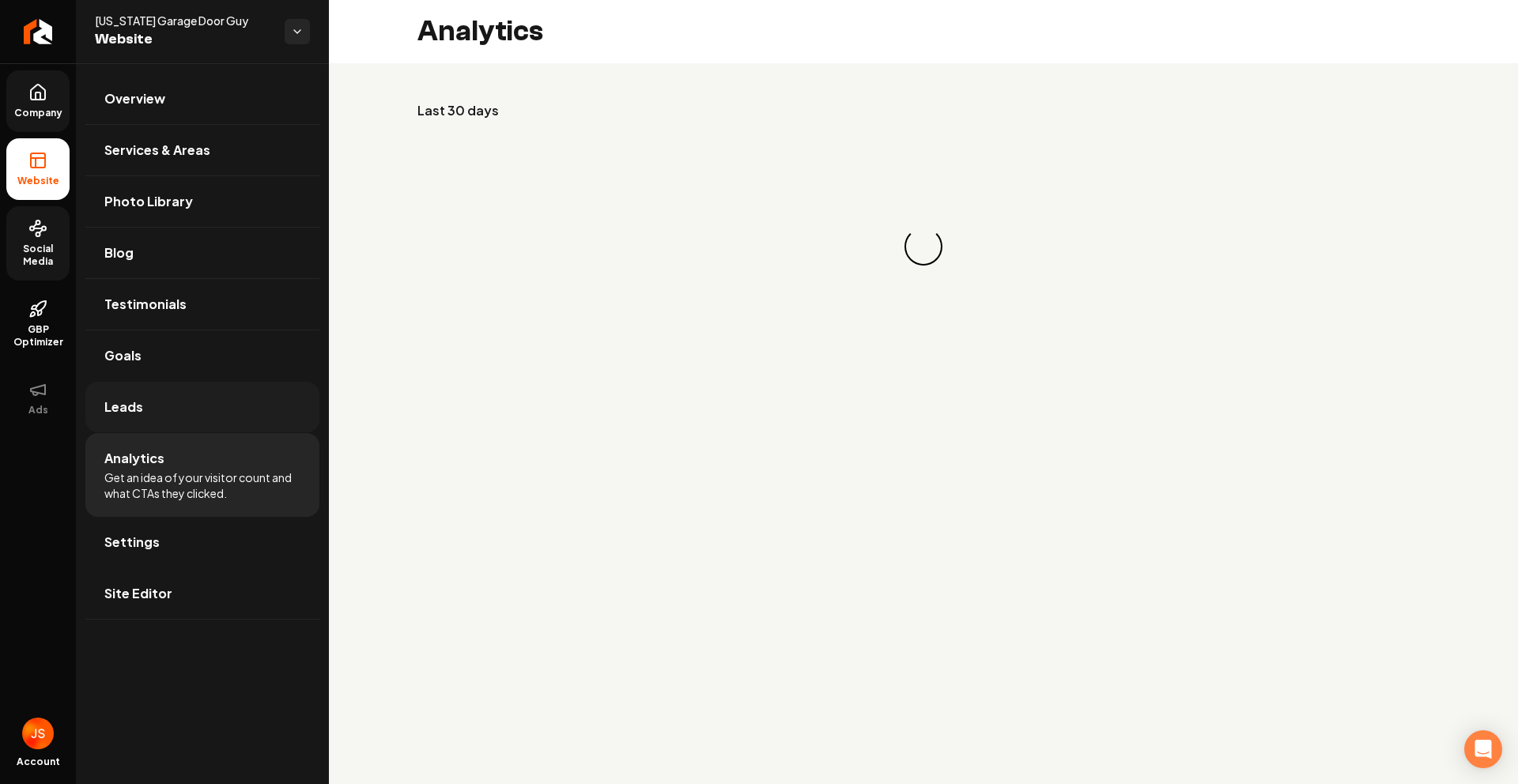
click at [146, 408] on link "Leads" at bounding box center [202, 407] width 234 height 51
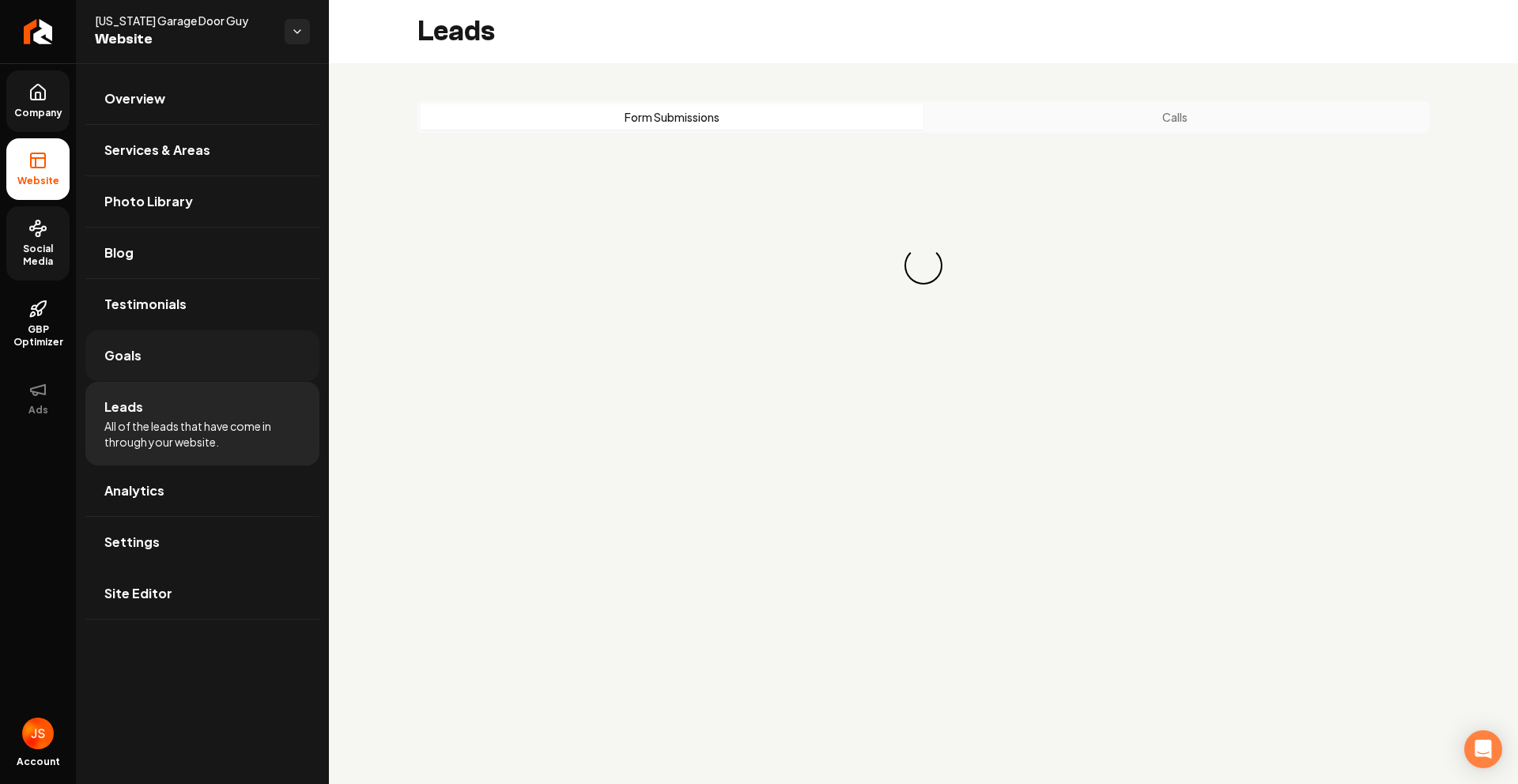
click at [162, 360] on link "Goals" at bounding box center [202, 355] width 234 height 51
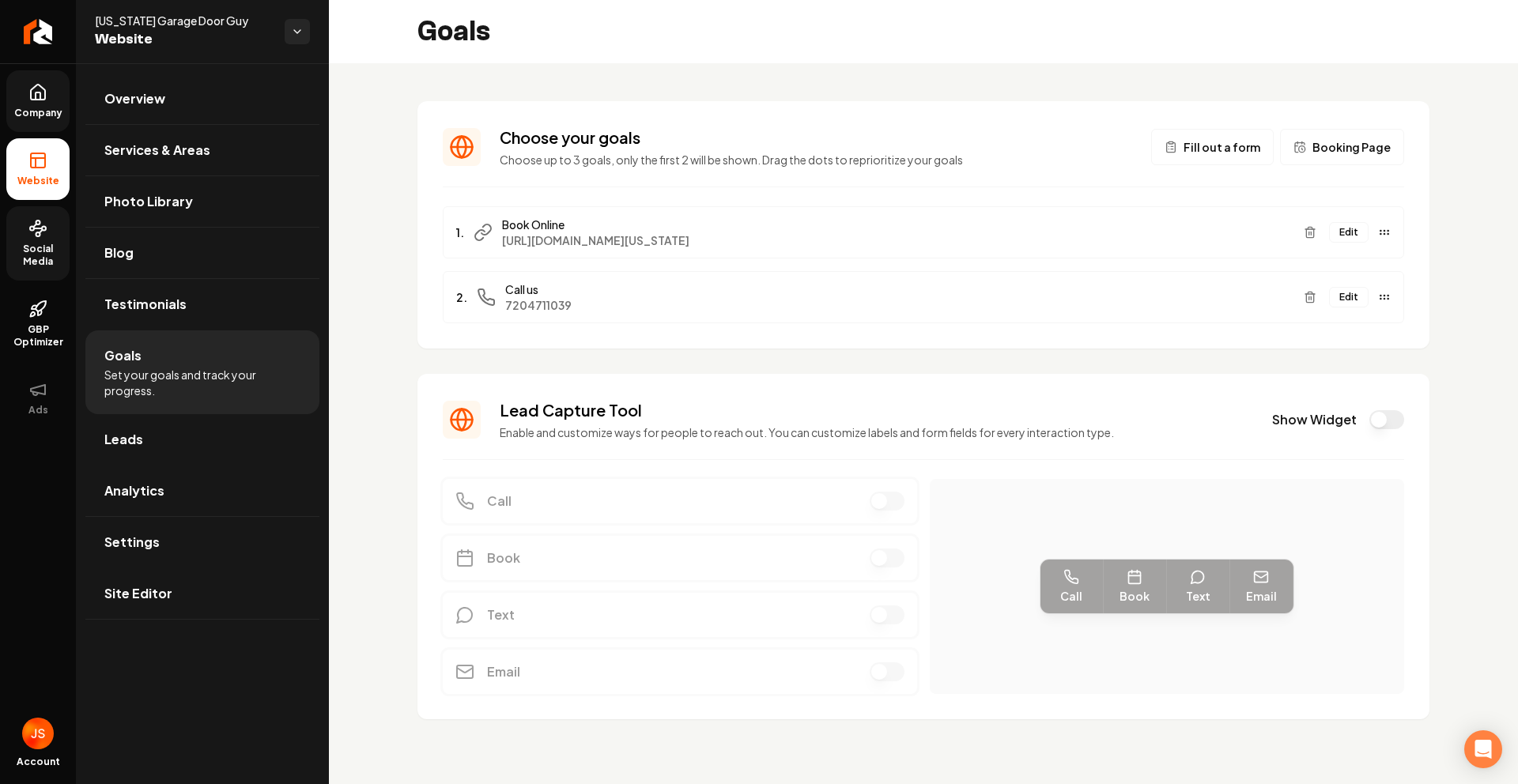
click at [42, 92] on icon at bounding box center [37, 92] width 19 height 19
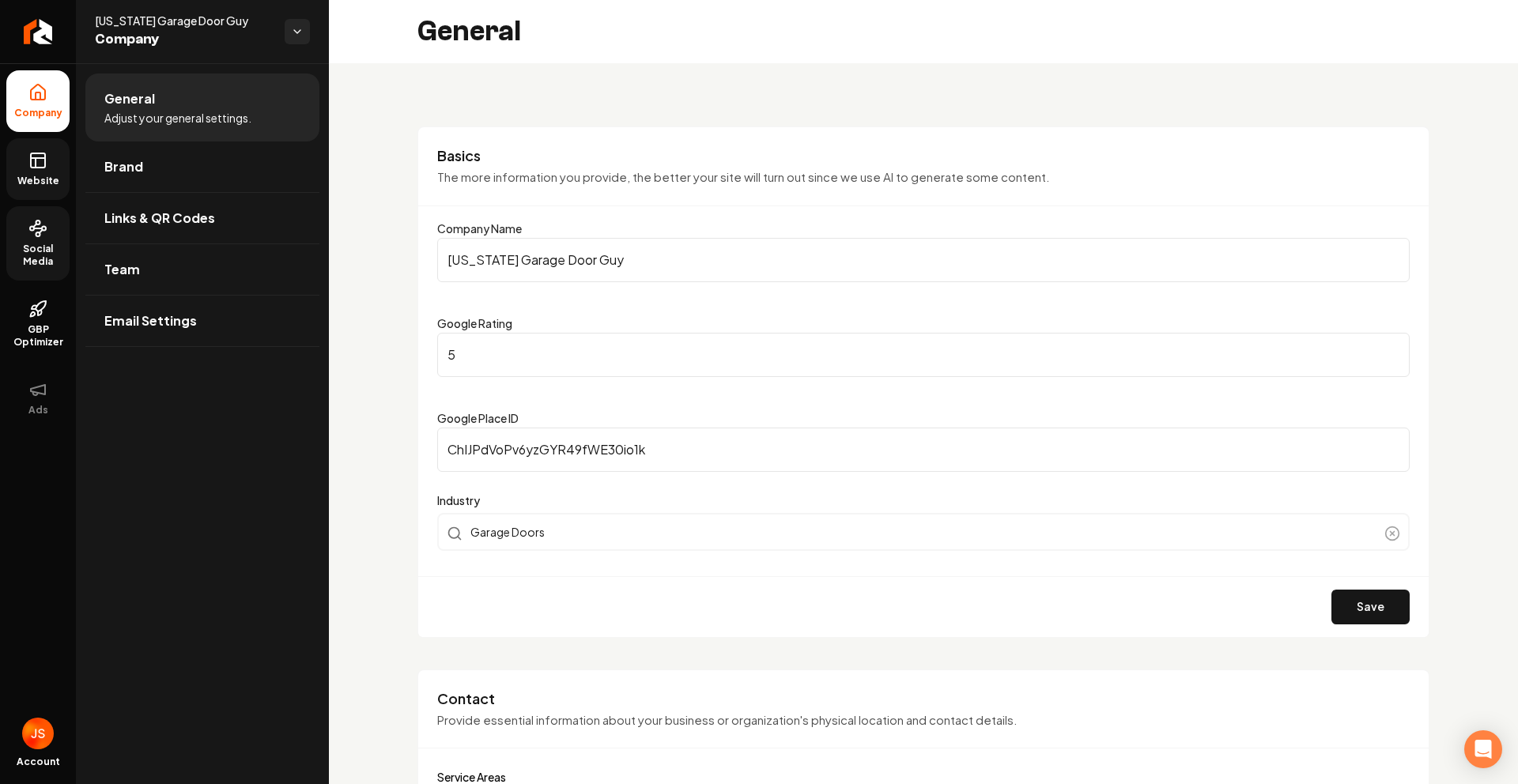
click at [26, 155] on link "Website" at bounding box center [37, 168] width 64 height 62
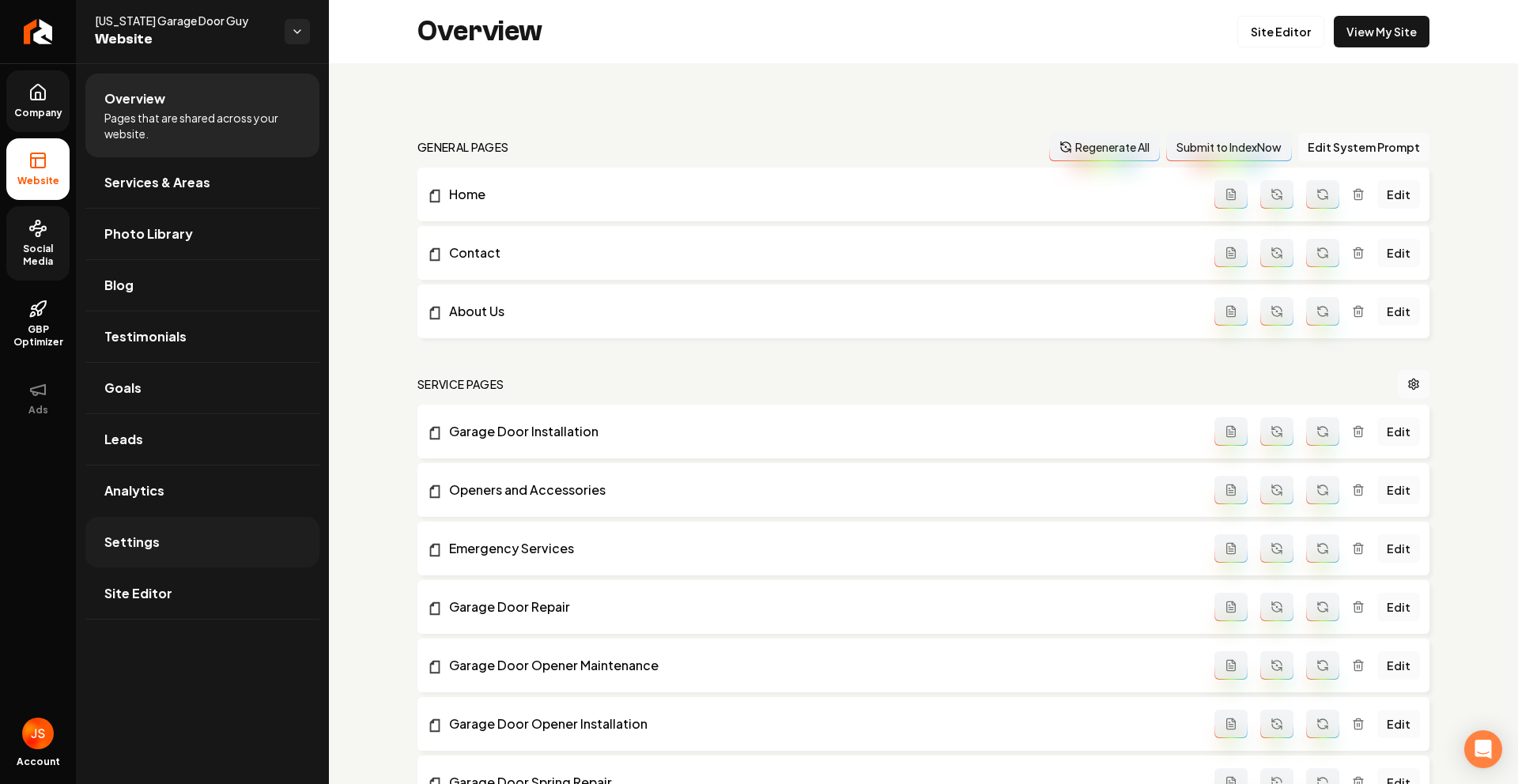
click at [166, 537] on link "Settings" at bounding box center [202, 542] width 234 height 51
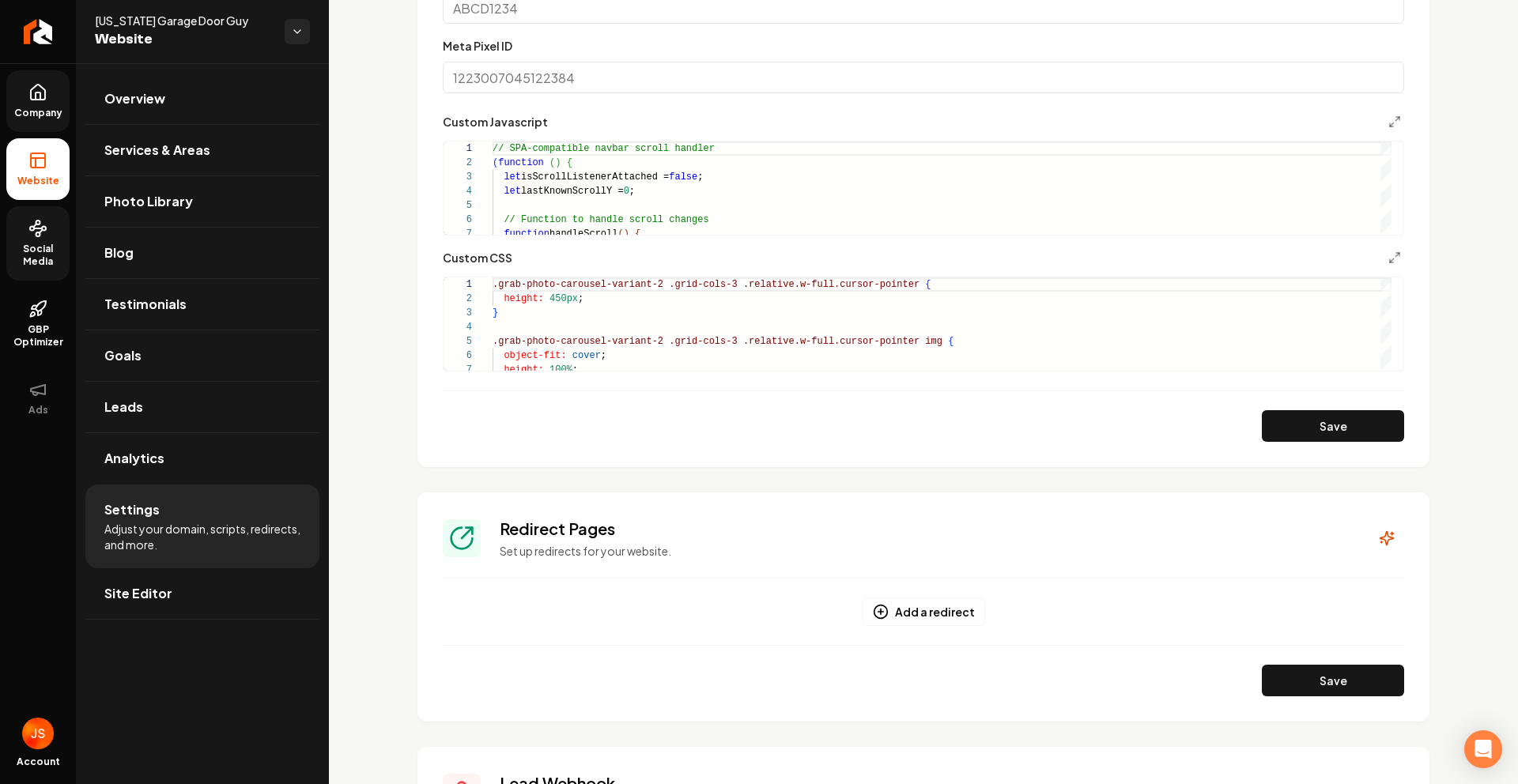
scroll to position [1725, 0]
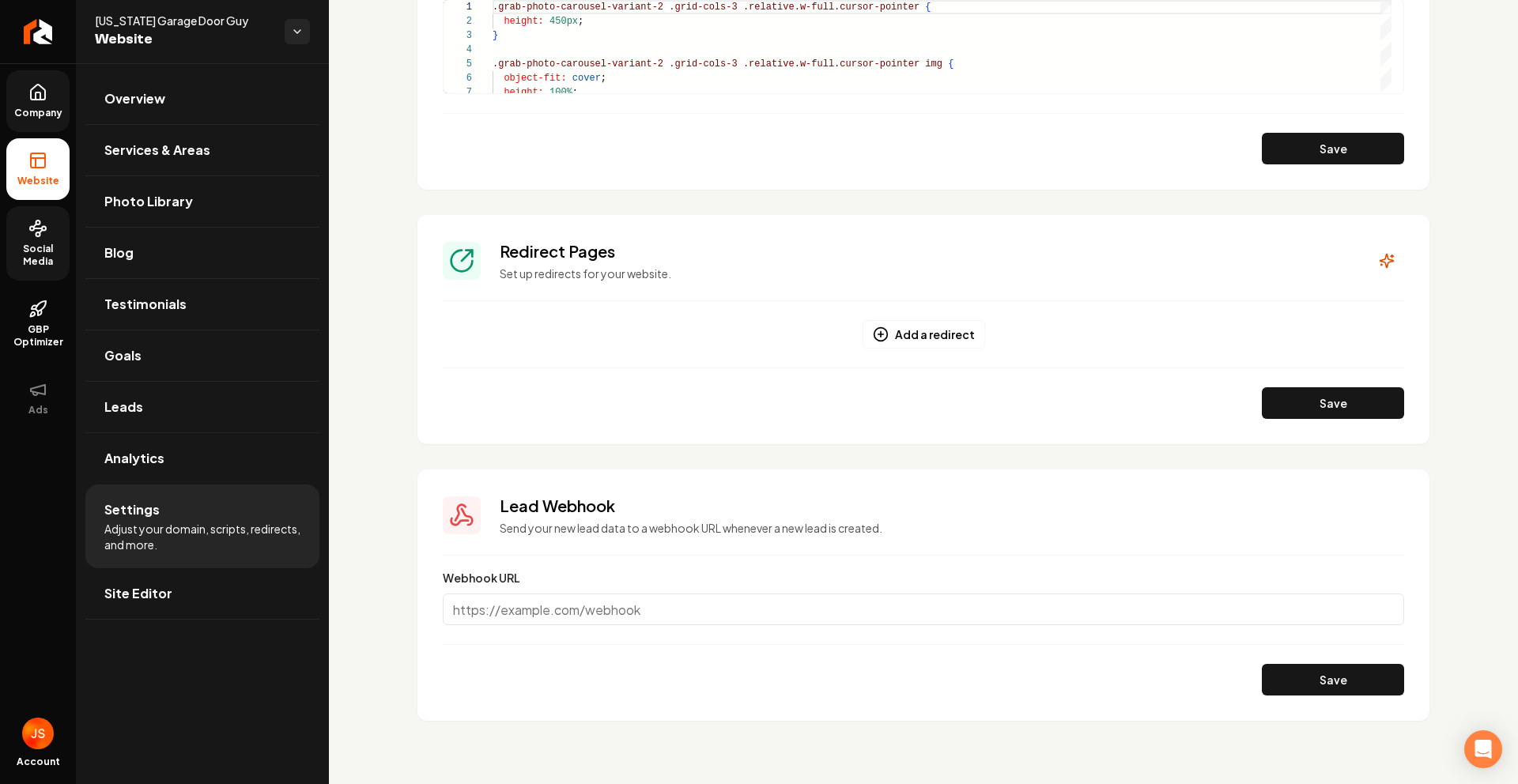
click at [23, 71] on link "Company" at bounding box center [37, 101] width 64 height 62
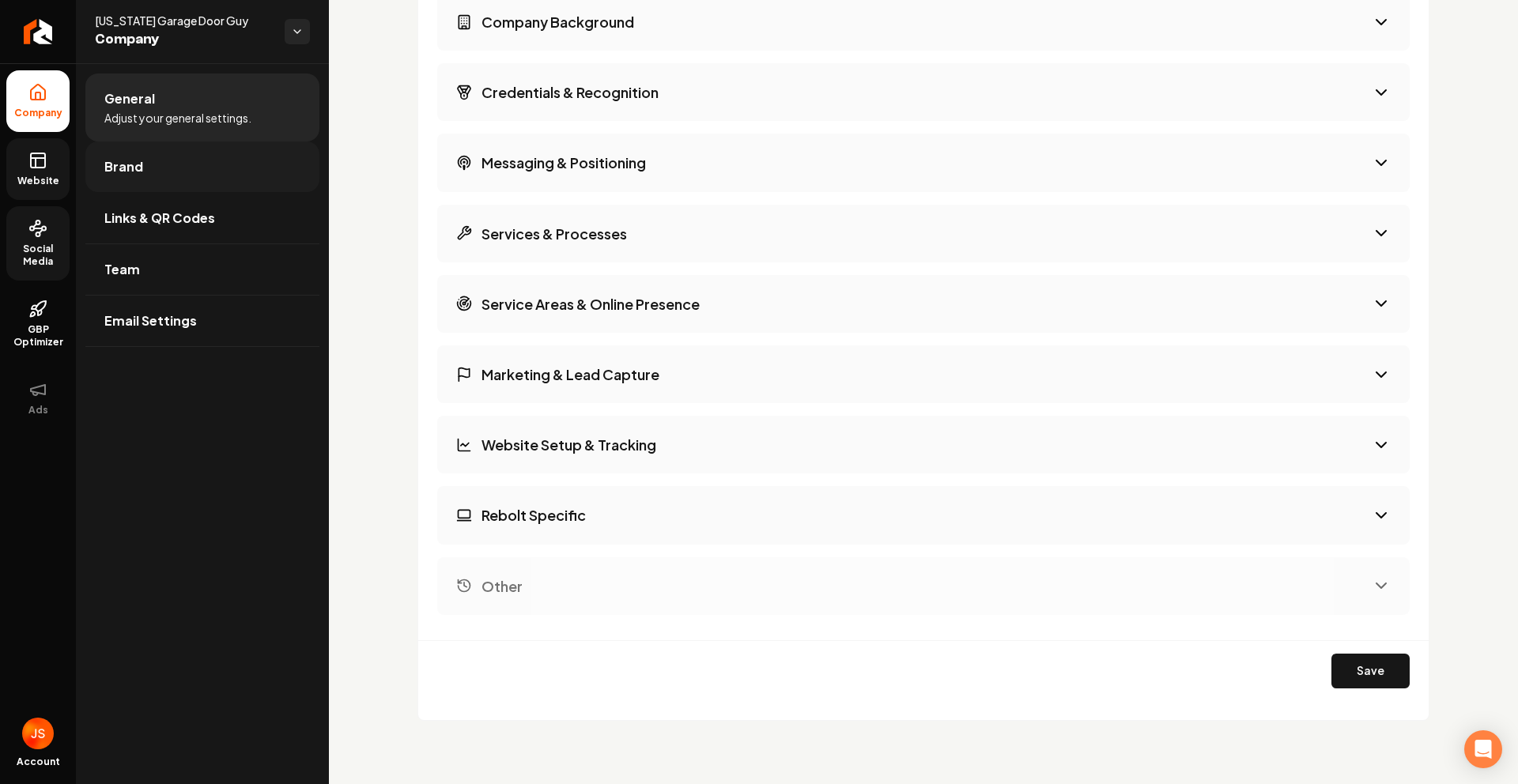
click at [144, 159] on link "Brand" at bounding box center [202, 167] width 234 height 51
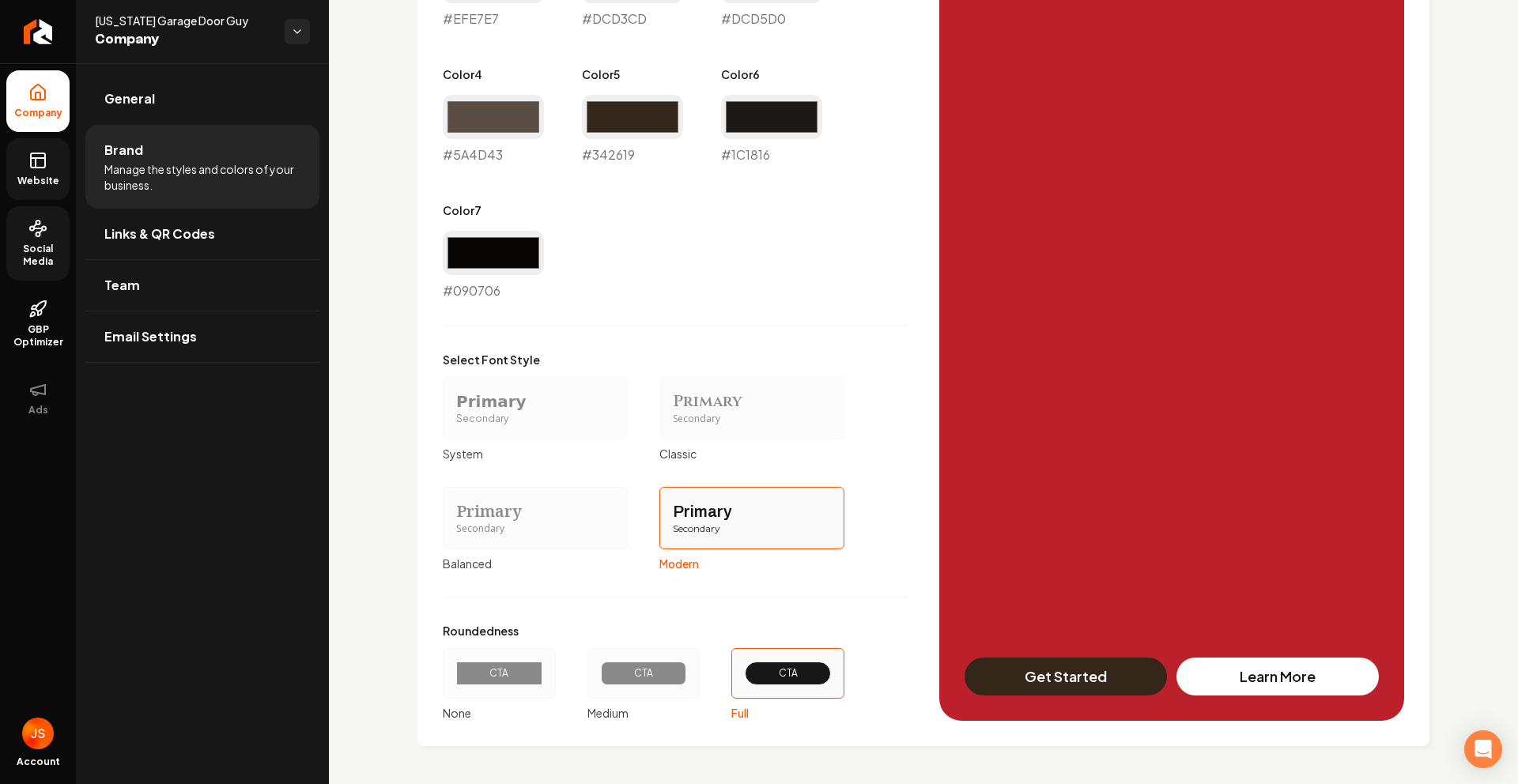
scroll to position [1043, 0]
click at [196, 218] on link "Links & QR Codes" at bounding box center [202, 234] width 234 height 51
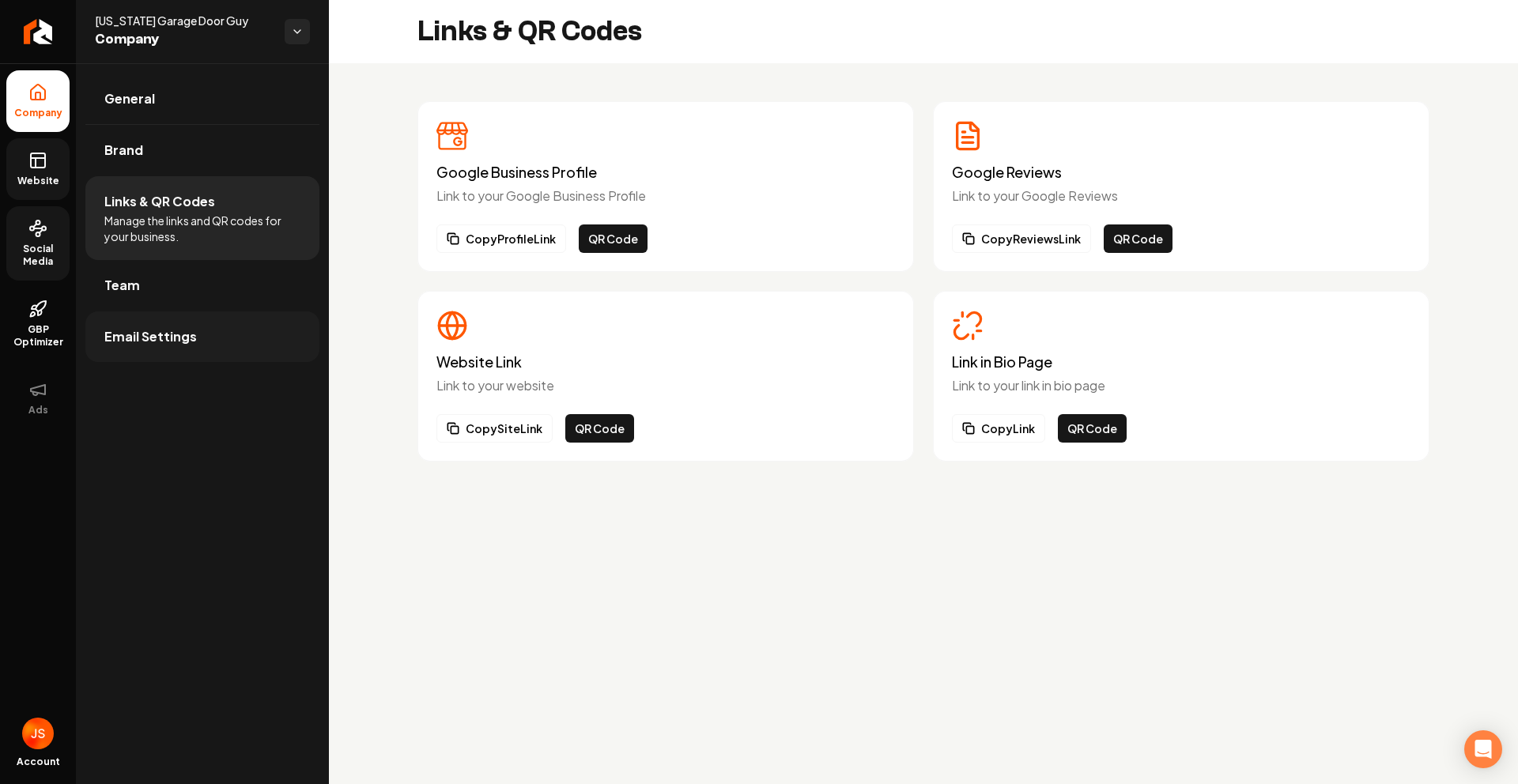
click at [145, 337] on span "Email Settings" at bounding box center [151, 336] width 92 height 19
click at [38, 166] on icon at bounding box center [37, 160] width 19 height 19
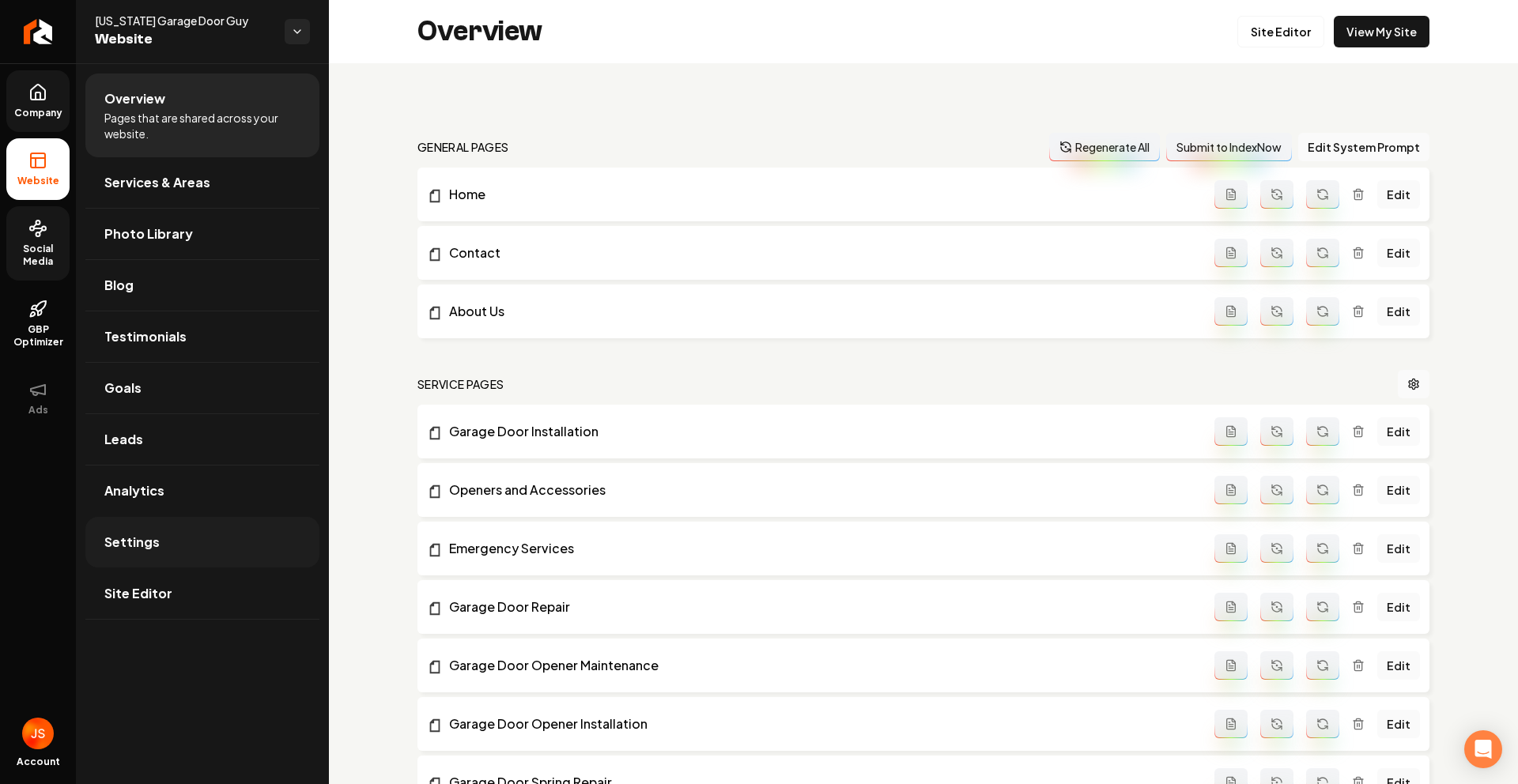
click at [154, 530] on link "Settings" at bounding box center [202, 542] width 234 height 51
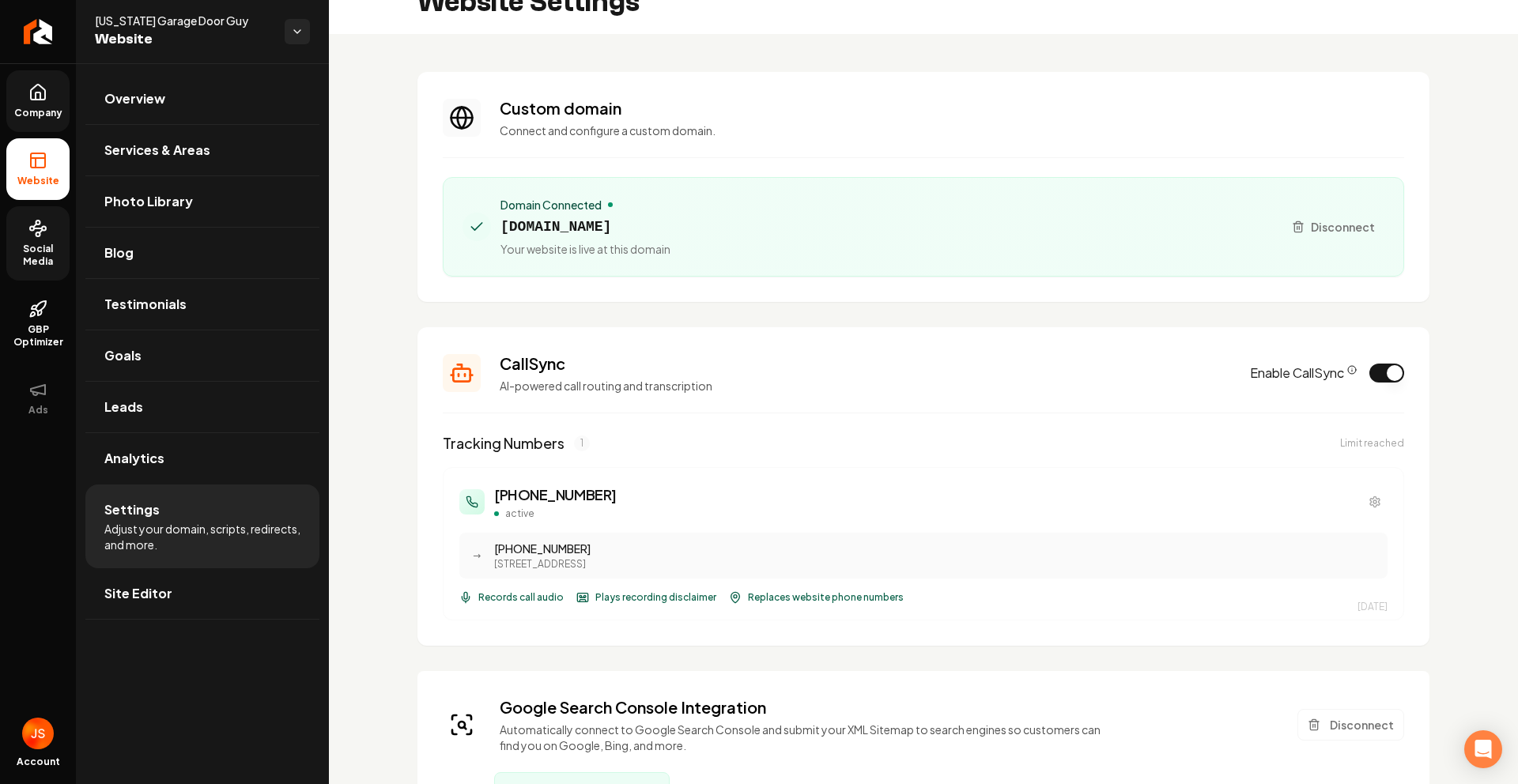
scroll to position [30, 0]
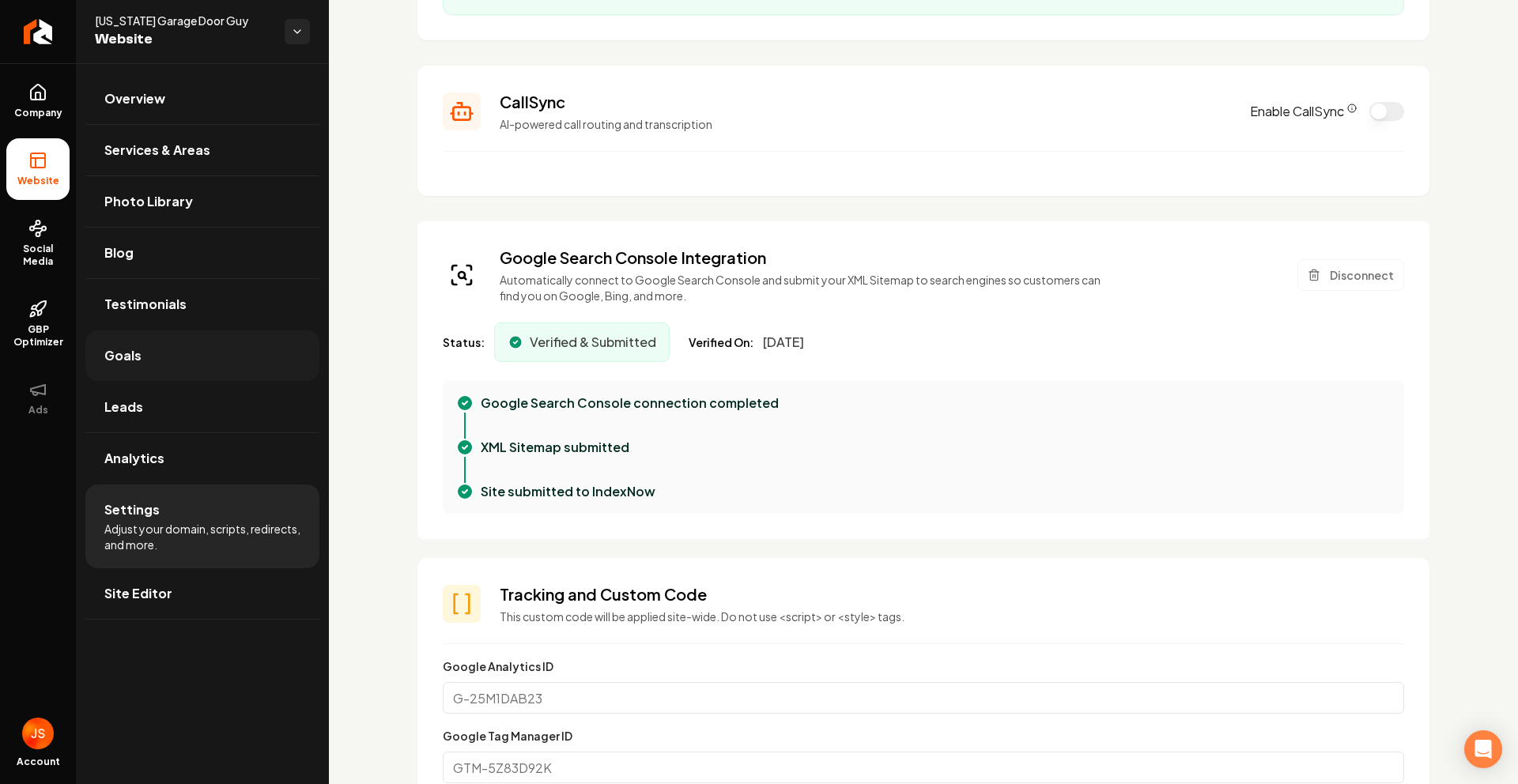
click at [135, 367] on link "Goals" at bounding box center [202, 355] width 234 height 51
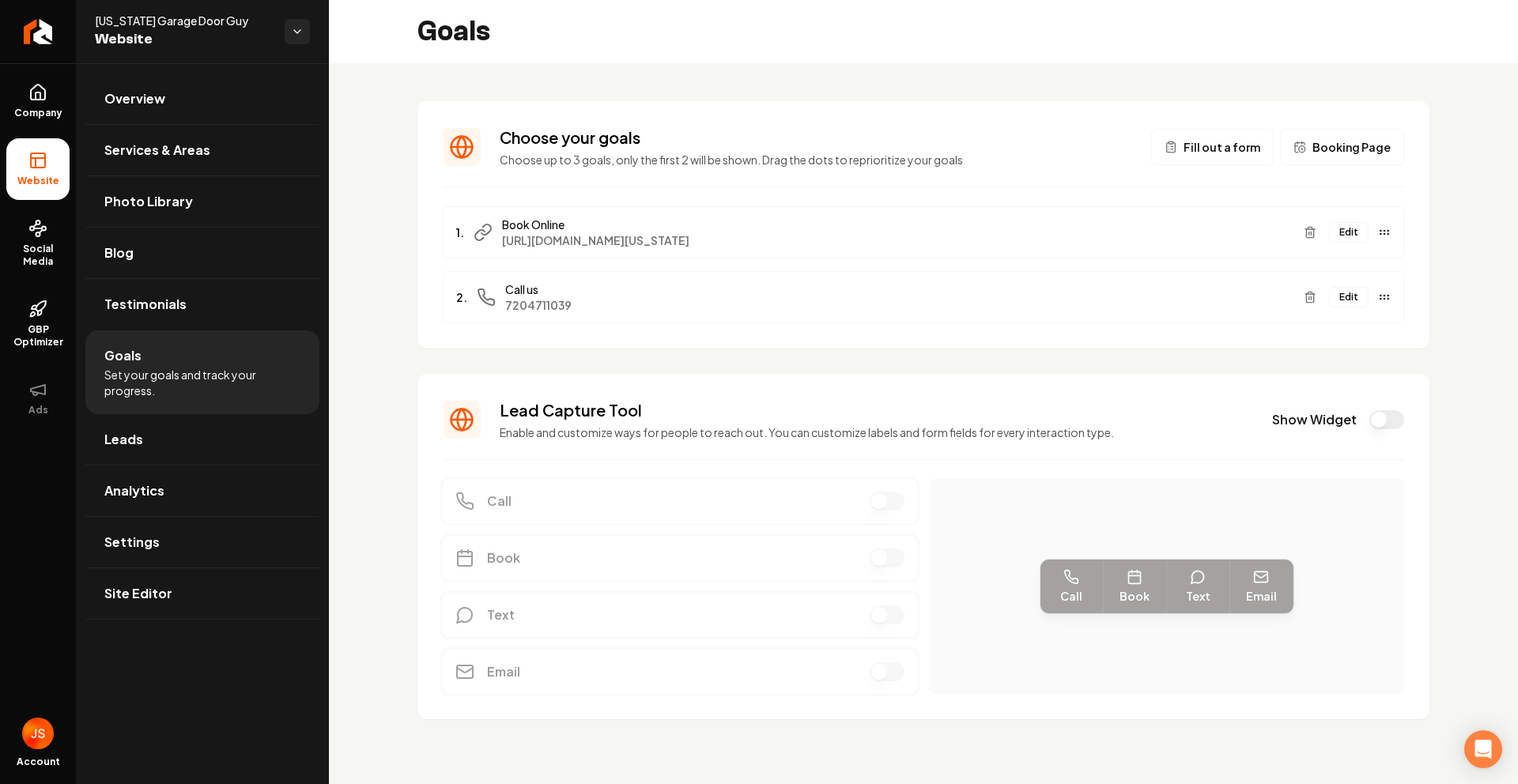
click at [1356, 294] on button "Edit" at bounding box center [1349, 297] width 39 height 21
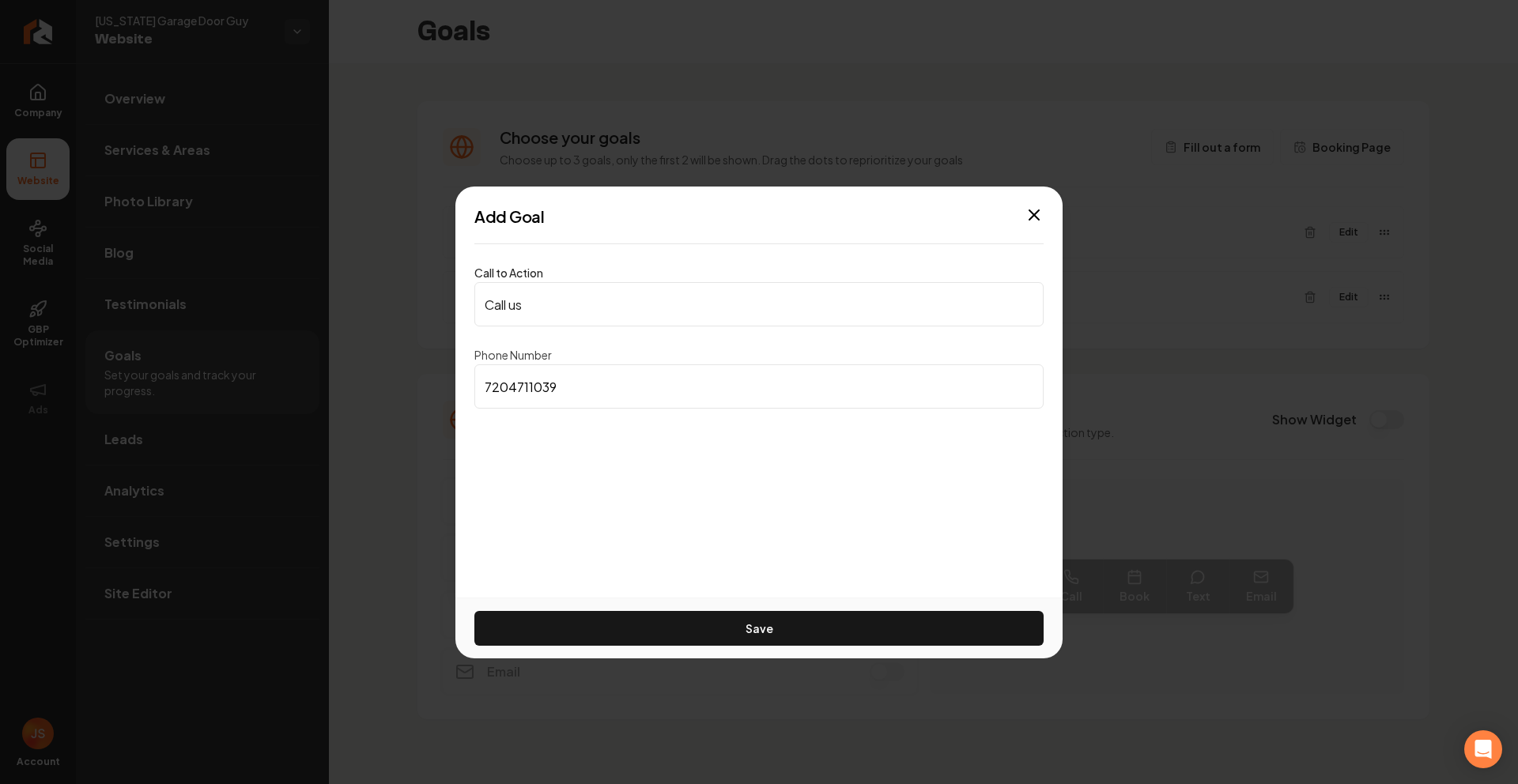
click at [643, 389] on input "7204711039" at bounding box center [758, 386] width 569 height 44
drag, startPoint x: 1041, startPoint y: 207, endPoint x: 792, endPoint y: 178, distance: 250.7
click at [1041, 206] on icon "button" at bounding box center [1033, 214] width 19 height 19
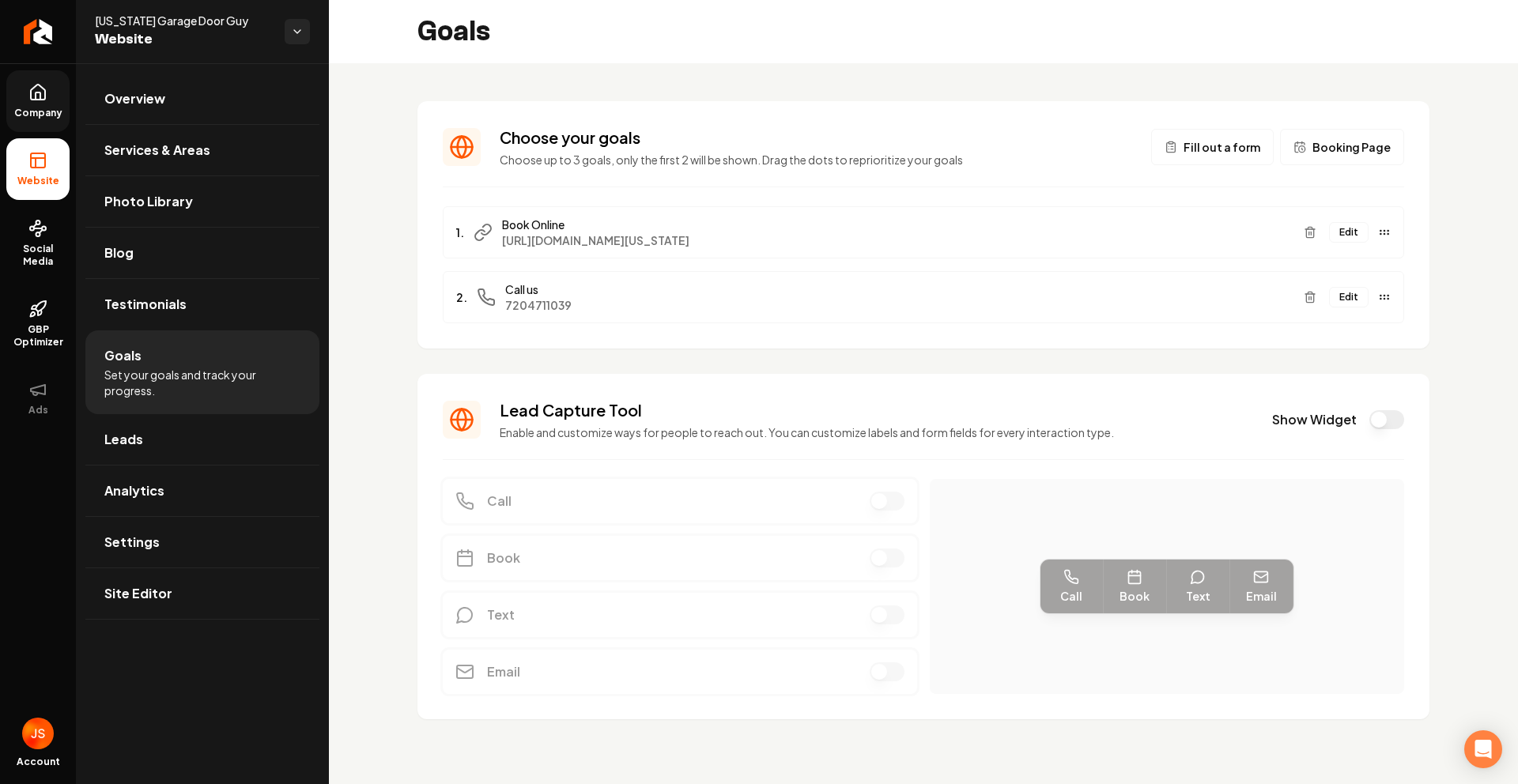
drag, startPoint x: 34, startPoint y: 92, endPoint x: 35, endPoint y: 105, distance: 13.0
click at [34, 92] on icon at bounding box center [37, 92] width 19 height 19
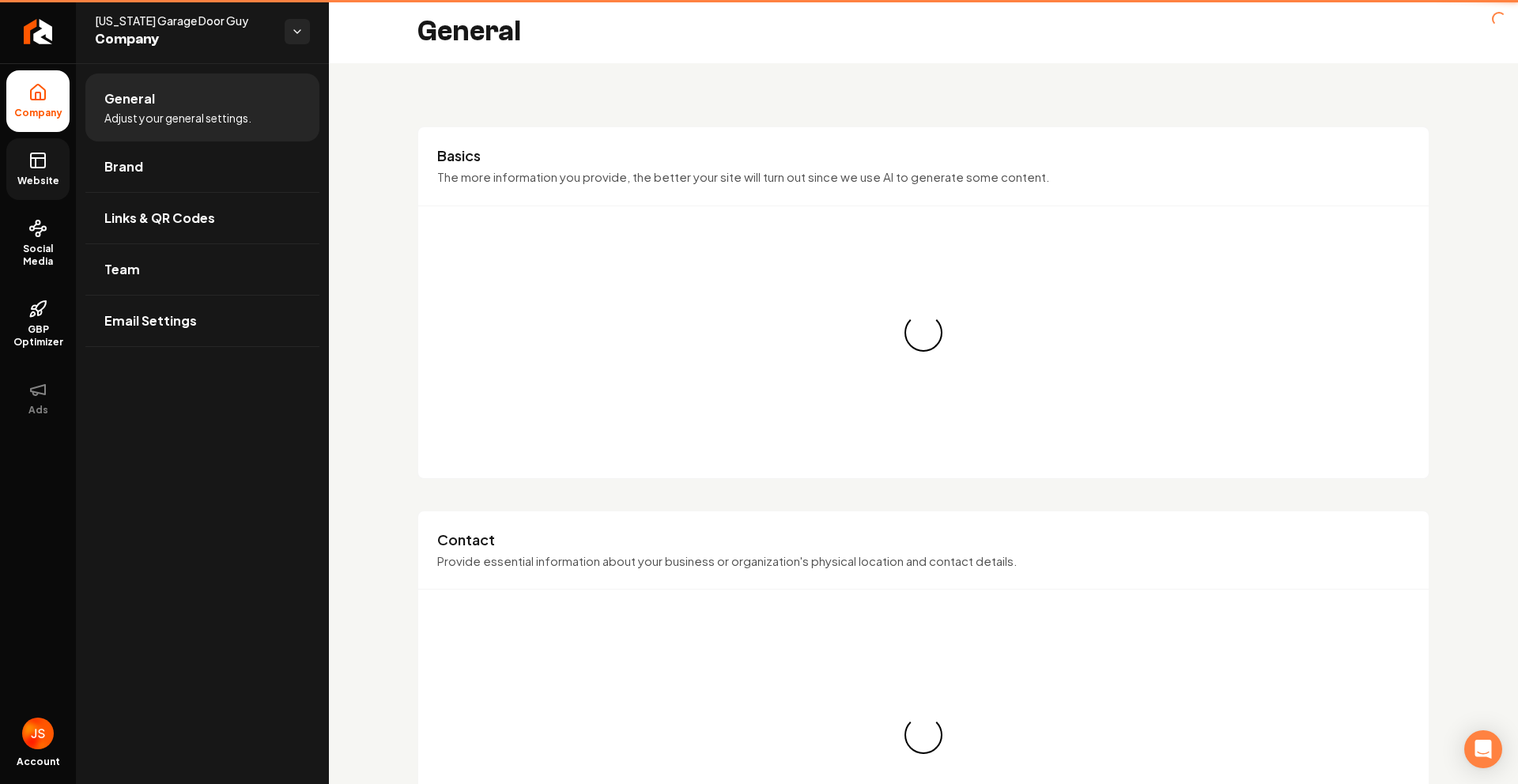
drag, startPoint x: 40, startPoint y: 152, endPoint x: 52, endPoint y: 150, distance: 12.2
click at [40, 152] on icon at bounding box center [37, 160] width 19 height 19
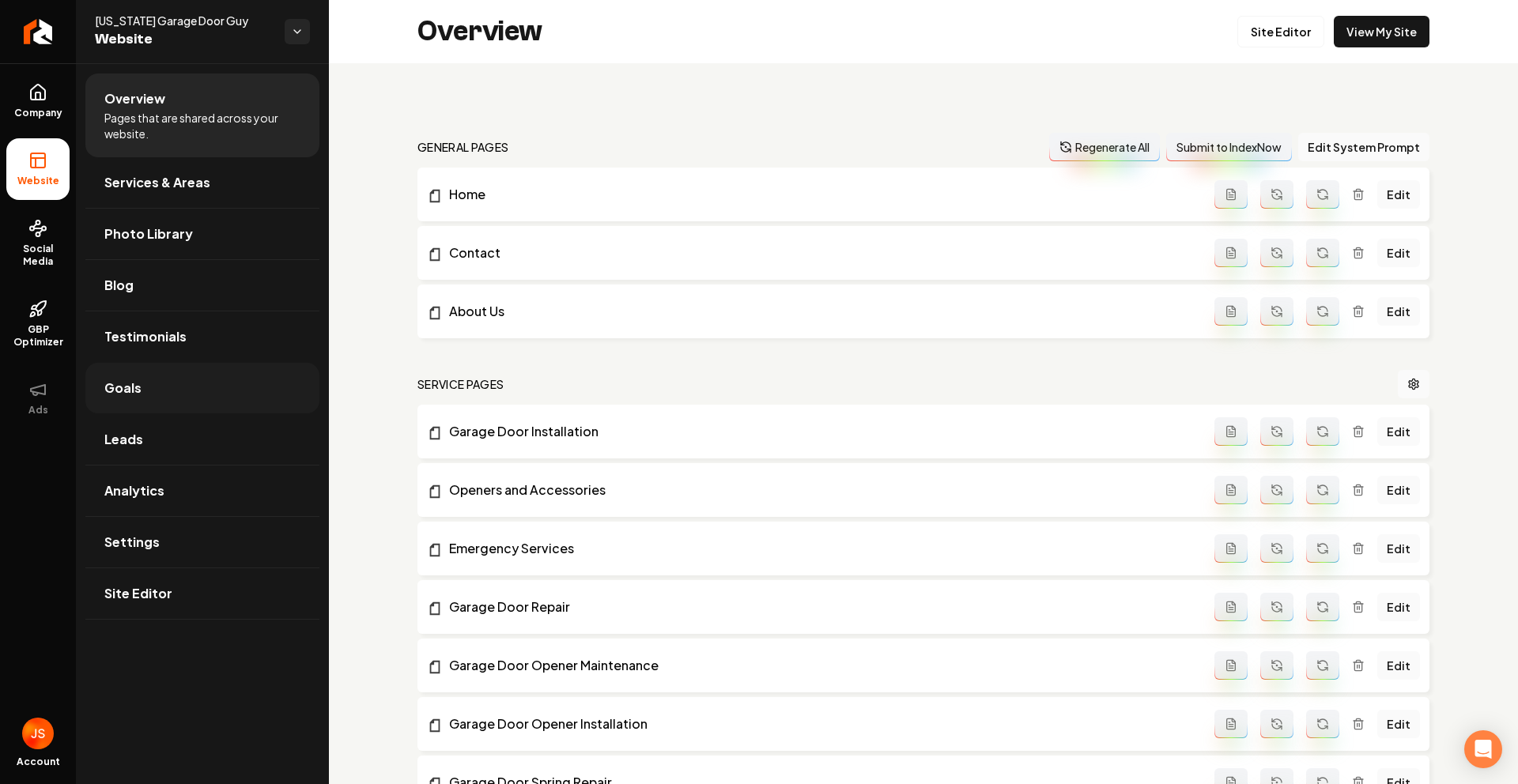
click at [107, 404] on link "Goals" at bounding box center [202, 389] width 234 height 51
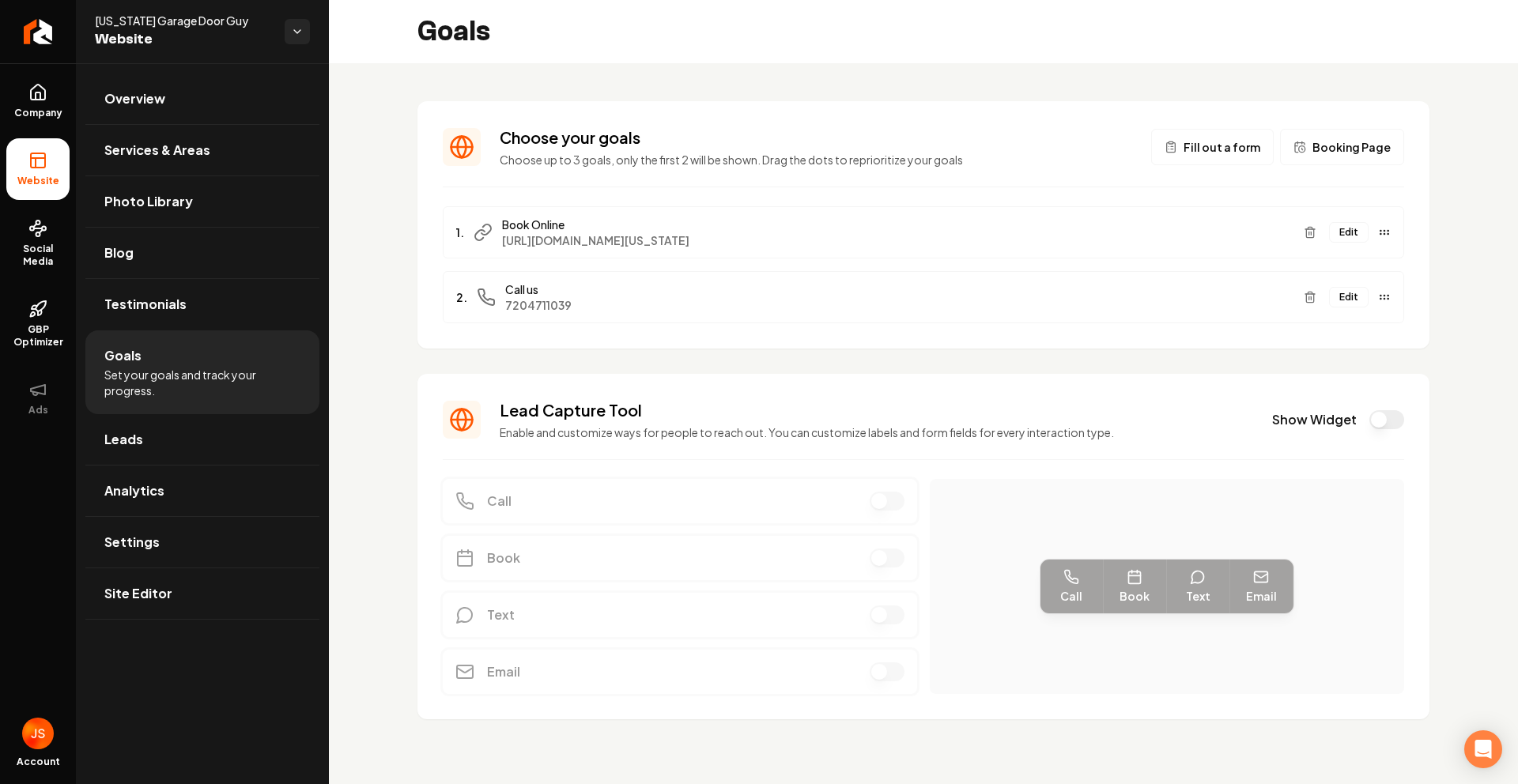
click at [1354, 293] on button "Edit" at bounding box center [1349, 297] width 39 height 21
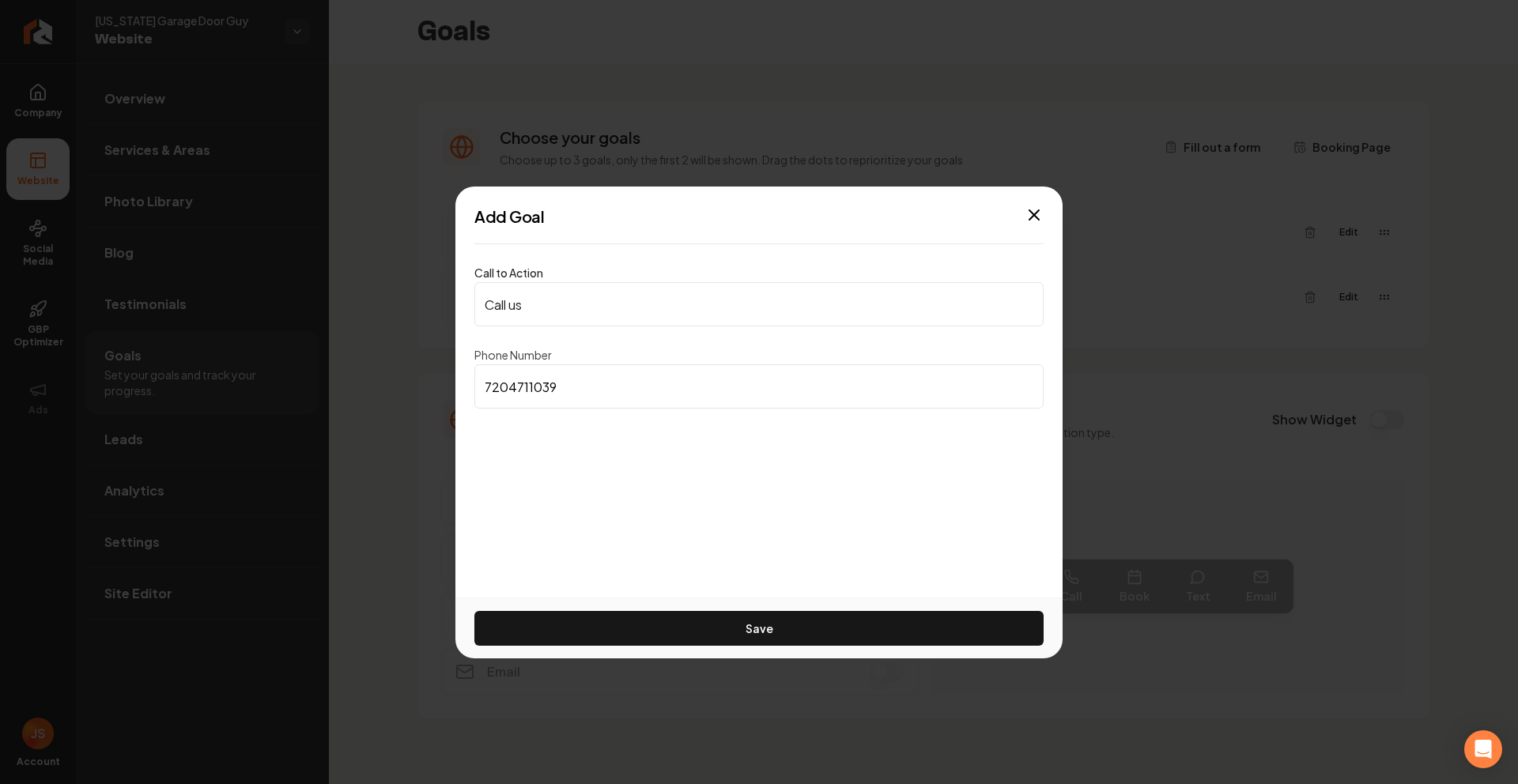
click at [593, 376] on input "7204711039" at bounding box center [758, 386] width 569 height 44
click at [564, 400] on input "7204711039" at bounding box center [758, 386] width 569 height 44
click at [491, 382] on input "7204711039" at bounding box center [758, 386] width 569 height 44
drag, startPoint x: 499, startPoint y: 388, endPoint x: 509, endPoint y: 390, distance: 10.2
click at [499, 387] on input "7204711039" at bounding box center [758, 386] width 569 height 44
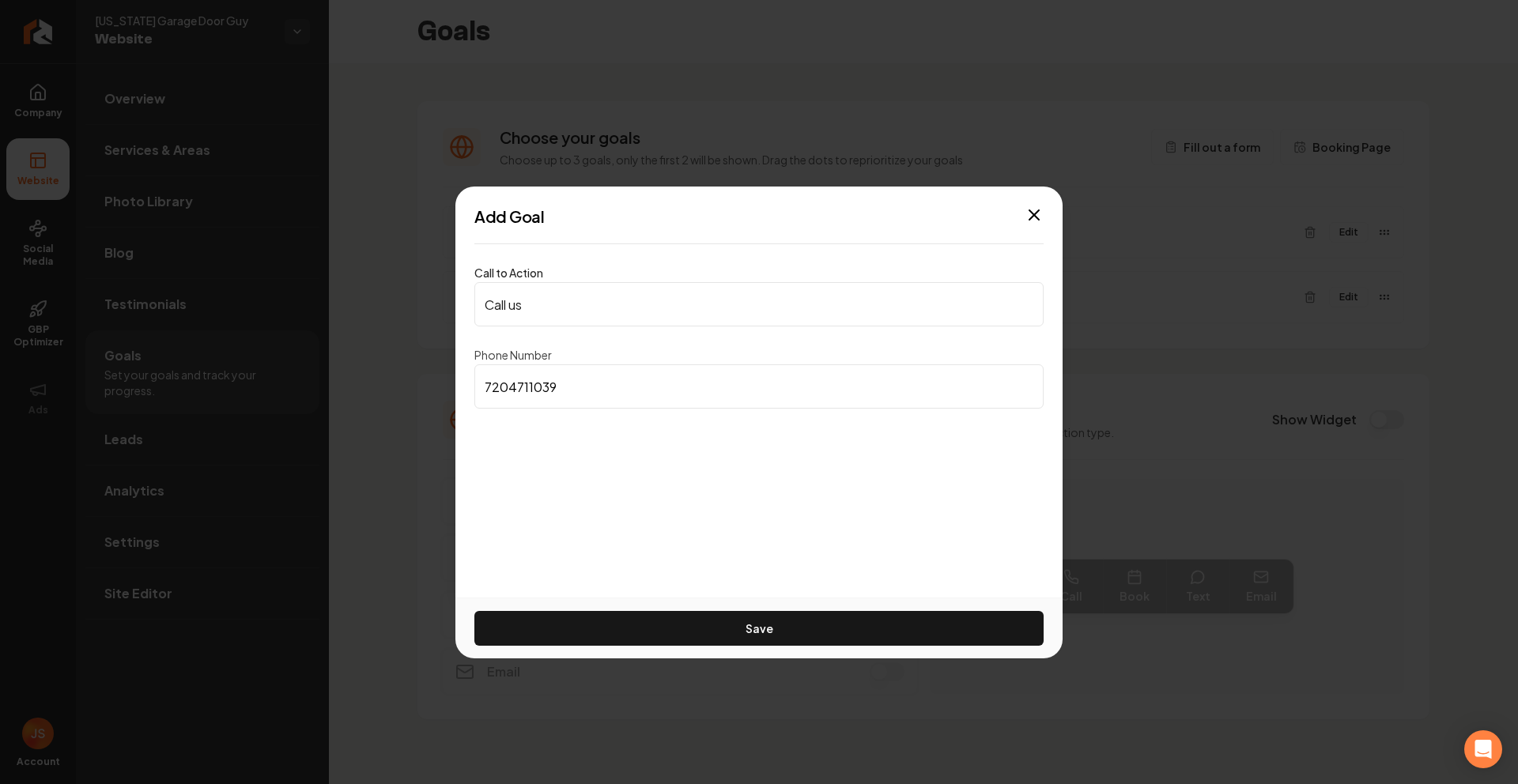
click at [509, 390] on input "7204711039" at bounding box center [758, 386] width 569 height 44
type input "7204711039"
click at [1028, 208] on icon "button" at bounding box center [1033, 214] width 19 height 19
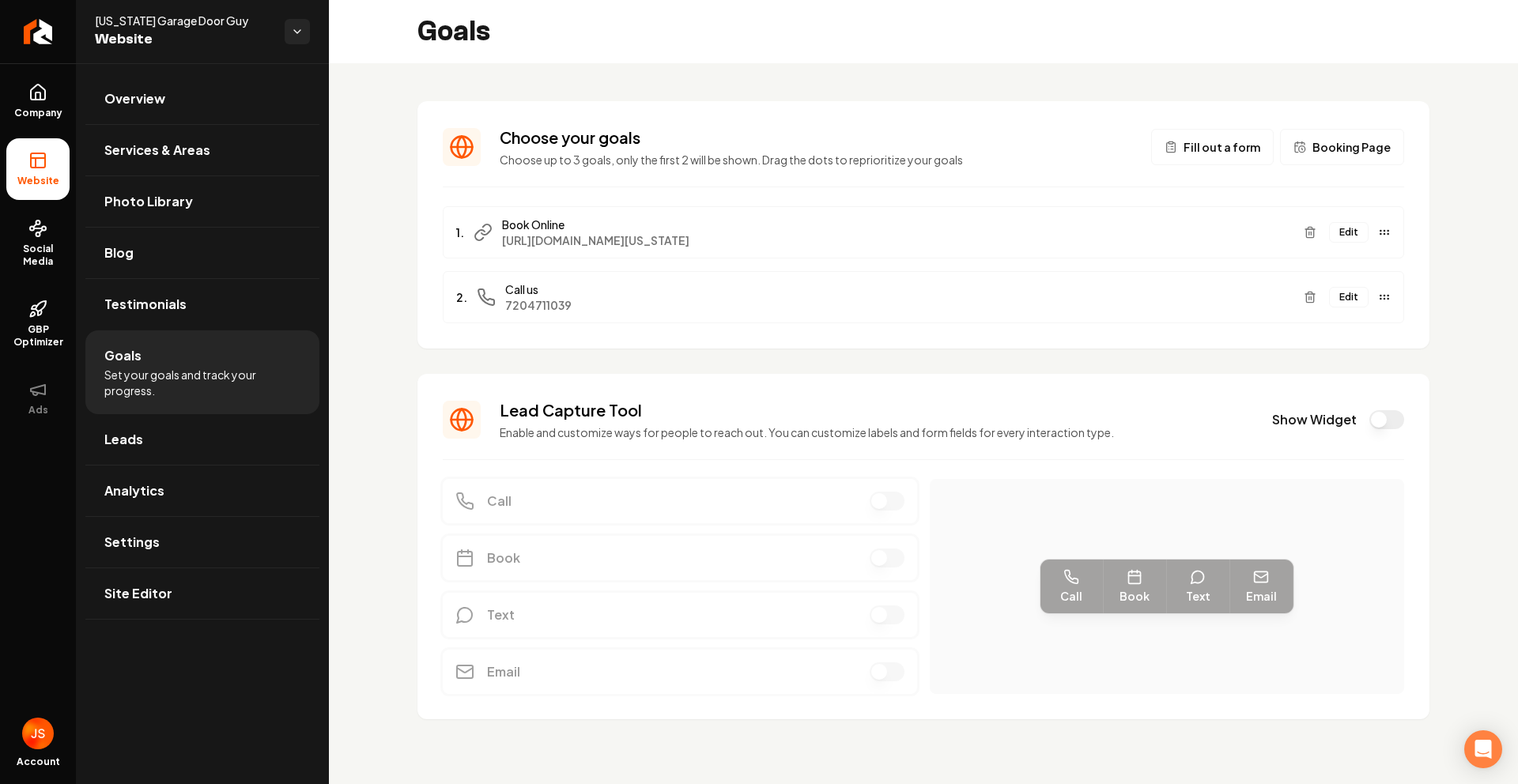
click at [1369, 300] on div "Edit" at bounding box center [1344, 298] width 93 height 25
click at [1364, 298] on button "Edit" at bounding box center [1349, 297] width 39 height 21
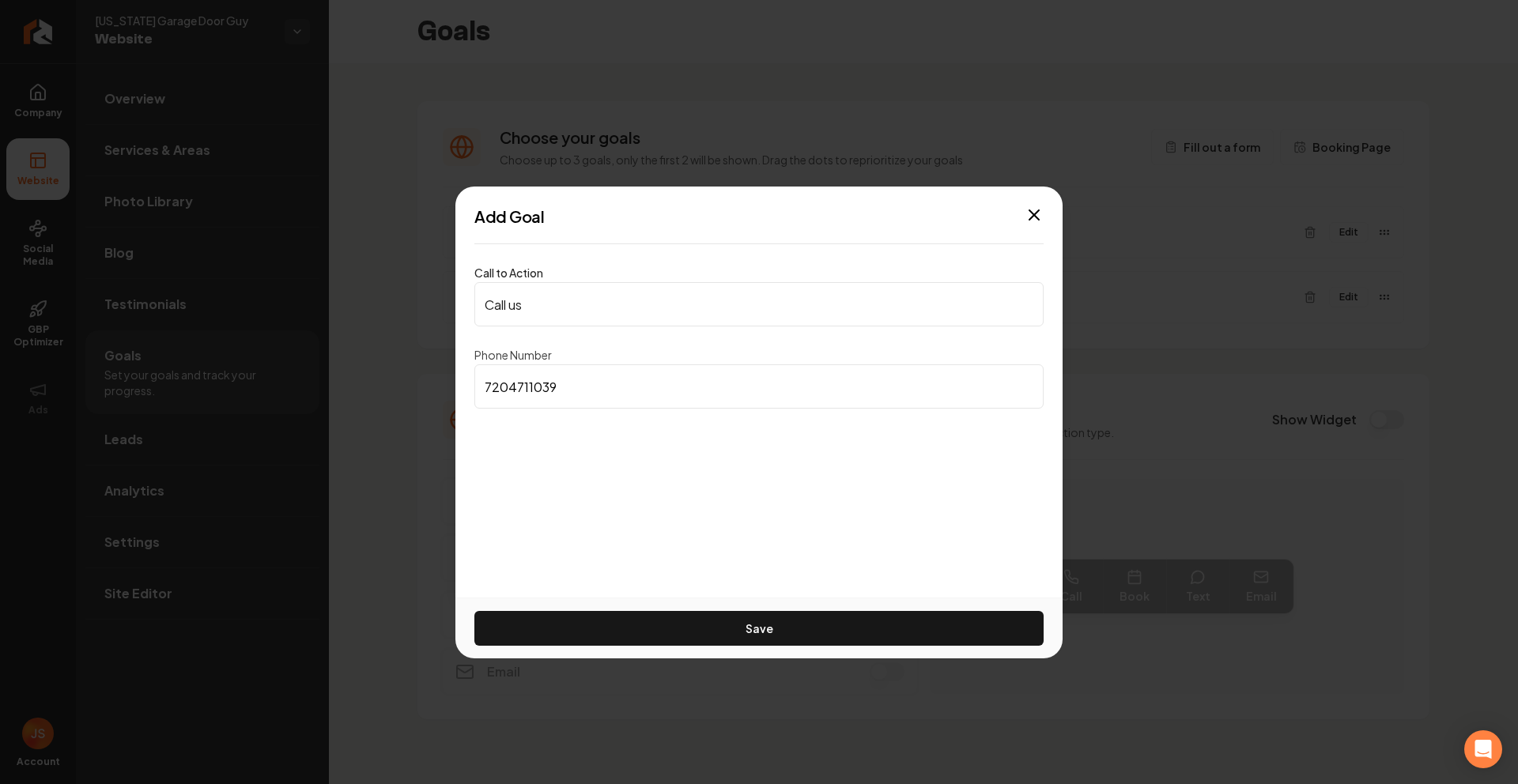
click at [518, 380] on input "7204711039" at bounding box center [758, 386] width 569 height 44
click at [522, 384] on input "7204711039" at bounding box center [758, 386] width 569 height 44
click at [557, 387] on input "7204711039" at bounding box center [758, 386] width 569 height 44
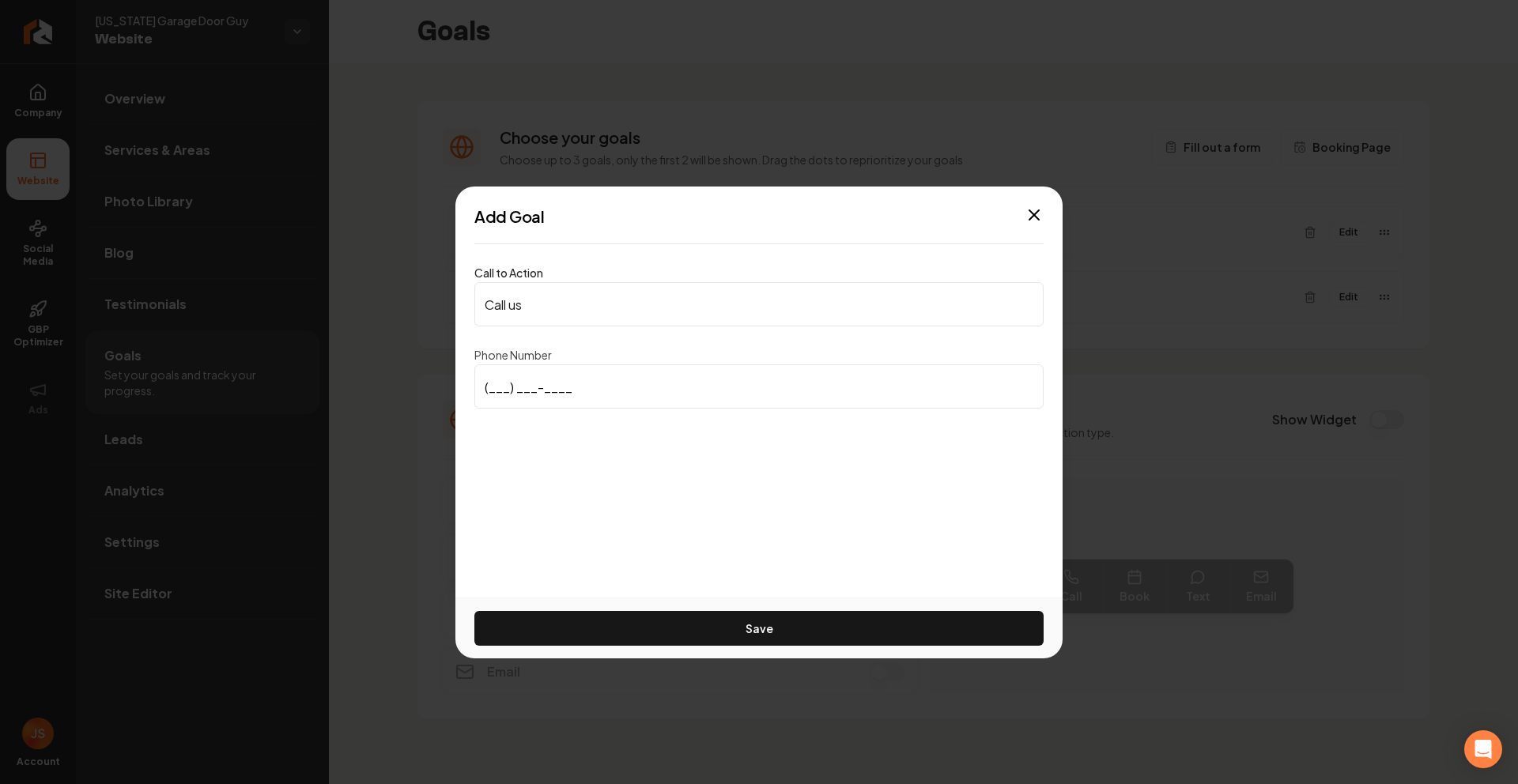
paste input "720) 471-1039"
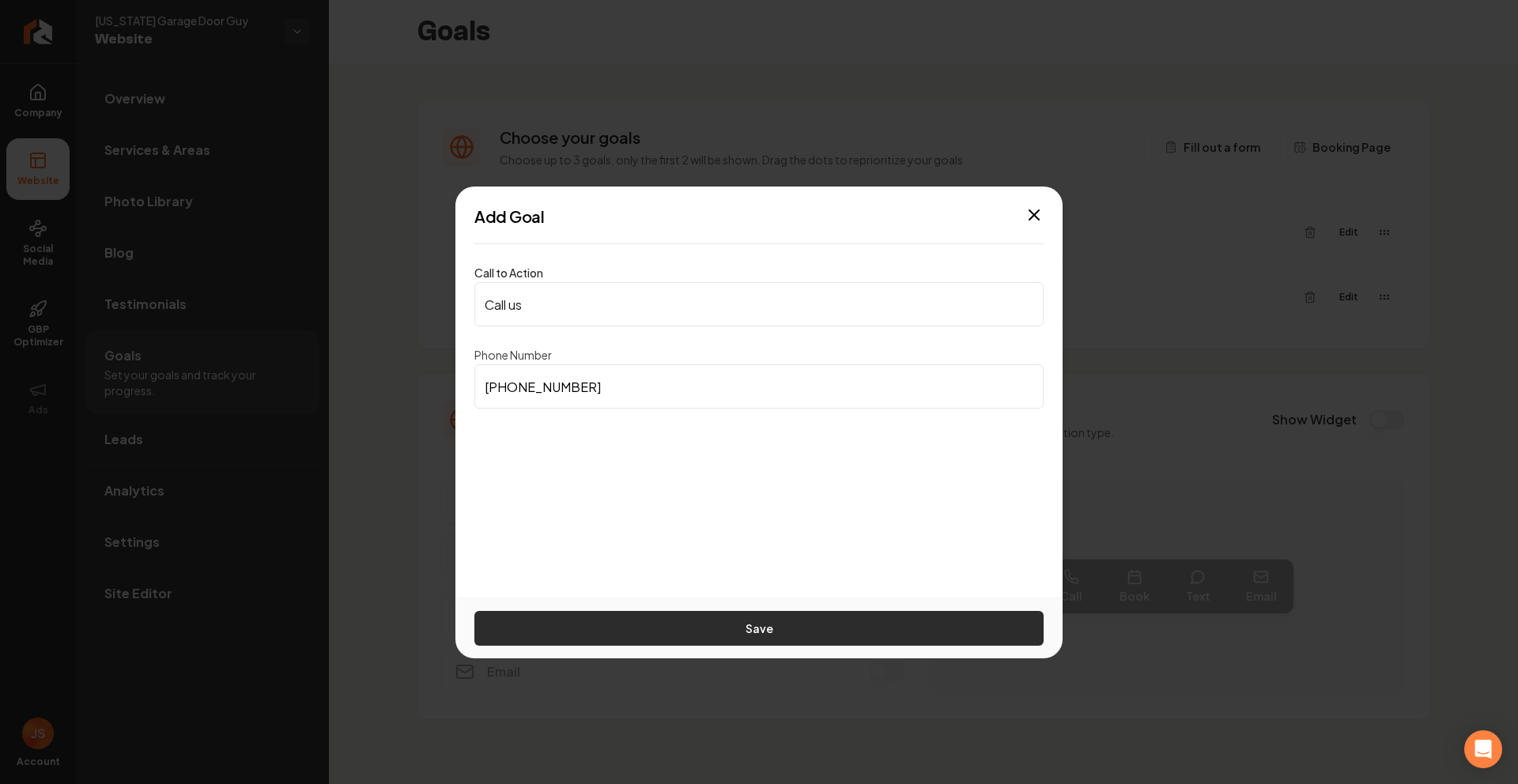
type input "(720) 471-1039"
click at [679, 622] on button "Save" at bounding box center [758, 628] width 569 height 35
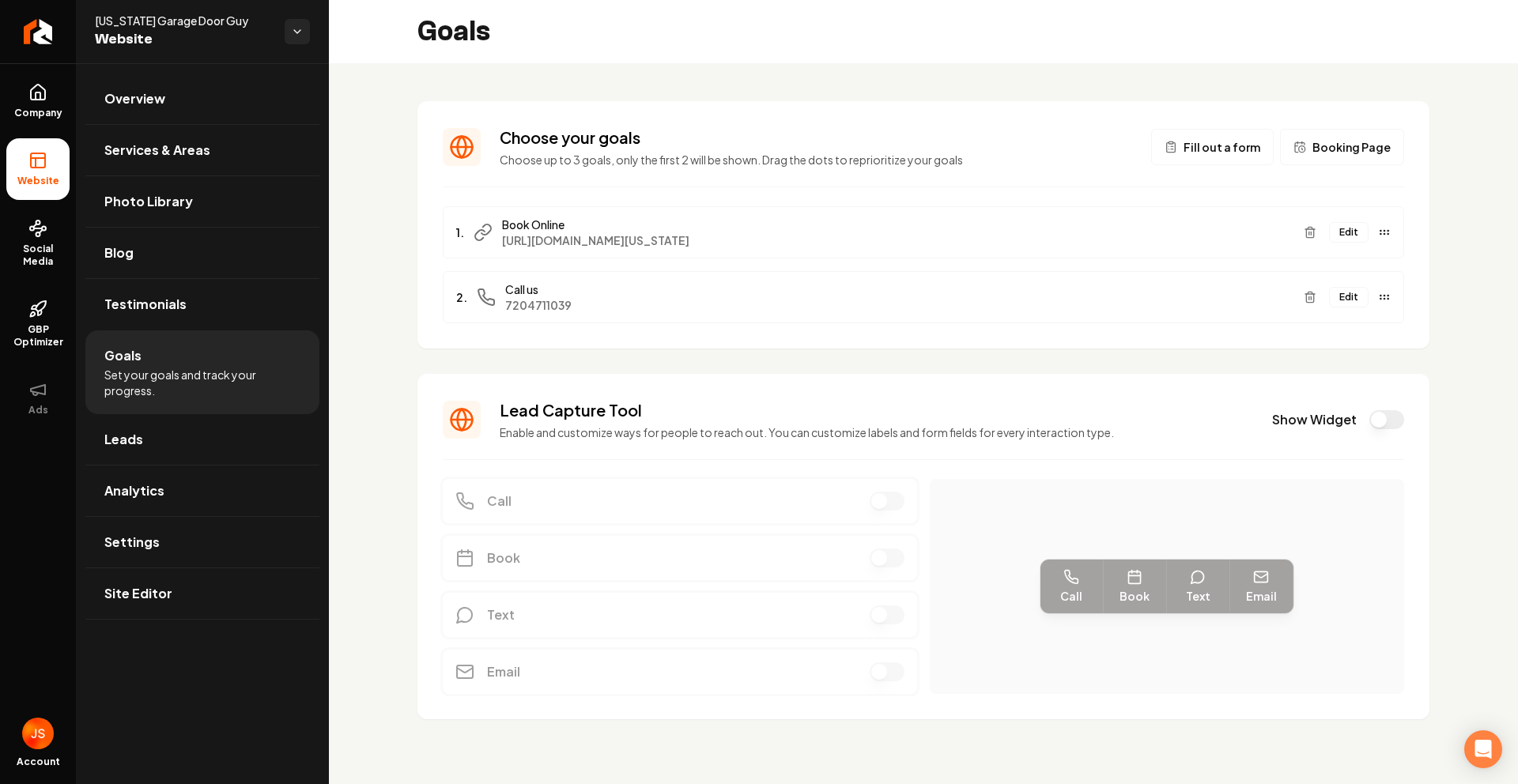
click at [1344, 296] on button "Edit" at bounding box center [1349, 297] width 39 height 21
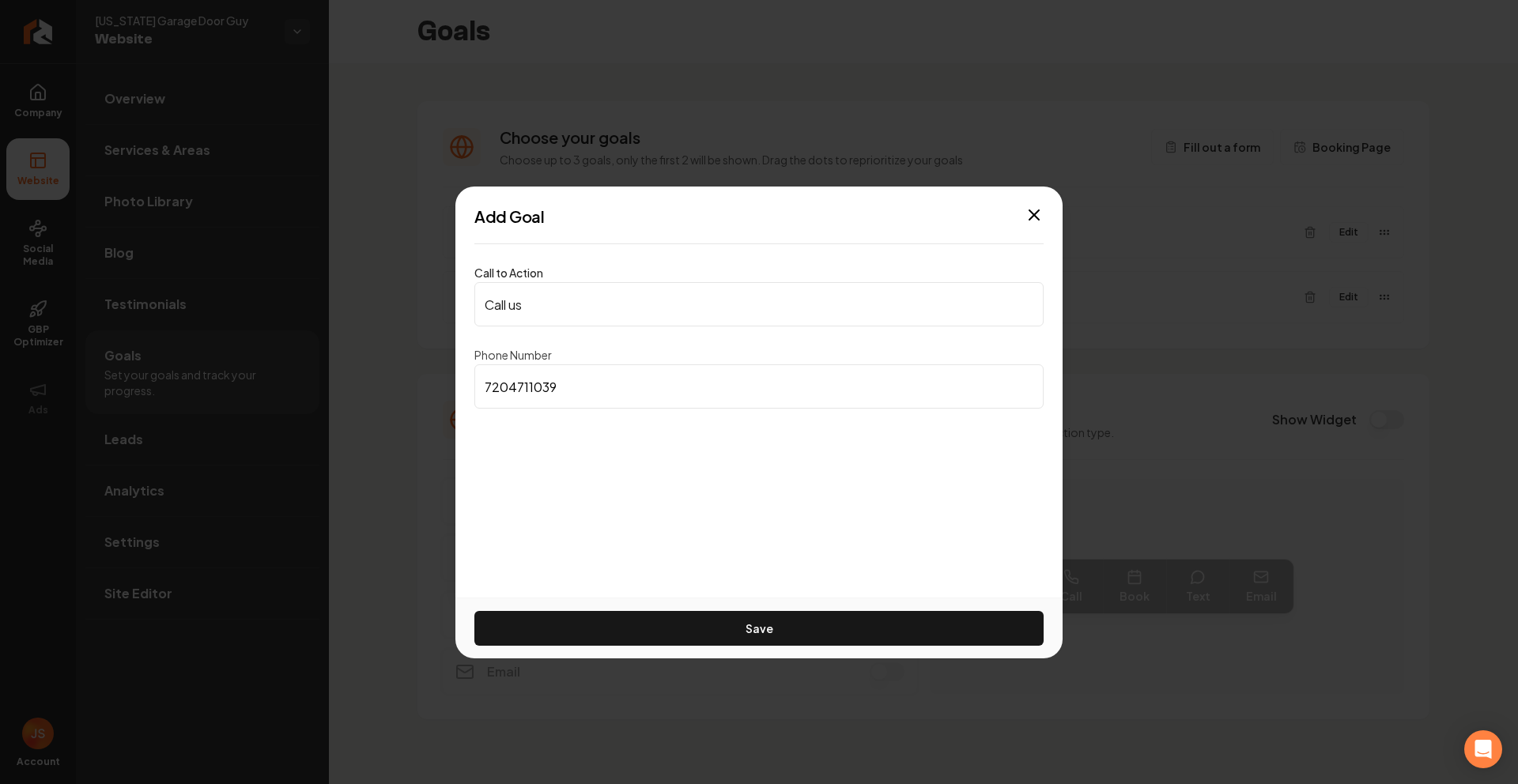
click at [568, 310] on input "Call us" at bounding box center [758, 303] width 569 height 44
type input "(720) 471-1039"
drag, startPoint x: 585, startPoint y: 457, endPoint x: 607, endPoint y: 527, distance: 73.4
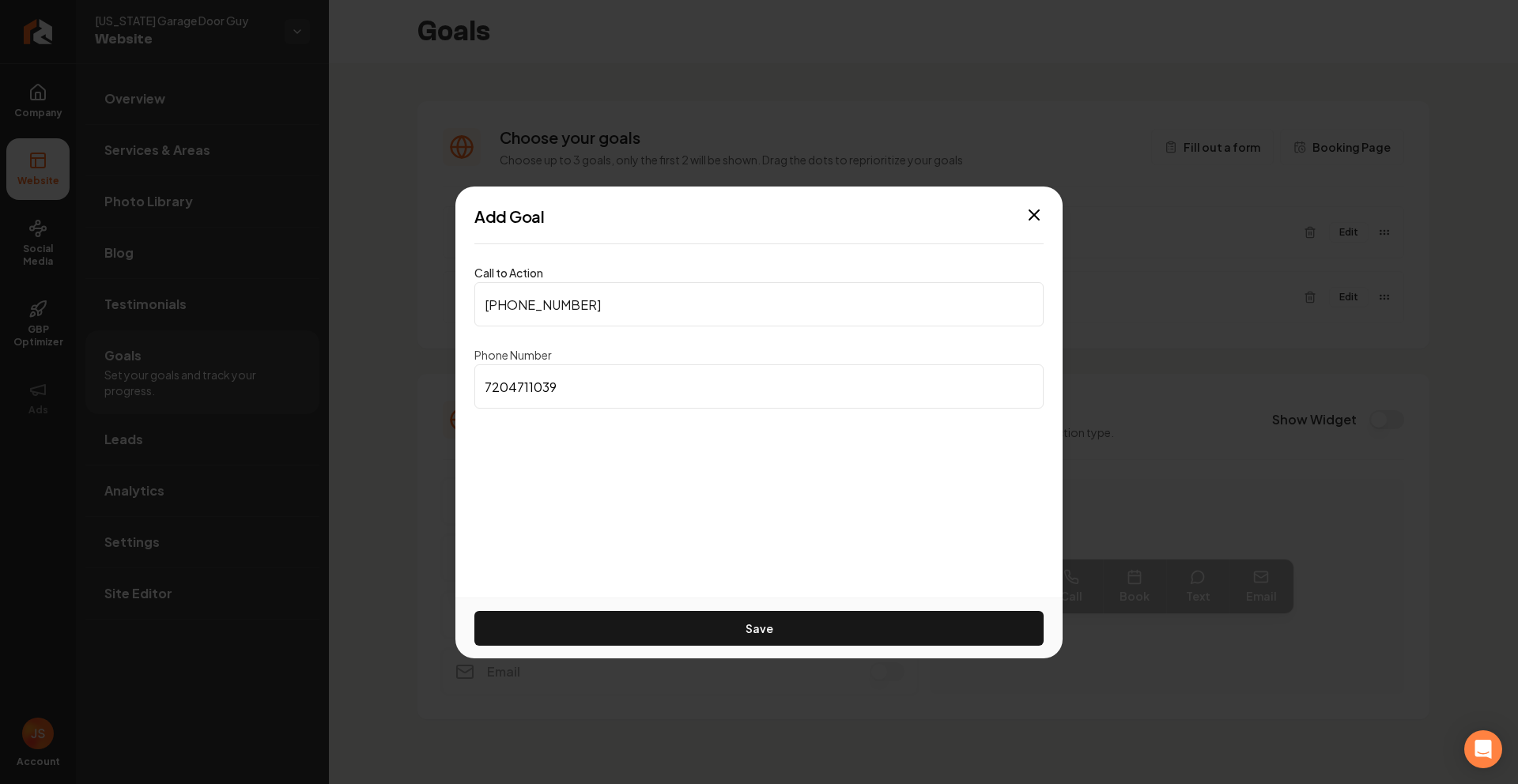
click at [585, 457] on div "Add Goal Call to Action (720) 471-1039 Phone Number 7204711039 Save Close" at bounding box center [759, 392] width 607 height 411
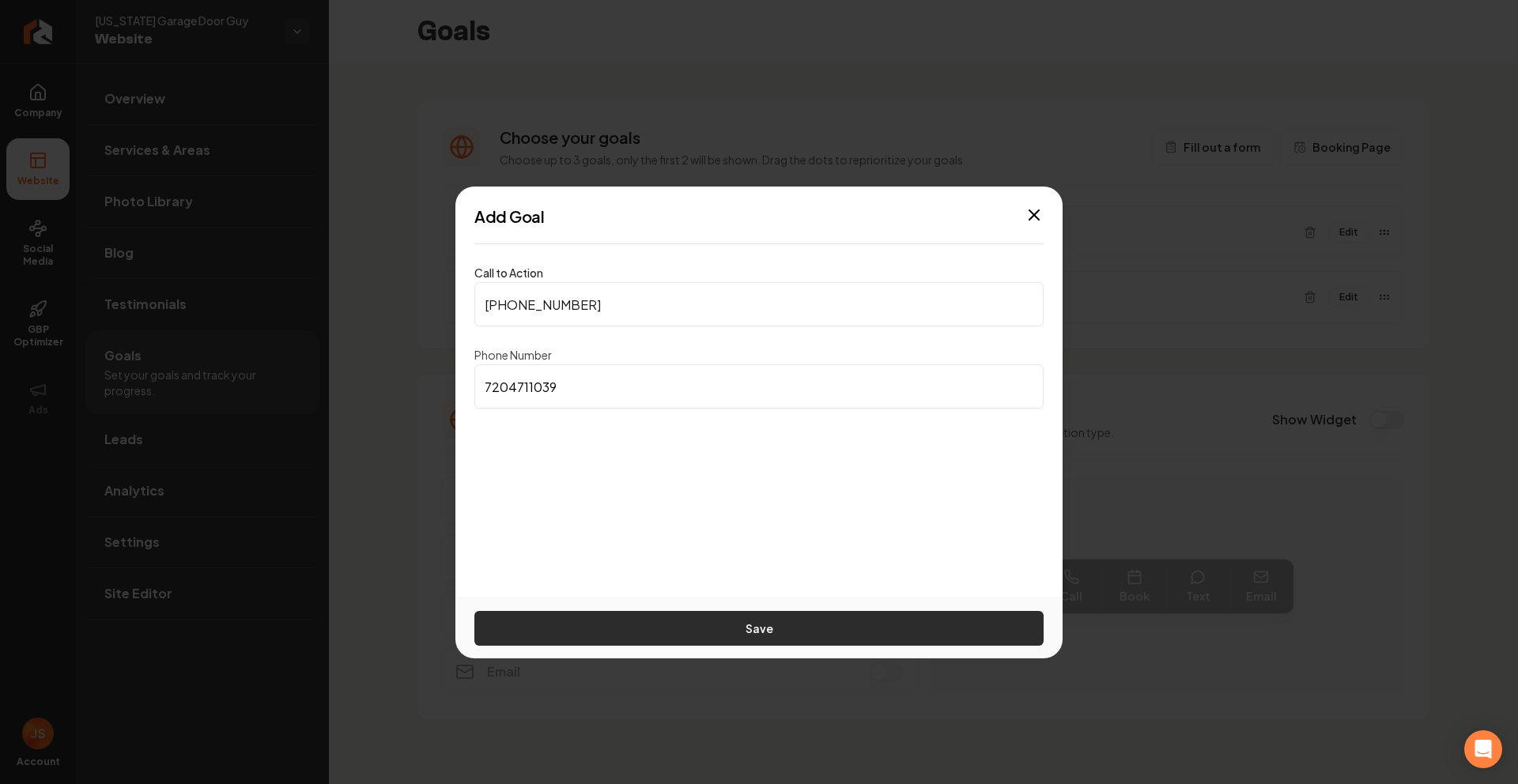
click at [695, 636] on button "Save" at bounding box center [758, 628] width 569 height 35
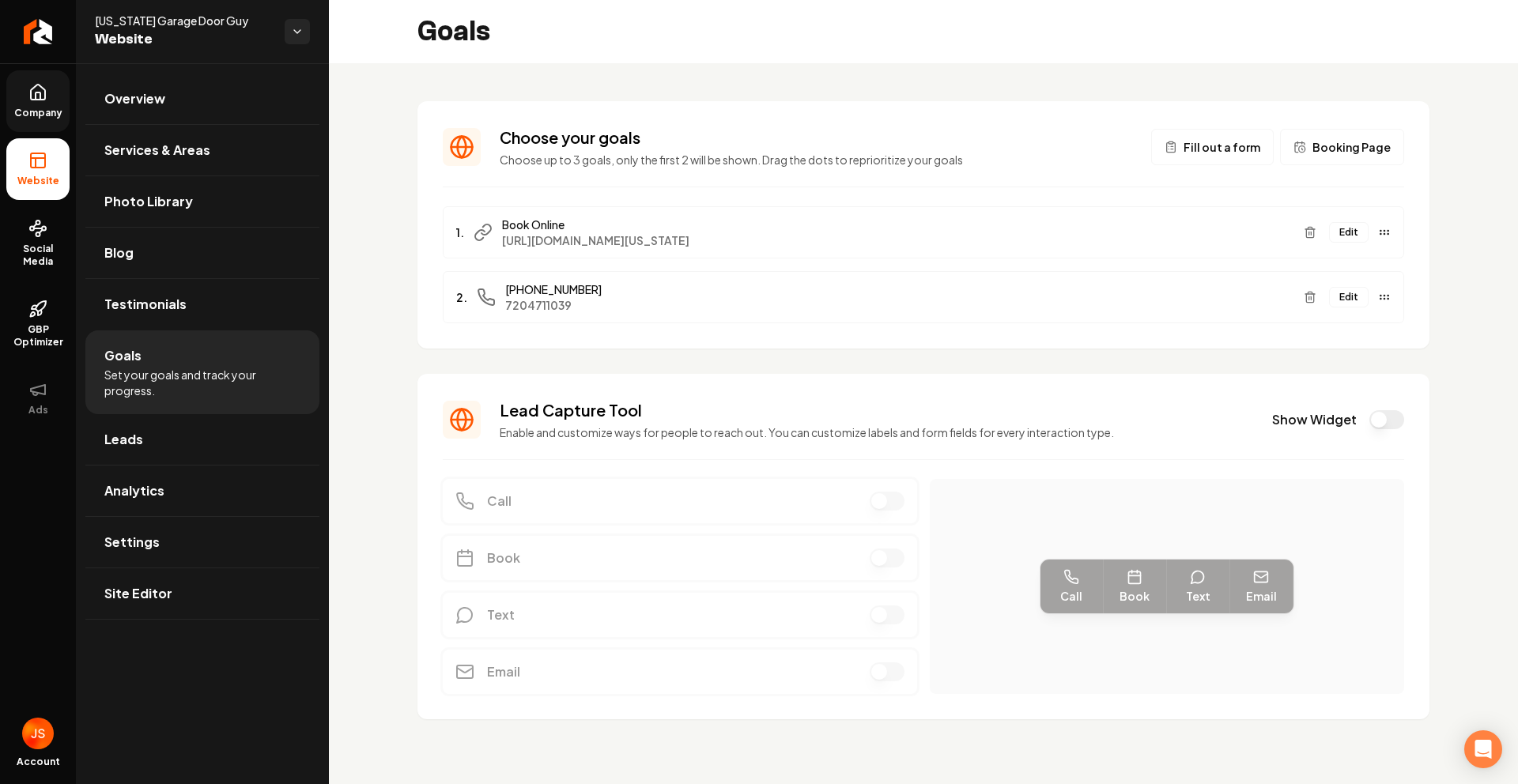
click at [51, 90] on link "Company" at bounding box center [37, 101] width 64 height 62
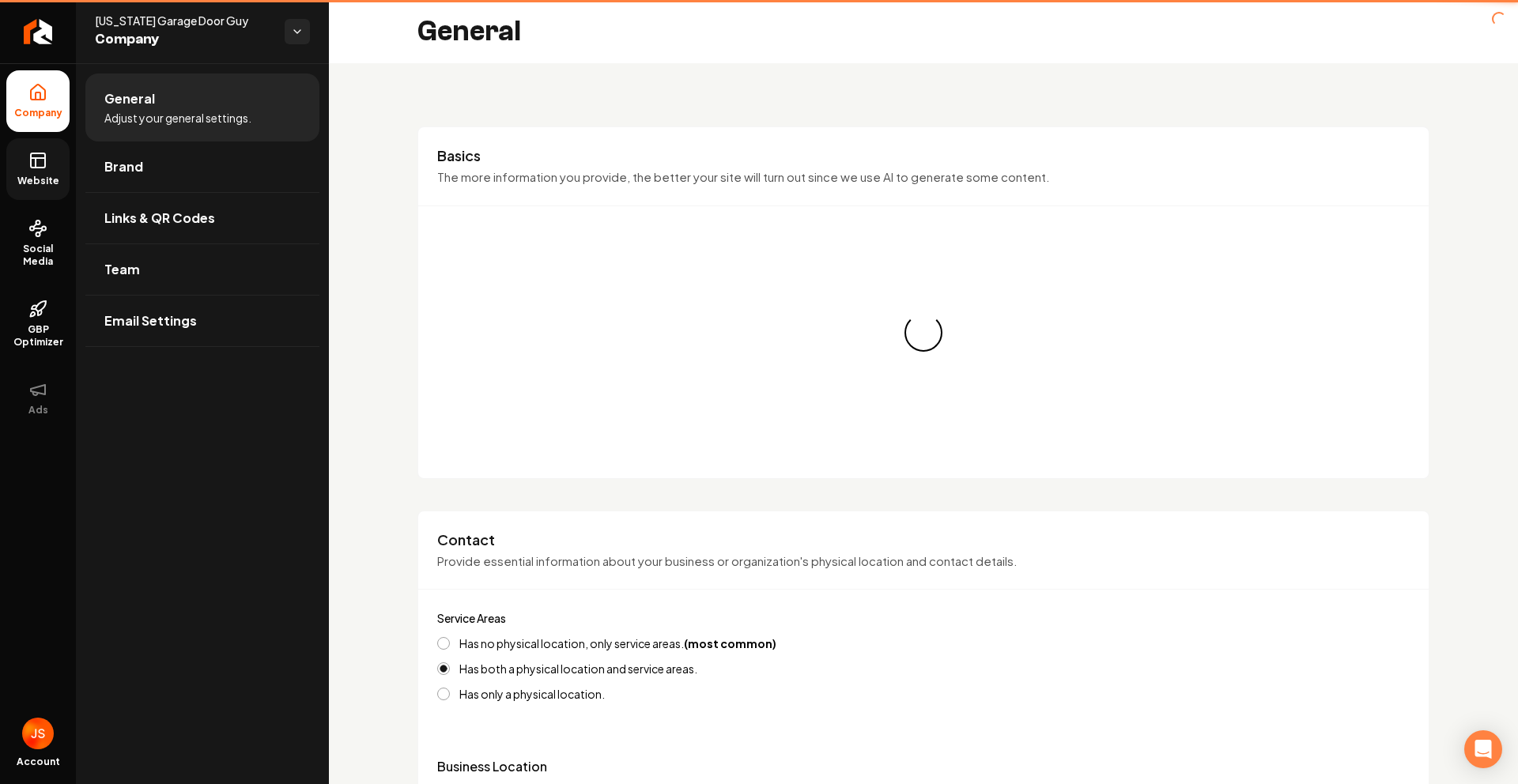
click at [30, 161] on rect at bounding box center [37, 161] width 15 height 15
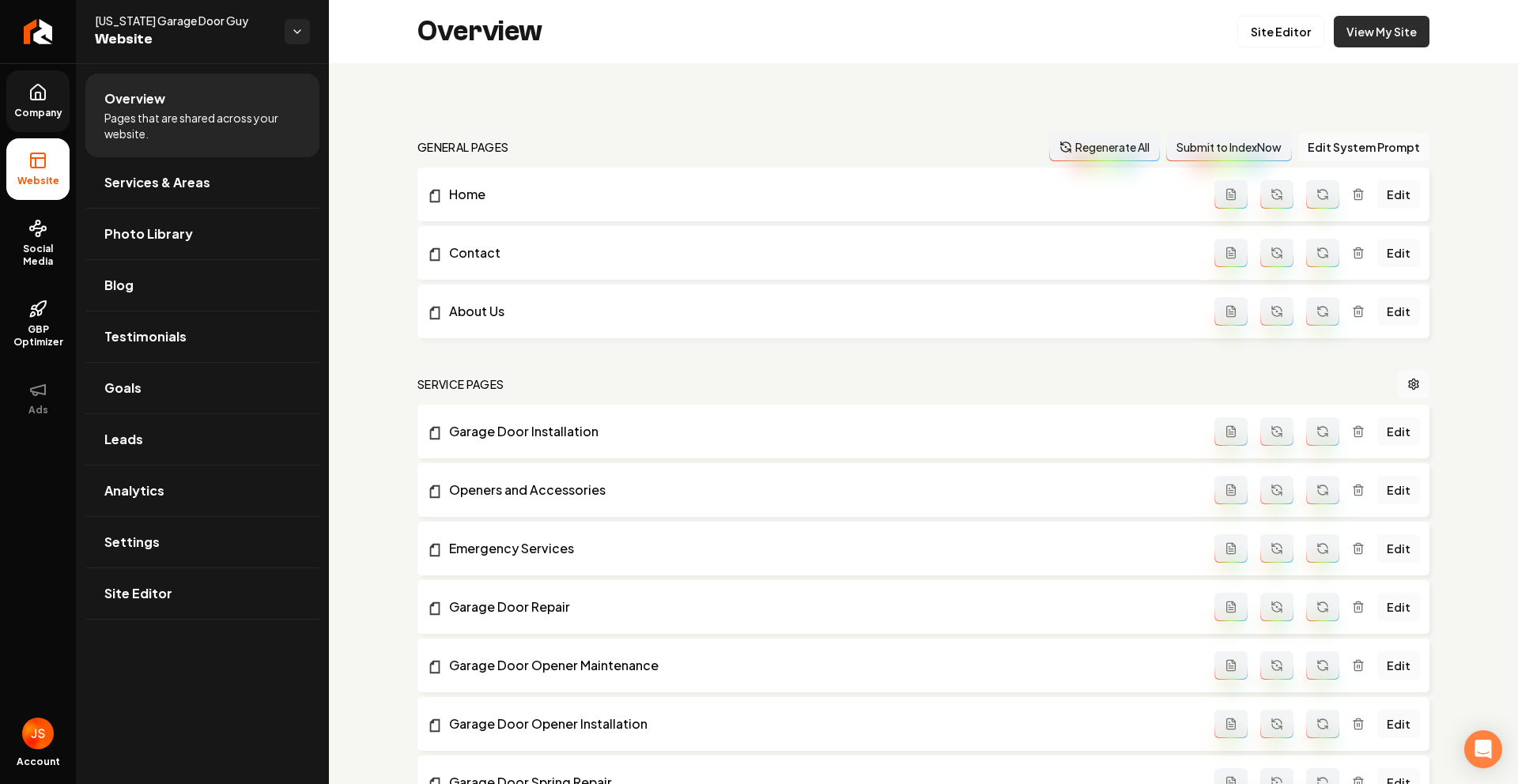
click at [1348, 29] on link "View My Site" at bounding box center [1382, 31] width 96 height 31
click at [10, 95] on link "Company" at bounding box center [37, 101] width 64 height 62
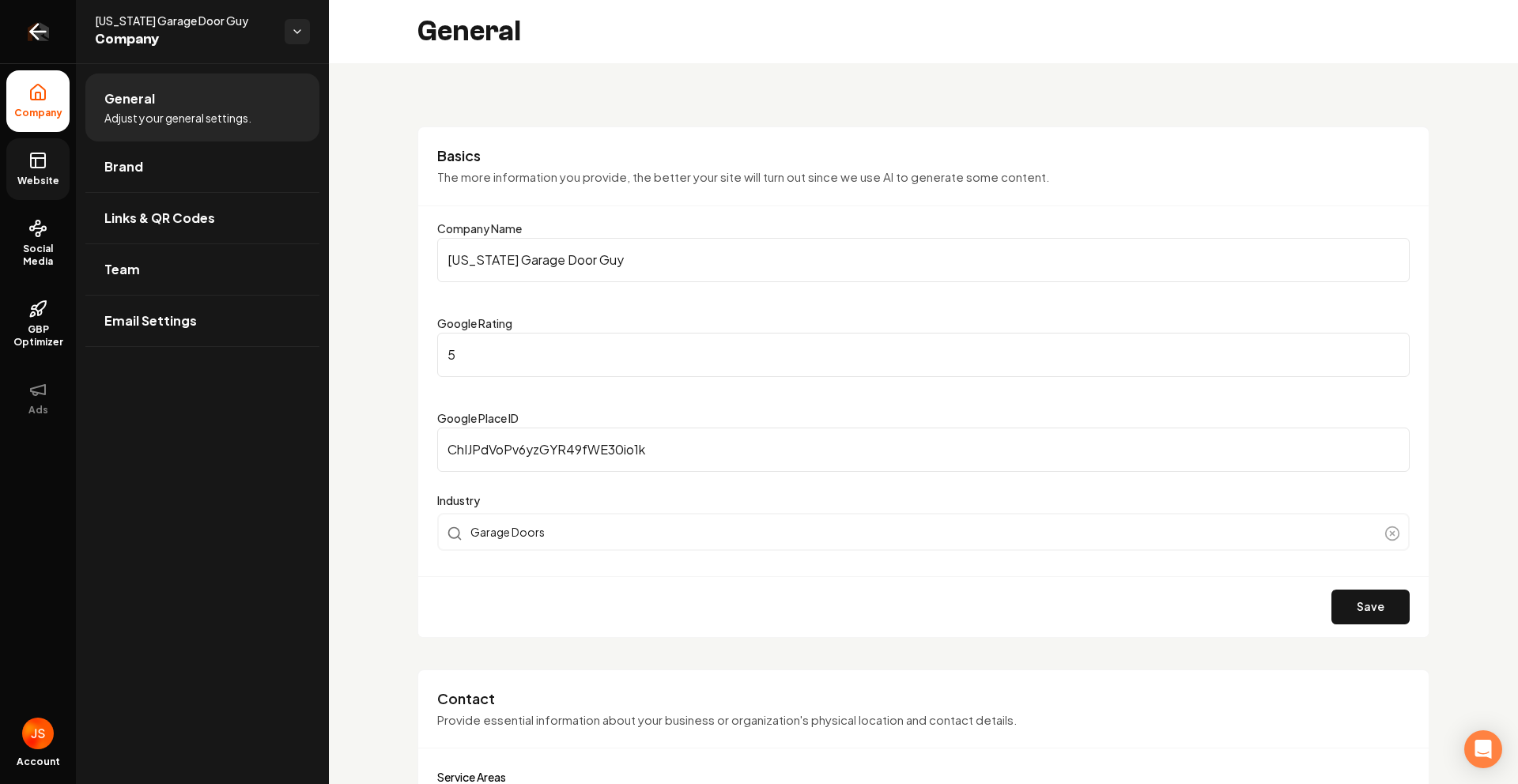
click at [68, 31] on link "Return to dashboard" at bounding box center [38, 31] width 76 height 64
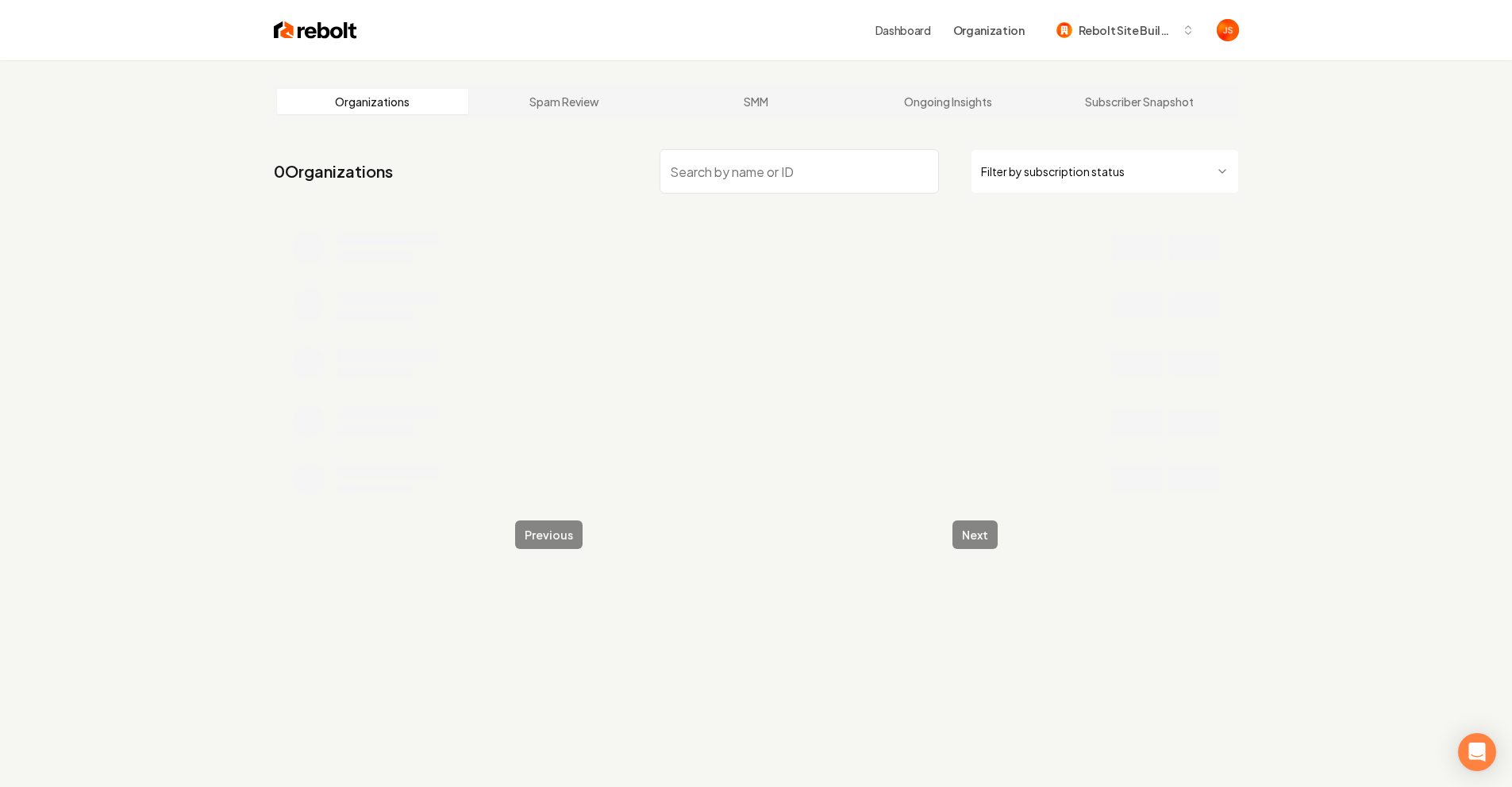
click at [811, 173] on input "search" at bounding box center [799, 171] width 279 height 44
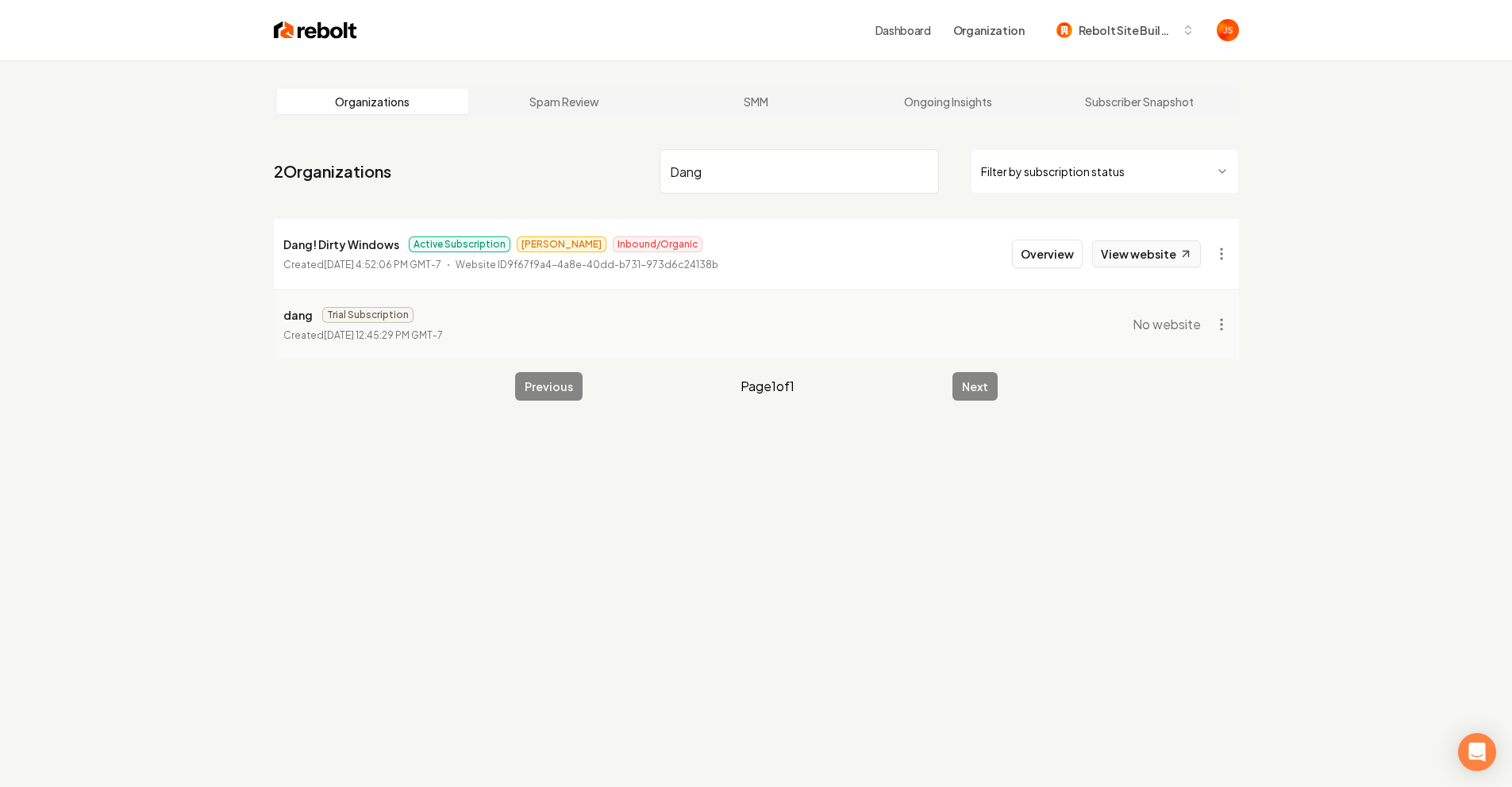
type input "Dang"
click at [1161, 247] on link "View website" at bounding box center [1146, 253] width 109 height 27
